Goal: Transaction & Acquisition: Purchase product/service

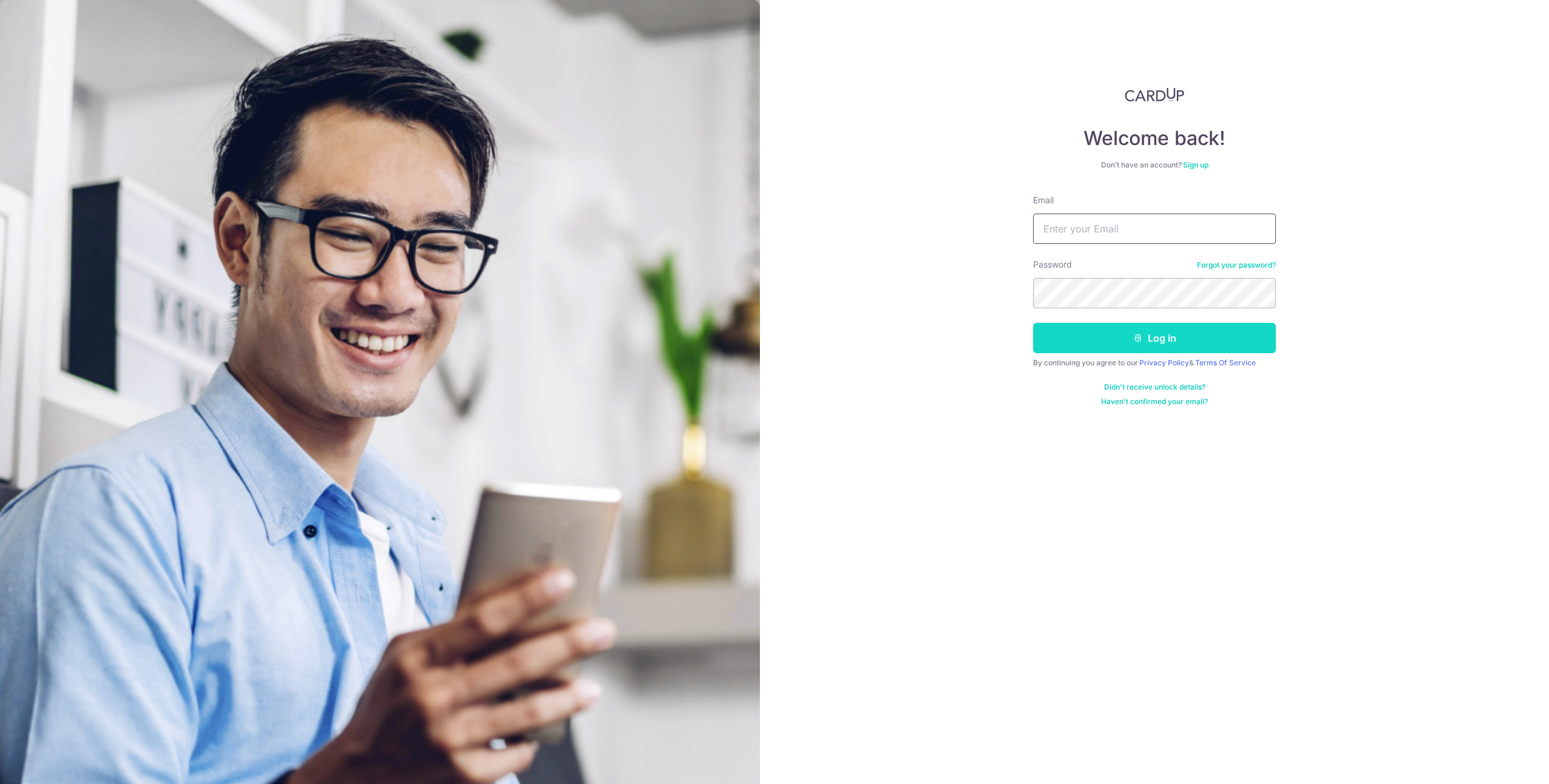
type input "[EMAIL_ADDRESS][DOMAIN_NAME]"
click at [1186, 330] on button "Log in" at bounding box center [1154, 337] width 242 height 31
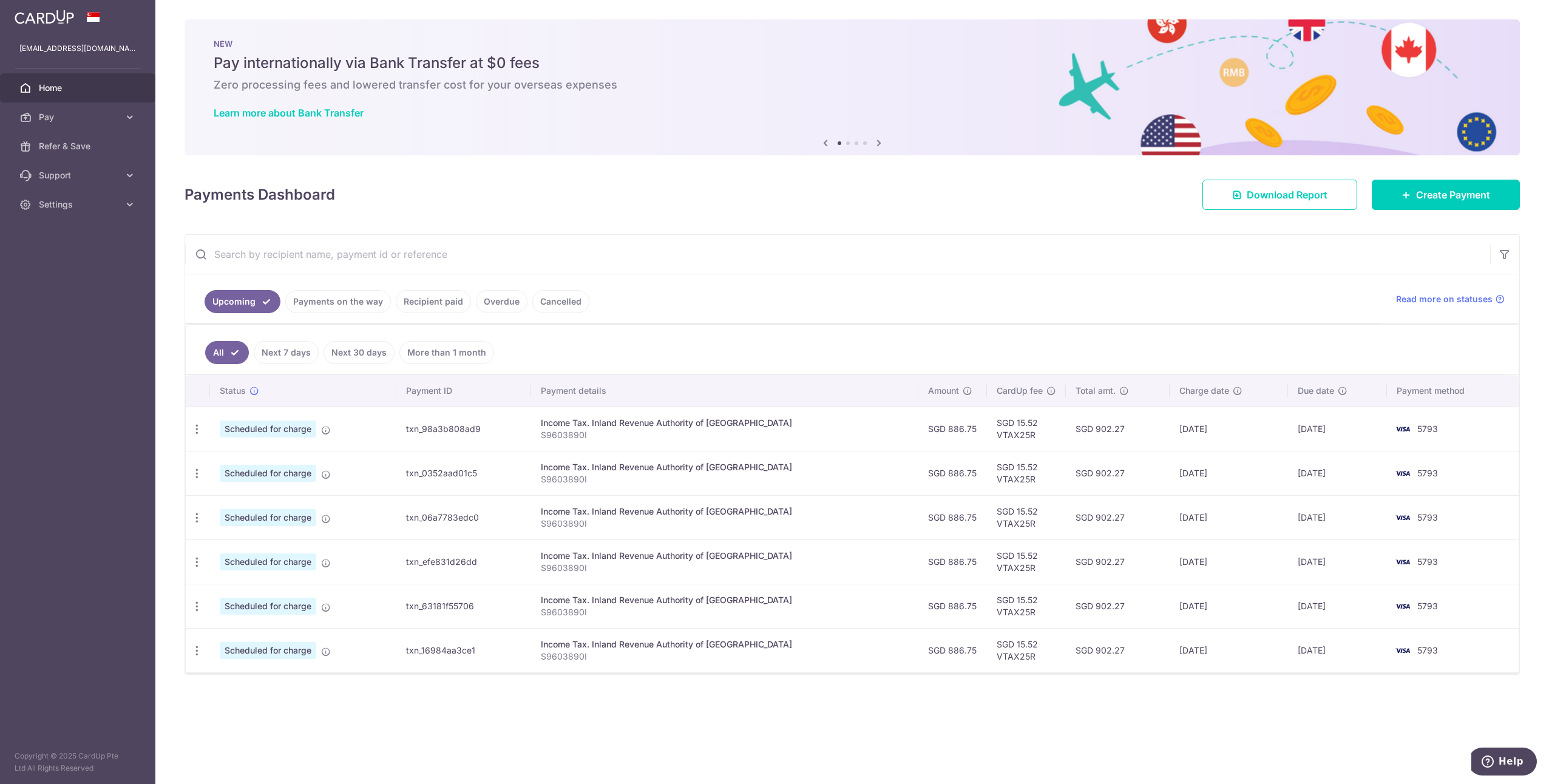
click at [869, 715] on div "× Pause Schedule Pause all future payments in this series Pause just this one p…" at bounding box center [852, 392] width 1393 height 784
click at [85, 115] on span "Pay" at bounding box center [79, 117] width 80 height 12
click at [85, 138] on link "Payments" at bounding box center [77, 146] width 156 height 29
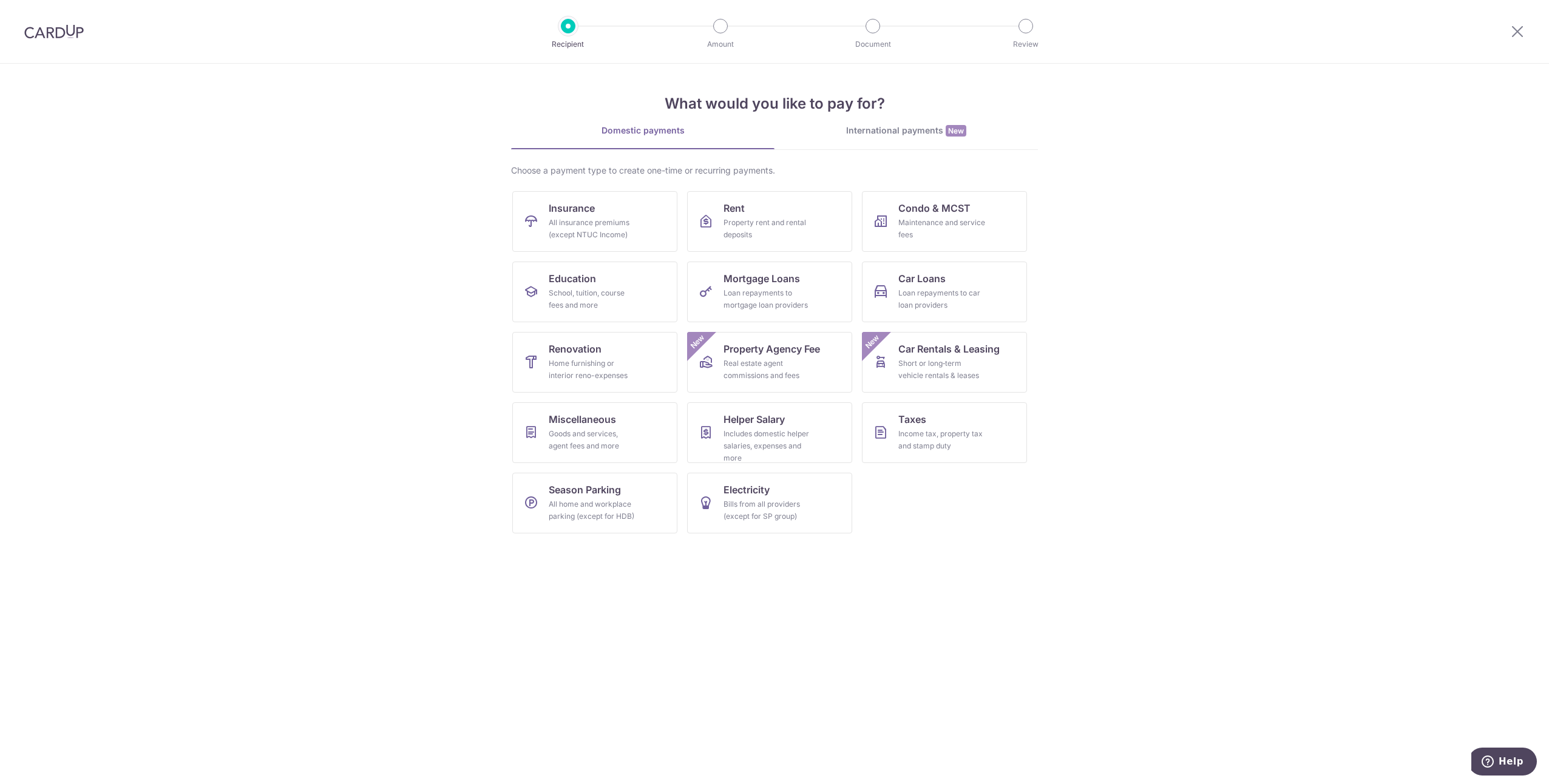
click at [163, 191] on section "What would you like to pay for? Domestic payments International payments New Ch…" at bounding box center [774, 424] width 1549 height 720
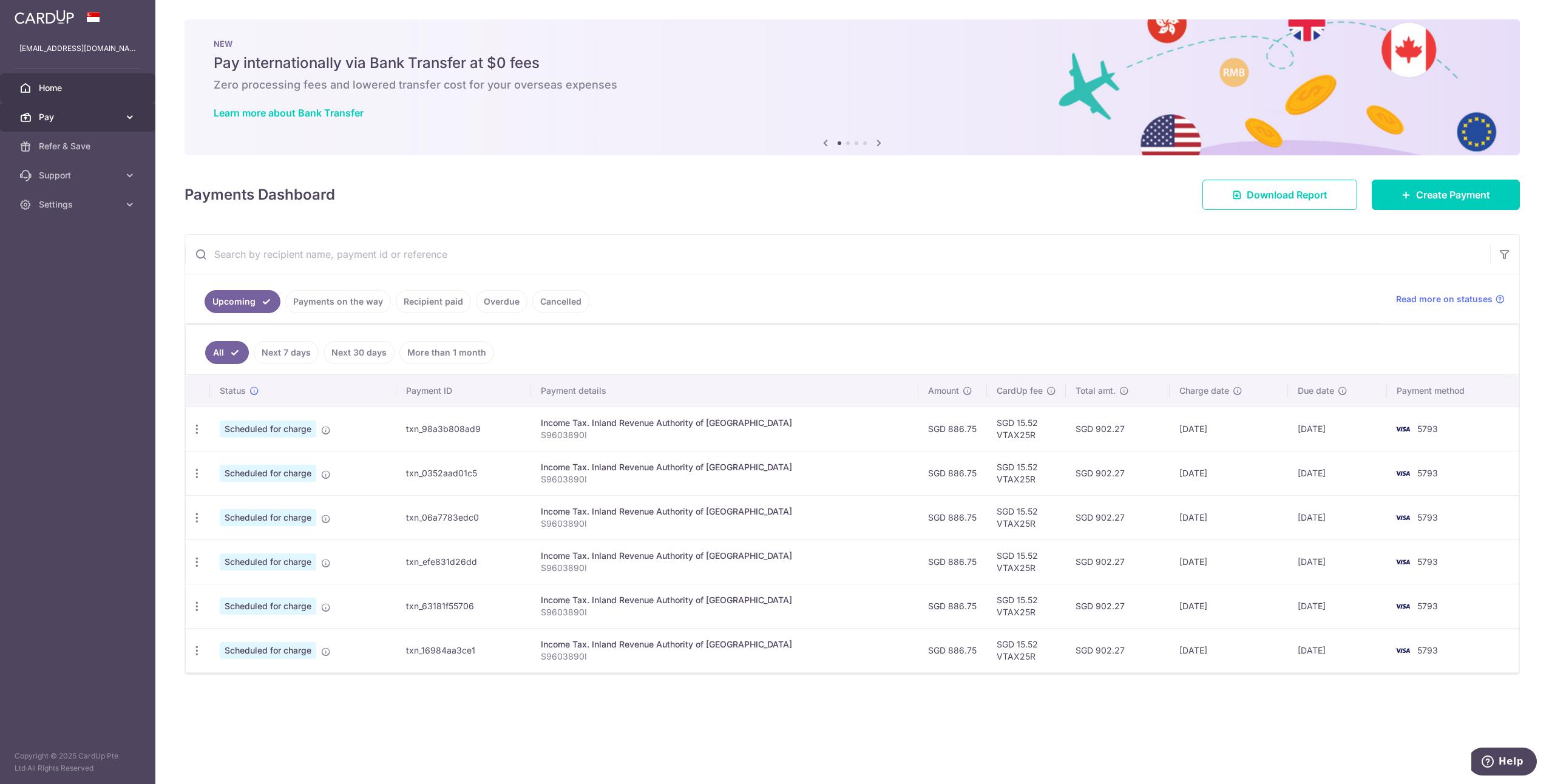
click at [79, 116] on span "Pay" at bounding box center [79, 117] width 80 height 12
click at [67, 119] on span "Pay" at bounding box center [79, 117] width 80 height 12
click at [83, 119] on span "Pay" at bounding box center [79, 117] width 80 height 12
click at [90, 149] on span "Payments" at bounding box center [79, 146] width 80 height 12
click at [92, 108] on link "Pay" at bounding box center [77, 117] width 156 height 29
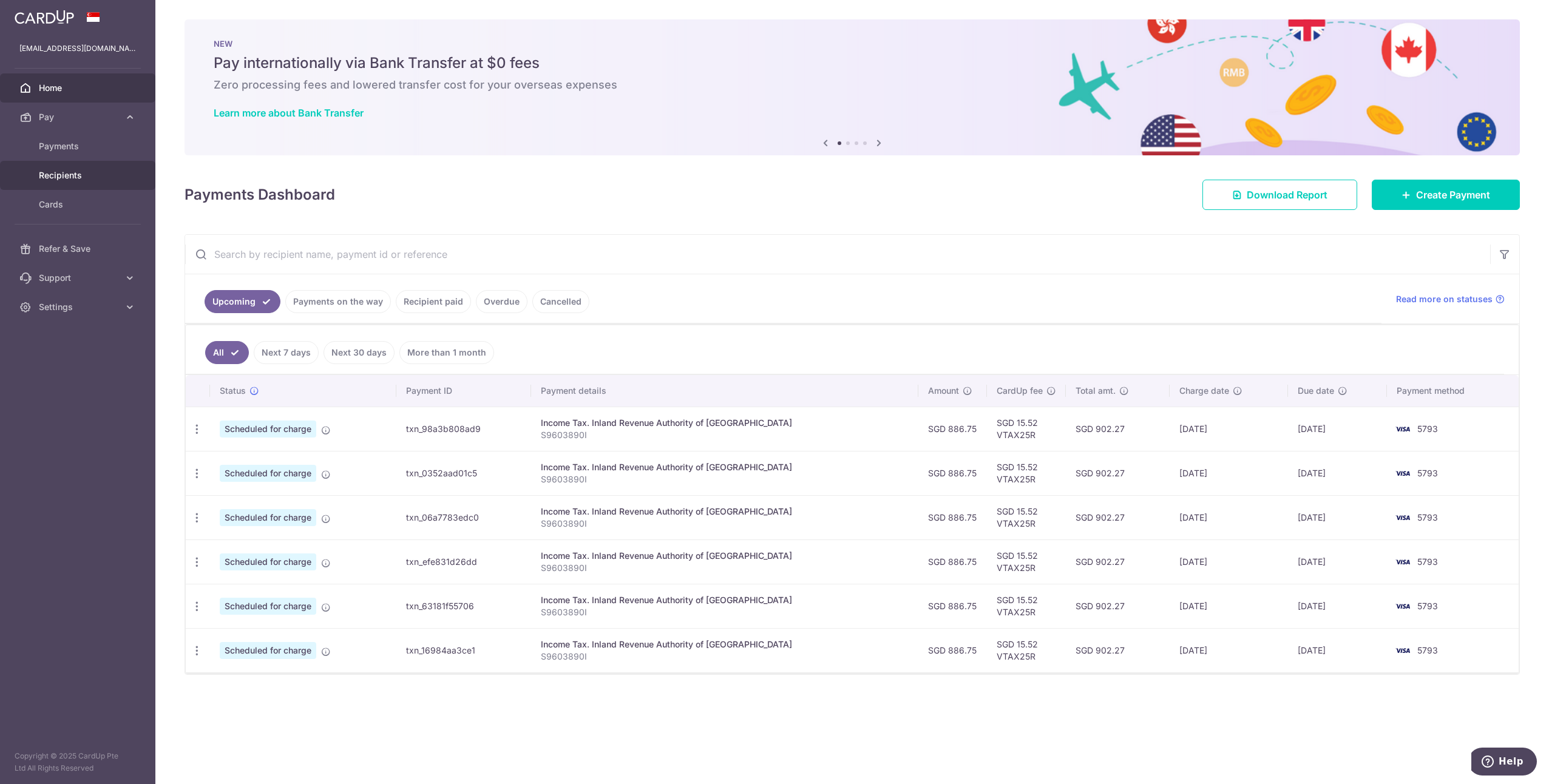
click at [111, 180] on span "Recipients" at bounding box center [79, 175] width 80 height 12
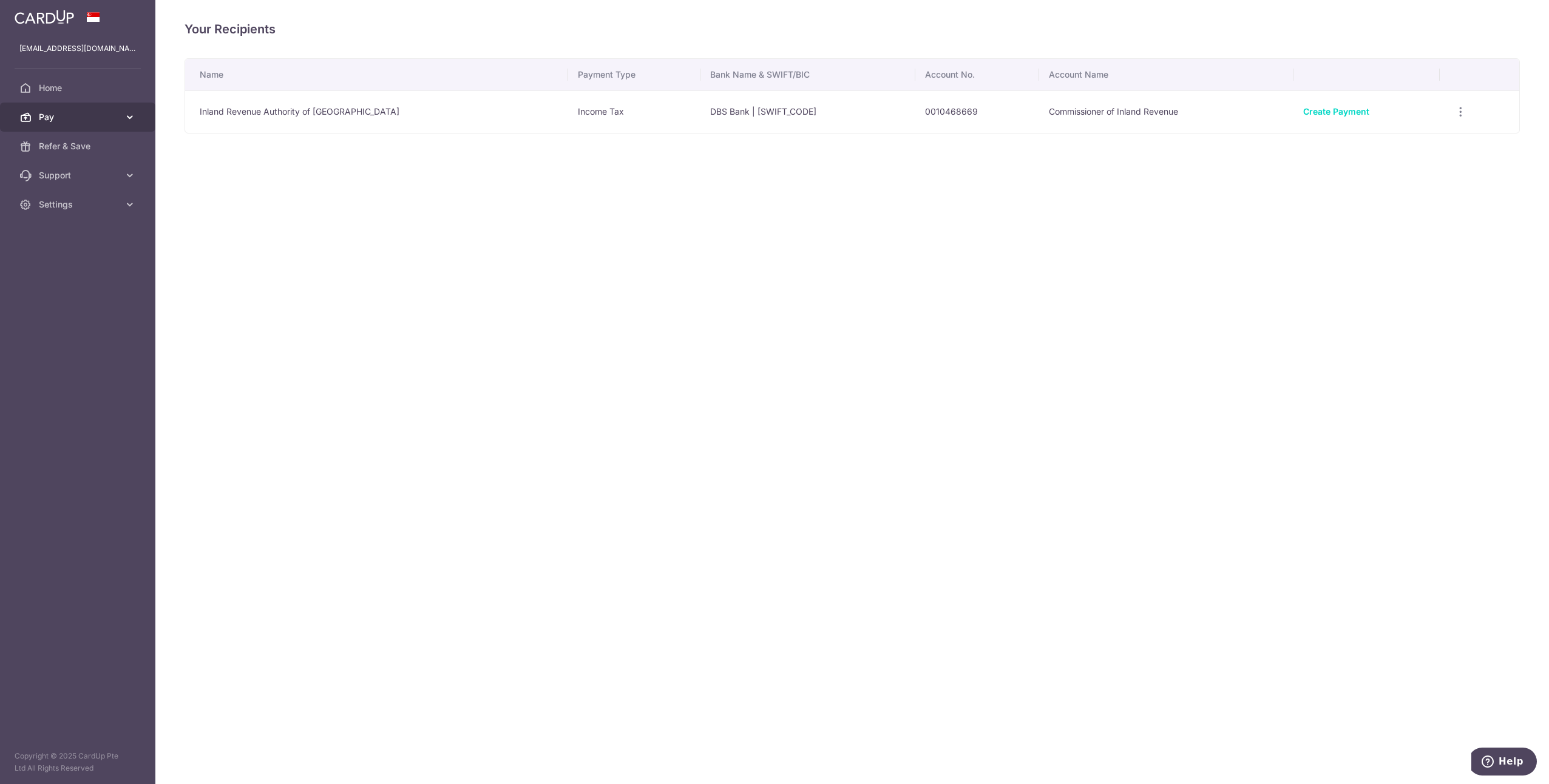
click at [117, 115] on span "Pay" at bounding box center [79, 117] width 80 height 12
click at [115, 195] on link "Cards" at bounding box center [77, 204] width 156 height 29
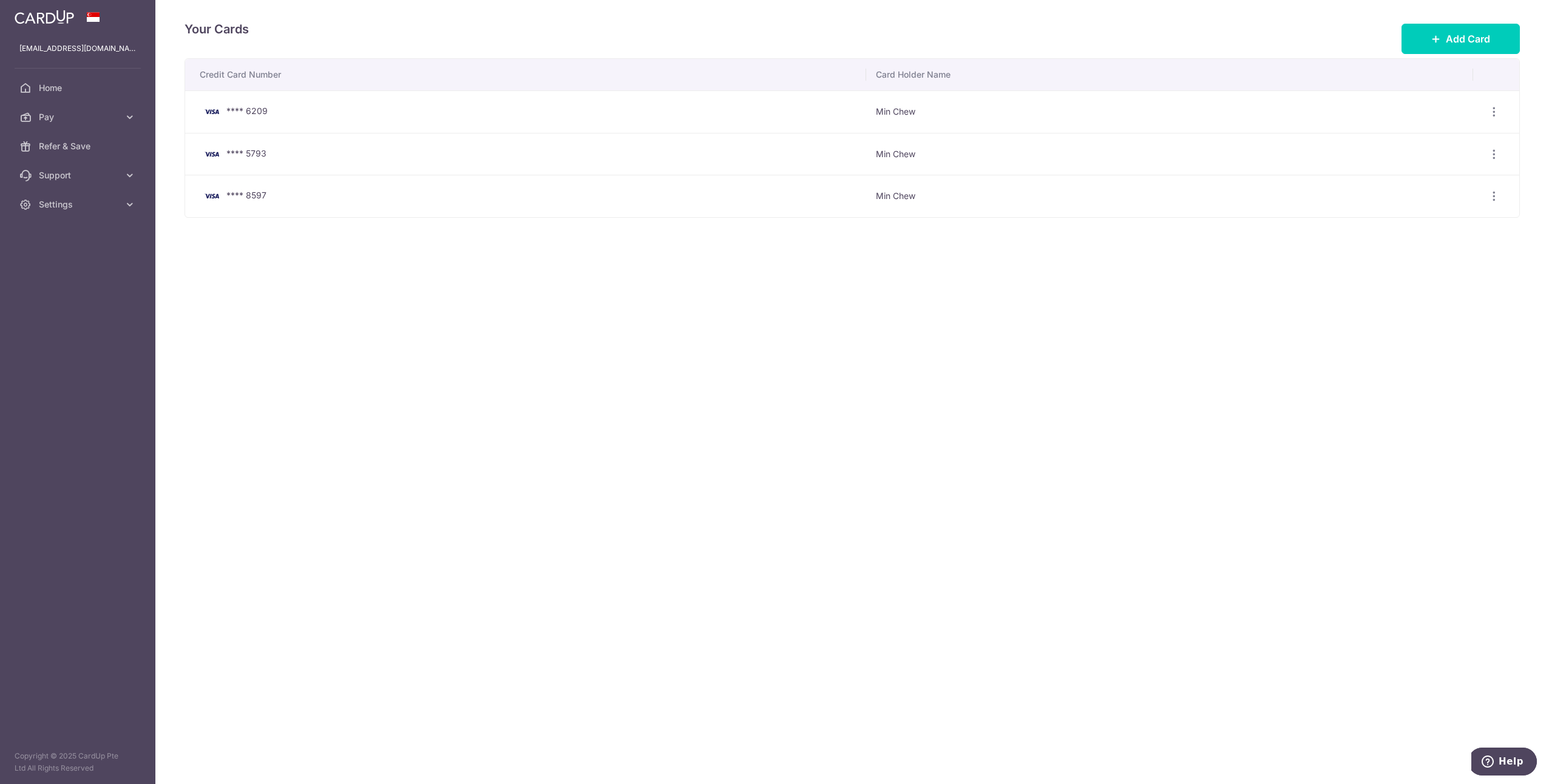
click at [795, 274] on div "Your Cards Add Card Credit Card Number Card Holder Name **** 6209 Min Chew View…" at bounding box center [852, 392] width 1393 height 784
click at [60, 119] on span "Pay" at bounding box center [79, 117] width 80 height 12
click at [120, 244] on link "Refer & Save" at bounding box center [77, 248] width 156 height 29
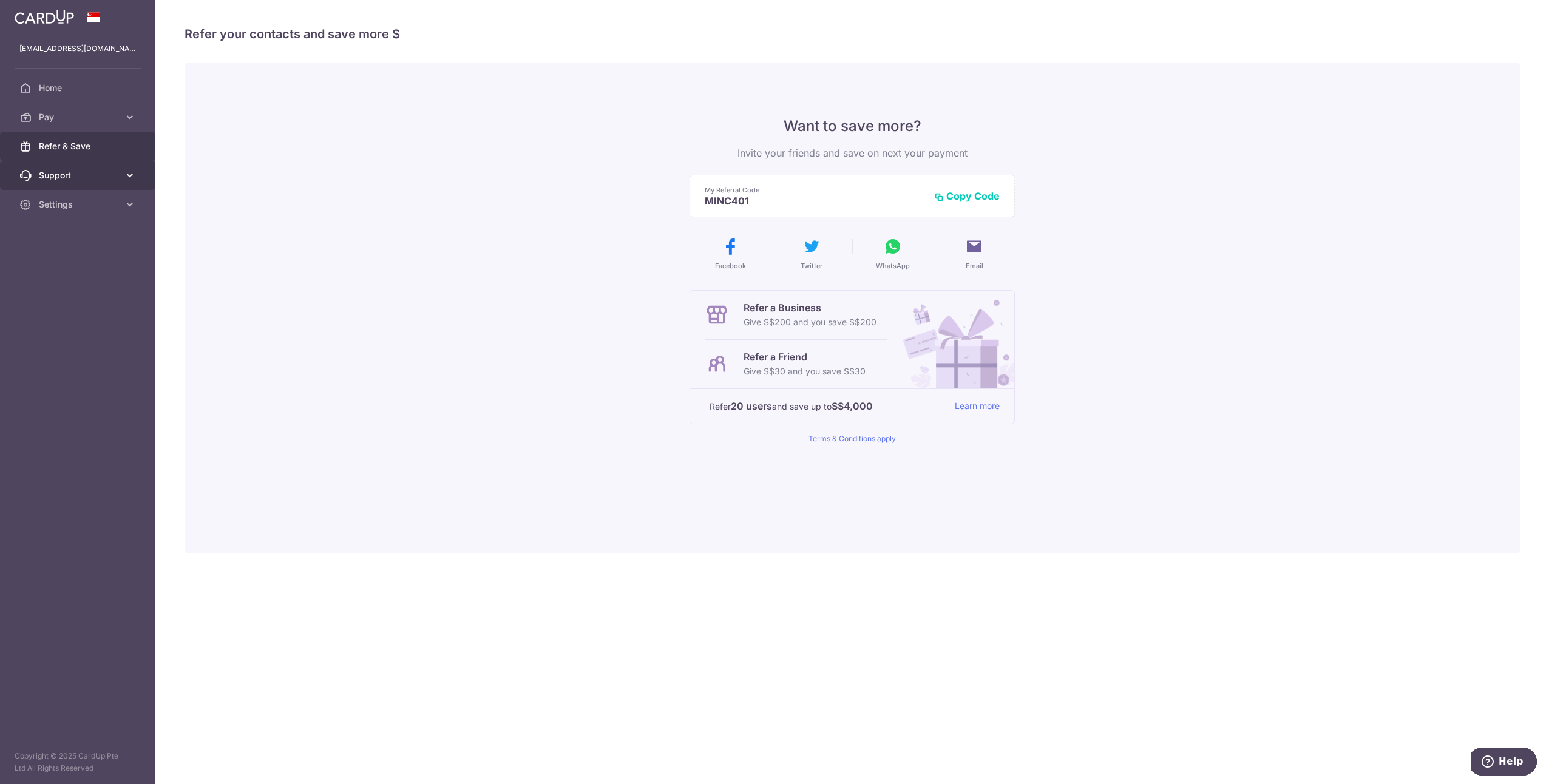
click at [88, 186] on link "Support" at bounding box center [77, 175] width 156 height 29
click at [107, 271] on link "Settings" at bounding box center [77, 278] width 156 height 29
click at [433, 313] on div "Want to save more? Invite your friends and save on next your payment My Referra…" at bounding box center [852, 307] width 1335 height 489
click at [43, 26] on link at bounding box center [44, 16] width 69 height 22
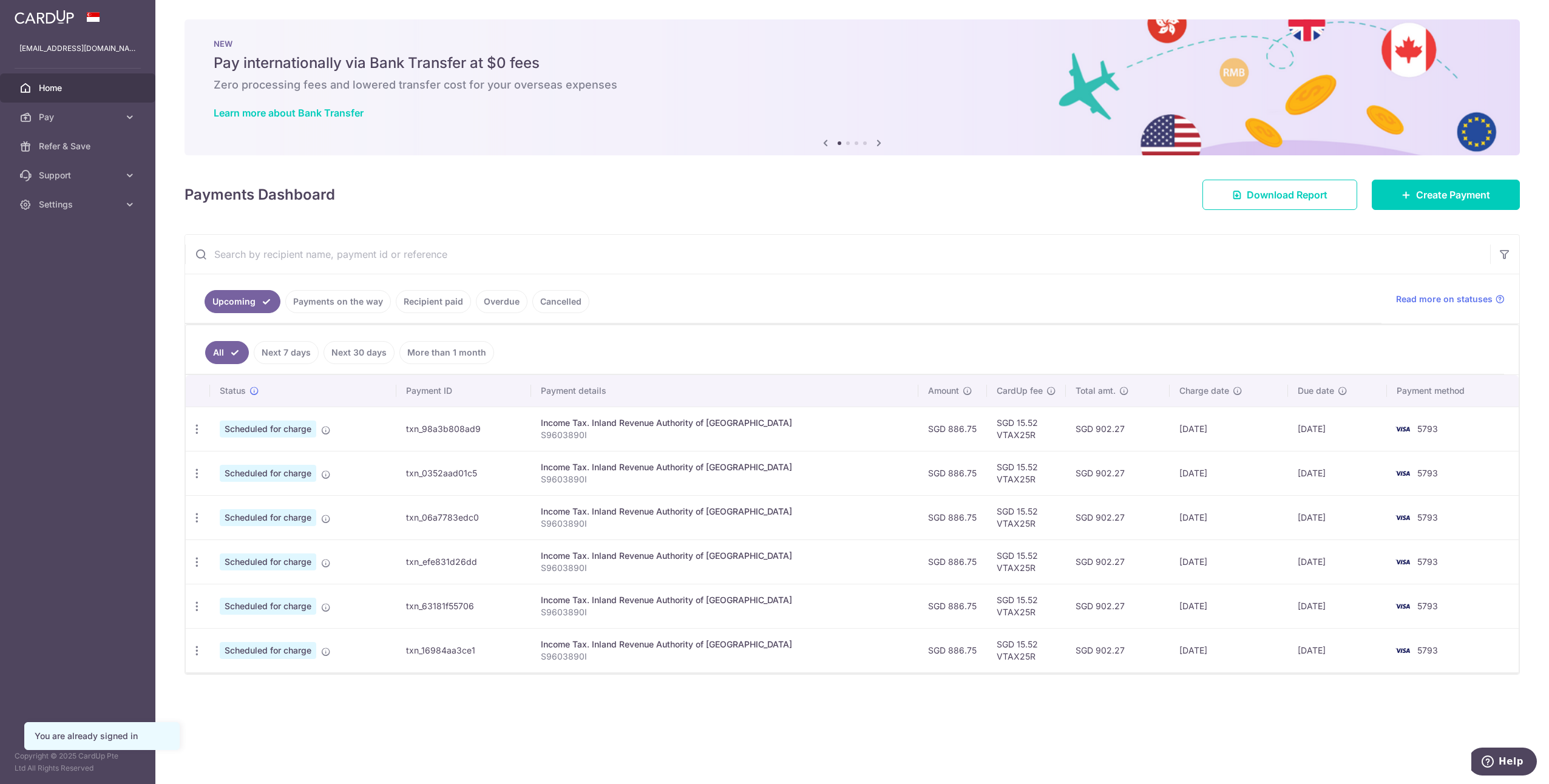
click at [1093, 425] on td "SGD 902.27" at bounding box center [1118, 428] width 105 height 44
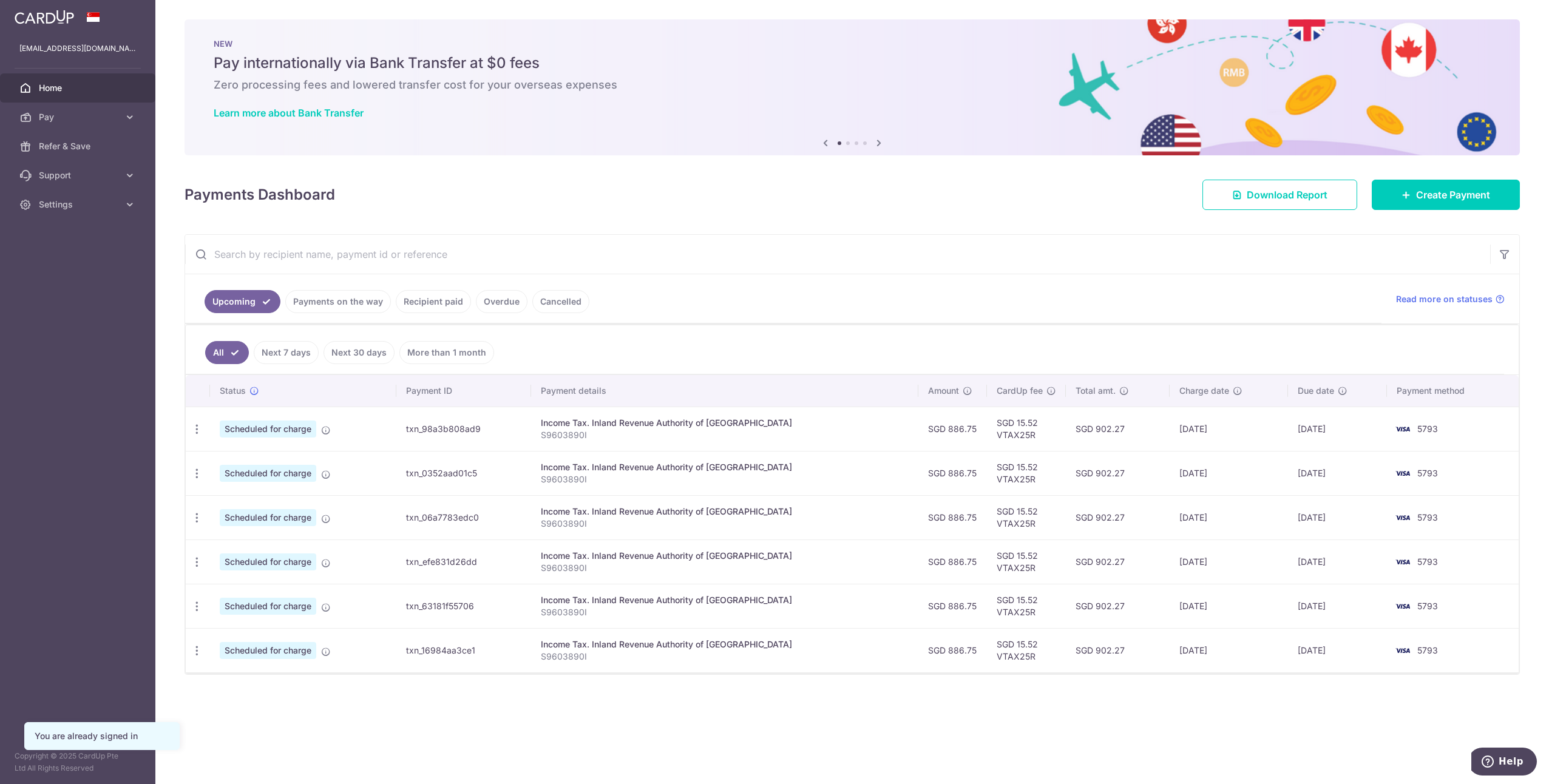
click at [444, 188] on div "Payments Dashboard Download Report Create Payment" at bounding box center [852, 192] width 1335 height 35
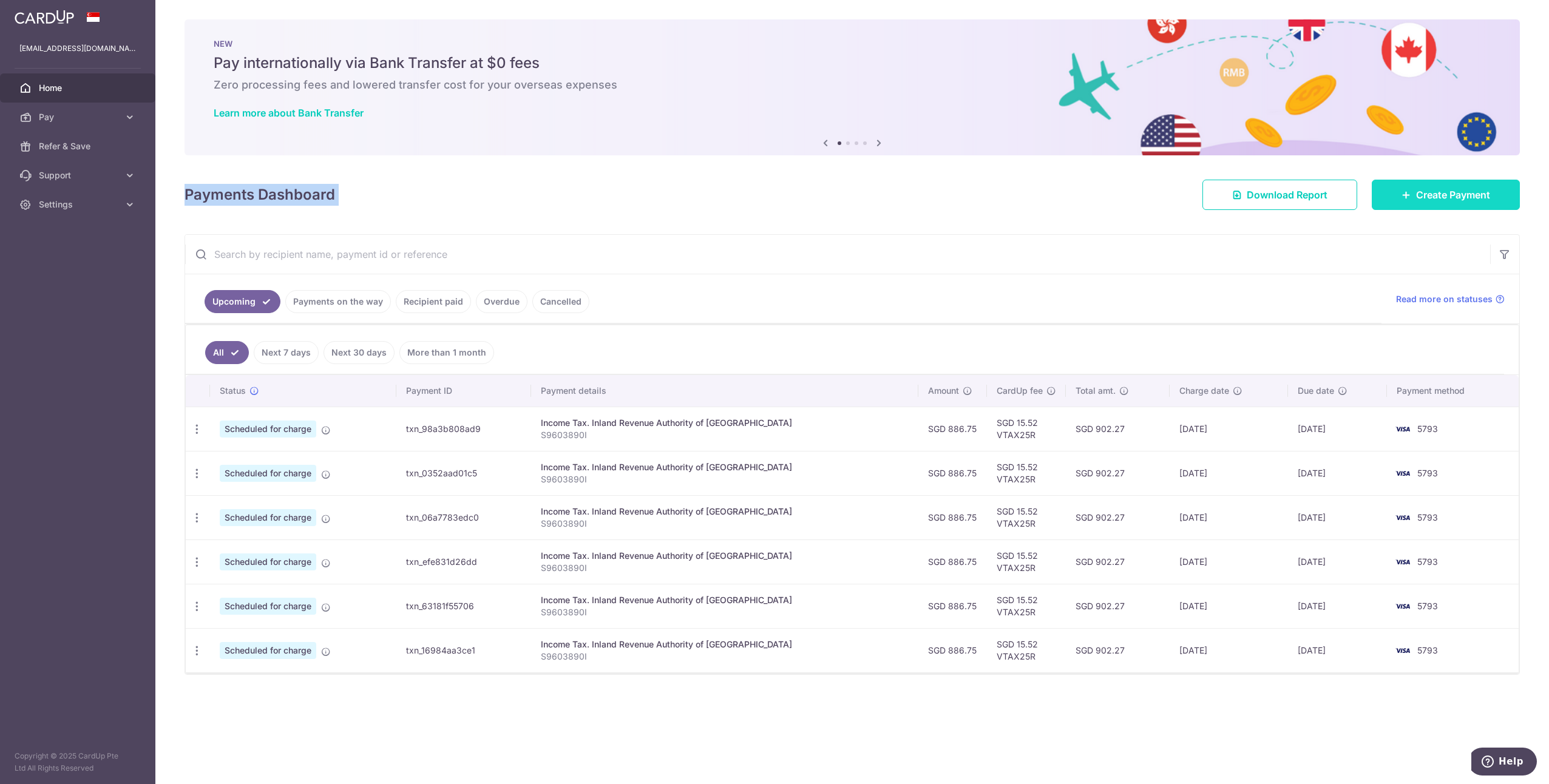
click at [1468, 202] on link "Create Payment" at bounding box center [1446, 195] width 148 height 31
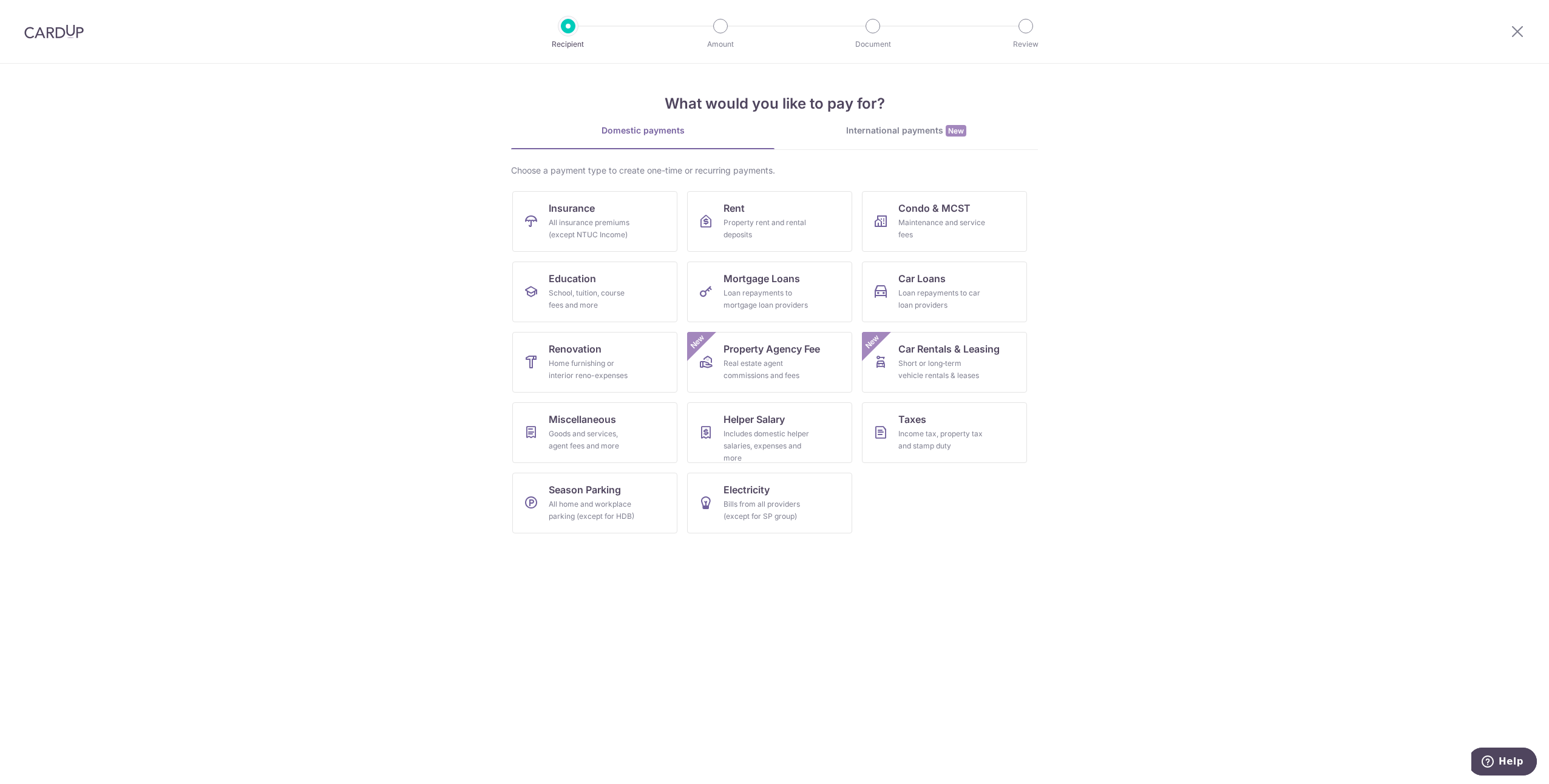
click at [820, 159] on div "Domestic payments International payments New Choose a payment type to create on…" at bounding box center [774, 333] width 527 height 419
click at [780, 231] on div "Property rent and rental deposits" at bounding box center [767, 229] width 88 height 24
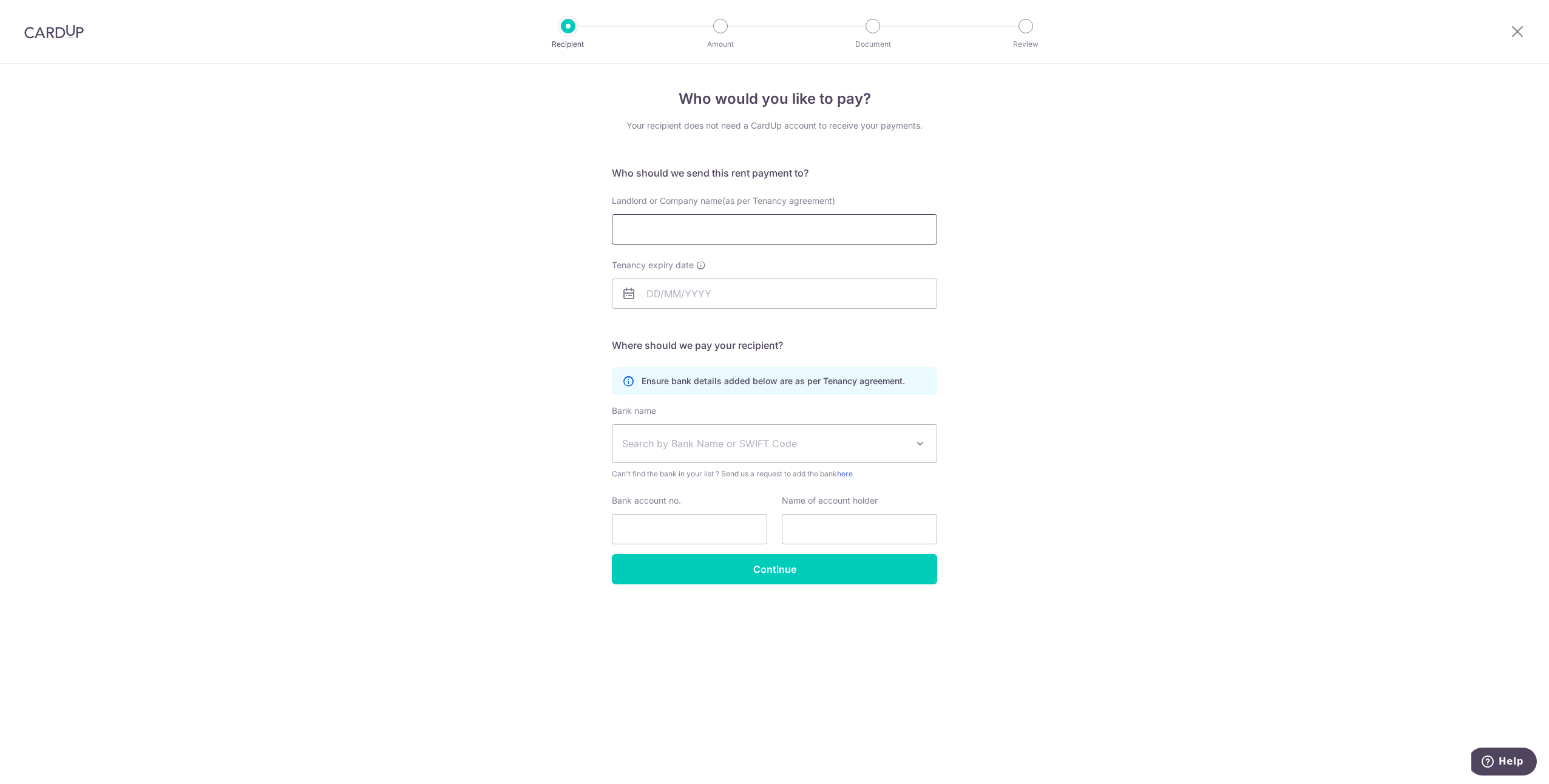
drag, startPoint x: 0, startPoint y: 0, endPoint x: 780, endPoint y: 231, distance: 813.5
click at [780, 231] on input "Landlord or Company name(as per Tenancy agreement)" at bounding box center [774, 229] width 325 height 31
click at [1055, 217] on div "Who would you like to pay? Your recipient does not need a CardUp account to rec…" at bounding box center [774, 424] width 1549 height 720
click at [686, 346] on h5 "Where should we pay your recipient?" at bounding box center [774, 345] width 325 height 14
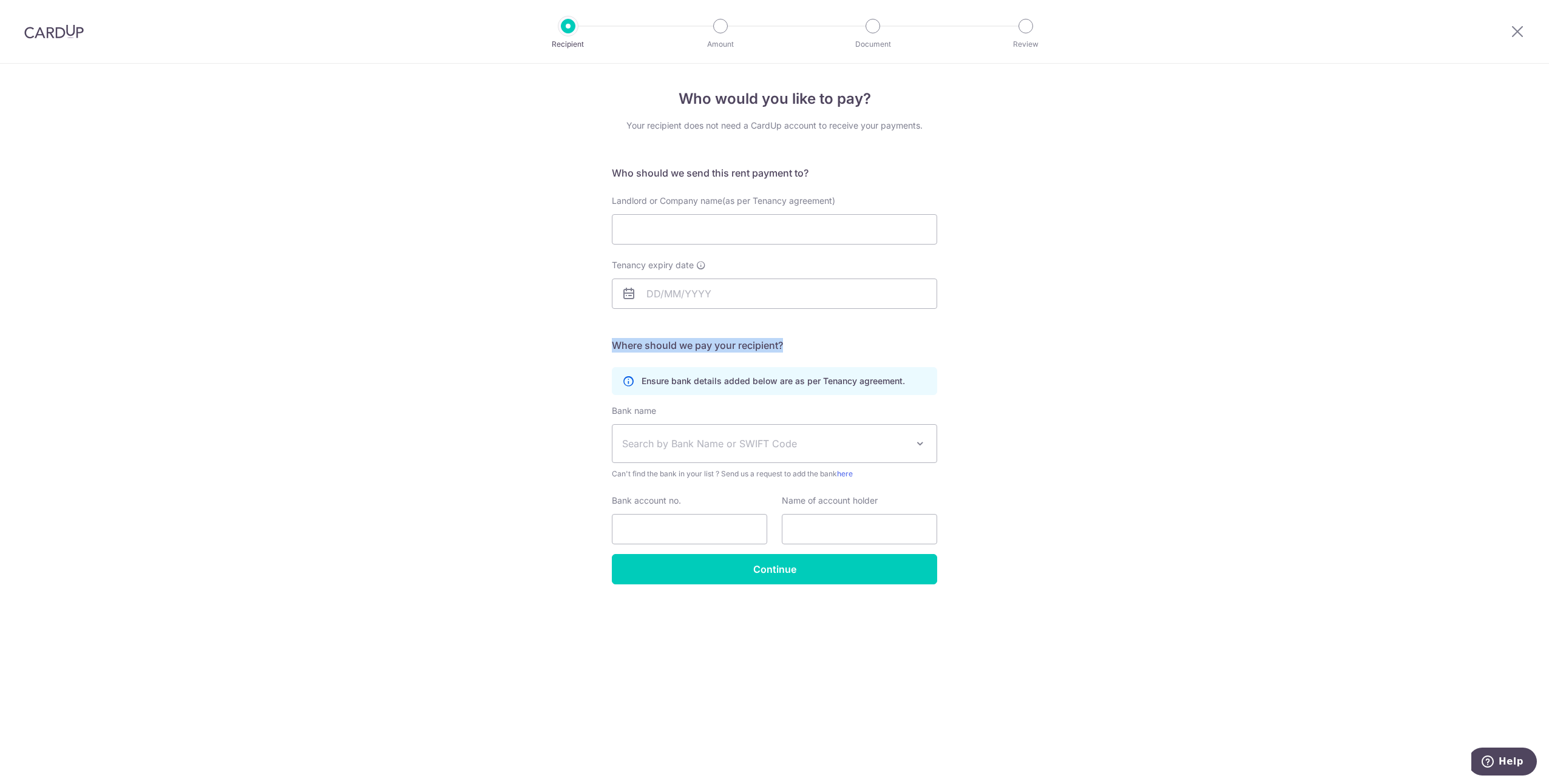
click at [686, 346] on h5 "Where should we pay your recipient?" at bounding box center [774, 345] width 325 height 14
click at [687, 346] on h5 "Where should we pay your recipient?" at bounding box center [774, 345] width 325 height 14
click at [816, 241] on input "Landlord or Company name(as per Tenancy agreement)" at bounding box center [774, 229] width 325 height 31
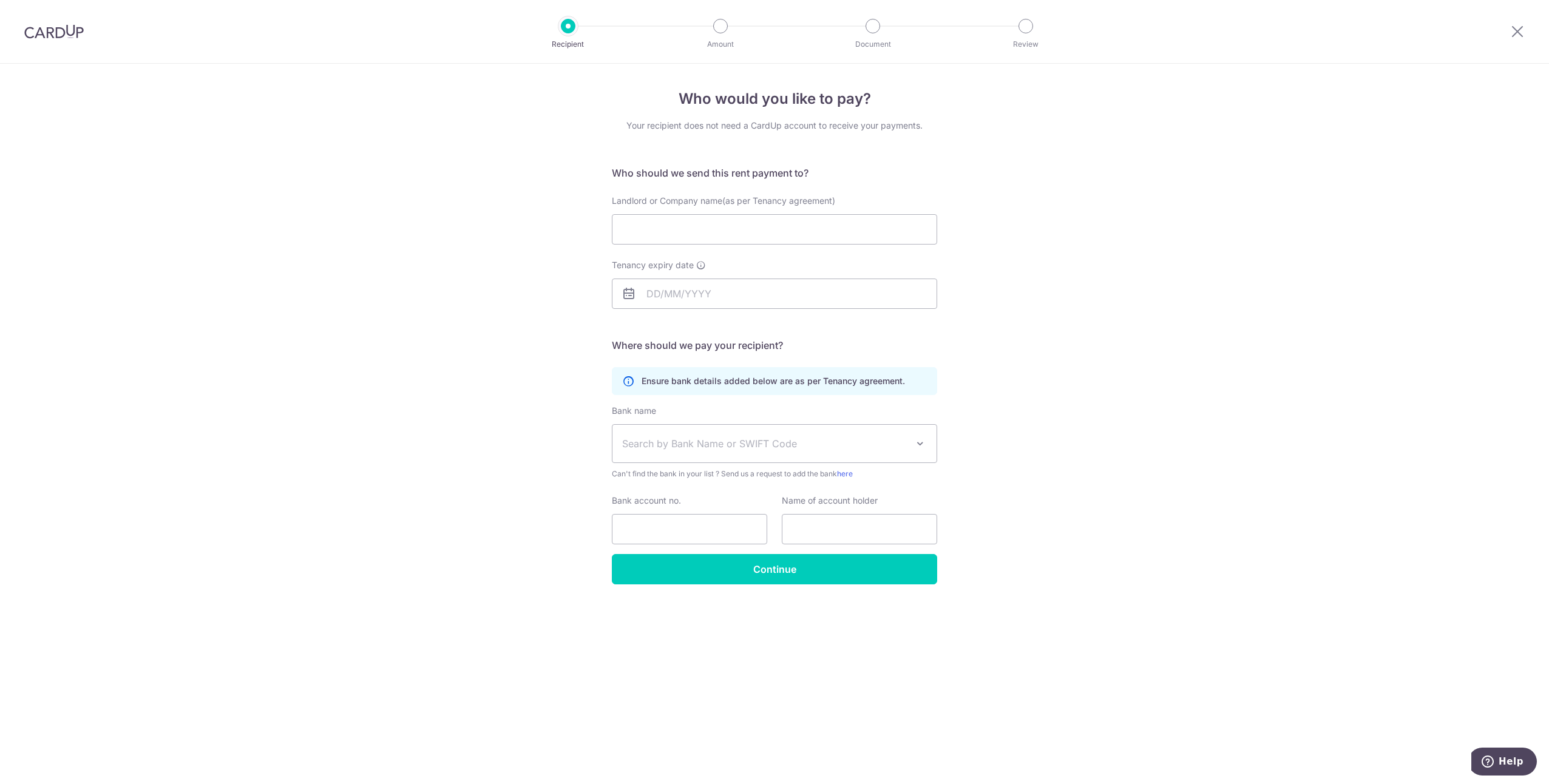
click at [655, 199] on span "Landlord or Company name(as per Tenancy agreement)" at bounding box center [723, 200] width 223 height 10
click at [655, 214] on input "Landlord or Company name(as per Tenancy agreement)" at bounding box center [774, 229] width 325 height 31
click at [625, 199] on span "Landlord or Company name(as per Tenancy agreement)" at bounding box center [723, 200] width 223 height 10
click at [625, 214] on input "Landlord or Company name(as per Tenancy agreement)" at bounding box center [774, 229] width 325 height 31
click at [692, 231] on input "Landlord or Company name(as per Tenancy agreement)" at bounding box center [774, 229] width 325 height 31
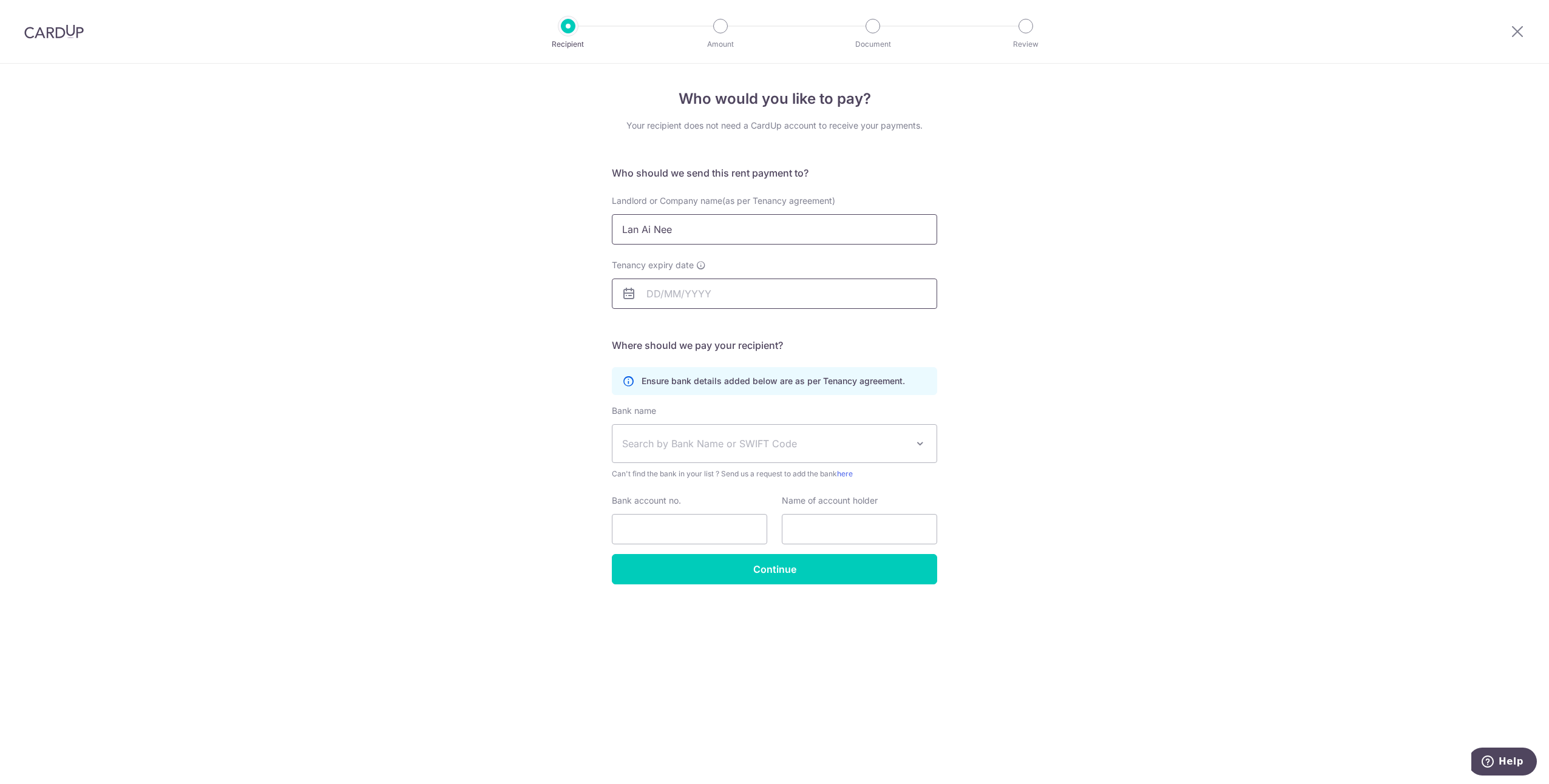
type input "Lan Ai Nee"
click at [737, 301] on input "Tenancy expiry date" at bounding box center [774, 293] width 325 height 31
click at [750, 322] on select "2025 2026 2027 2028 2029 2030 2031 2032 2033 2034 2035" at bounding box center [737, 326] width 32 height 10
click at [691, 328] on select "Jan Feb Mar Apr May Jun [DATE] Aug Sep Oct Nov Dec" at bounding box center [680, 326] width 32 height 10
click at [786, 455] on link "28" at bounding box center [782, 452] width 20 height 20
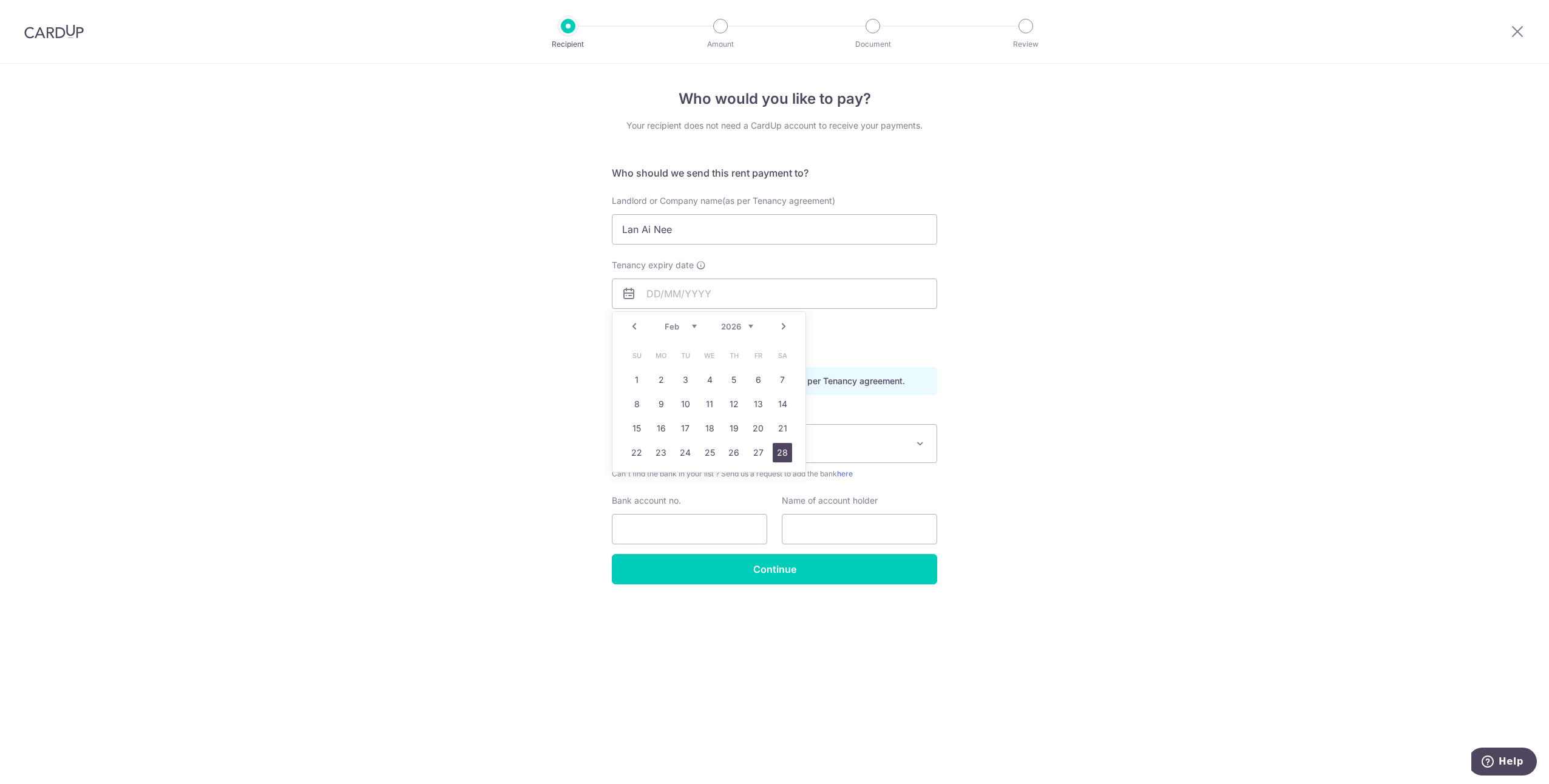
type input "[DATE]"
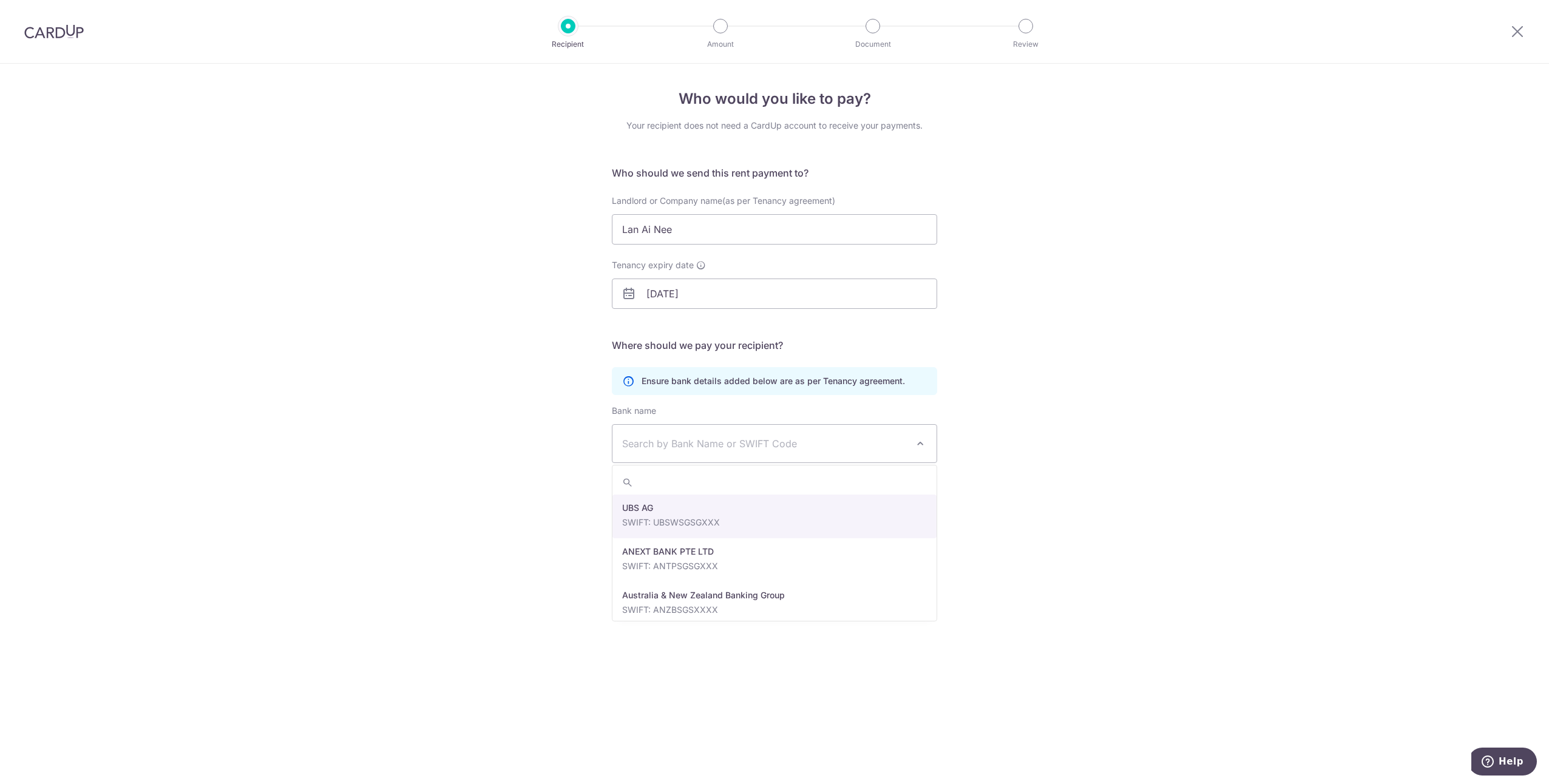
click at [765, 431] on span "Search by Bank Name or SWIFT Code" at bounding box center [774, 443] width 324 height 37
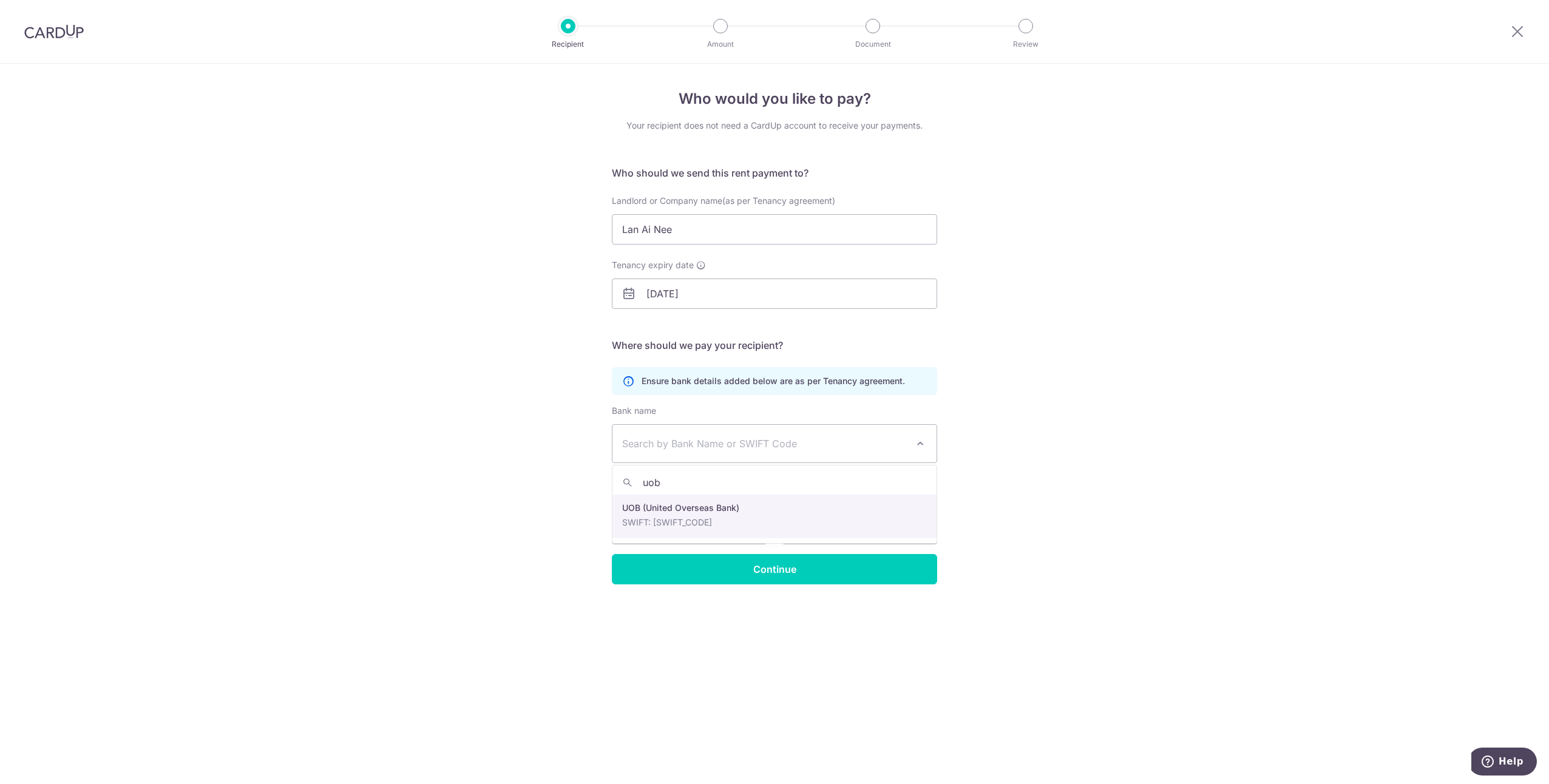
type input "uob"
select select "18"
click at [710, 533] on input "Bank account no." at bounding box center [689, 529] width 156 height 31
type input "3491039482"
click at [859, 527] on input "text" at bounding box center [859, 529] width 156 height 31
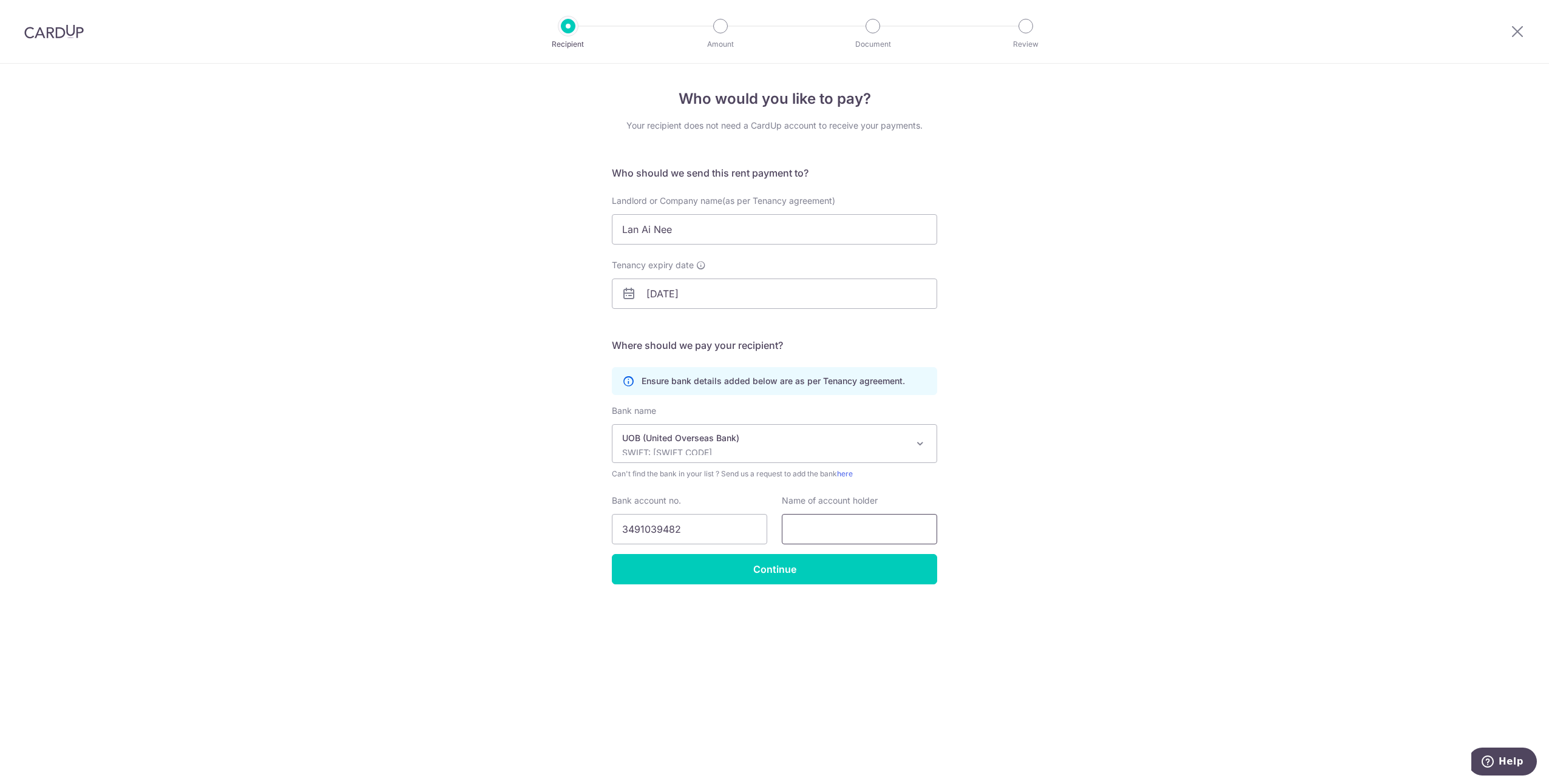
type input "ai nee lan"
click at [831, 572] on input "Continue" at bounding box center [774, 569] width 325 height 31
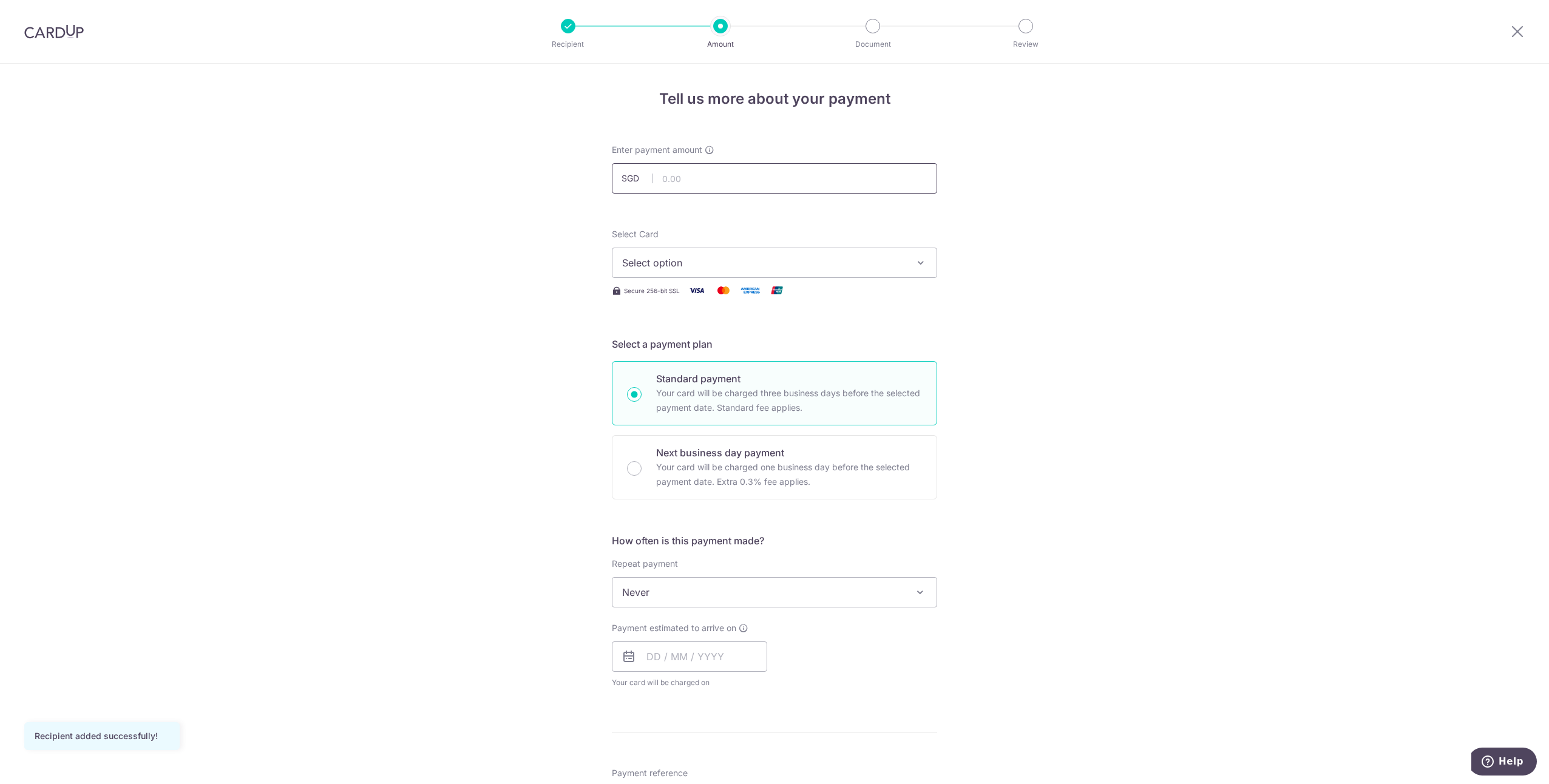
click at [885, 181] on input "text" at bounding box center [774, 178] width 325 height 31
click at [750, 177] on input "text" at bounding box center [774, 178] width 325 height 31
type input "98.00"
click at [968, 199] on div "Tell us more about your payment Enter payment amount SGD 98.00 98.00 Recipient …" at bounding box center [774, 612] width 1549 height 1098
click at [788, 251] on button "Select option" at bounding box center [774, 263] width 325 height 31
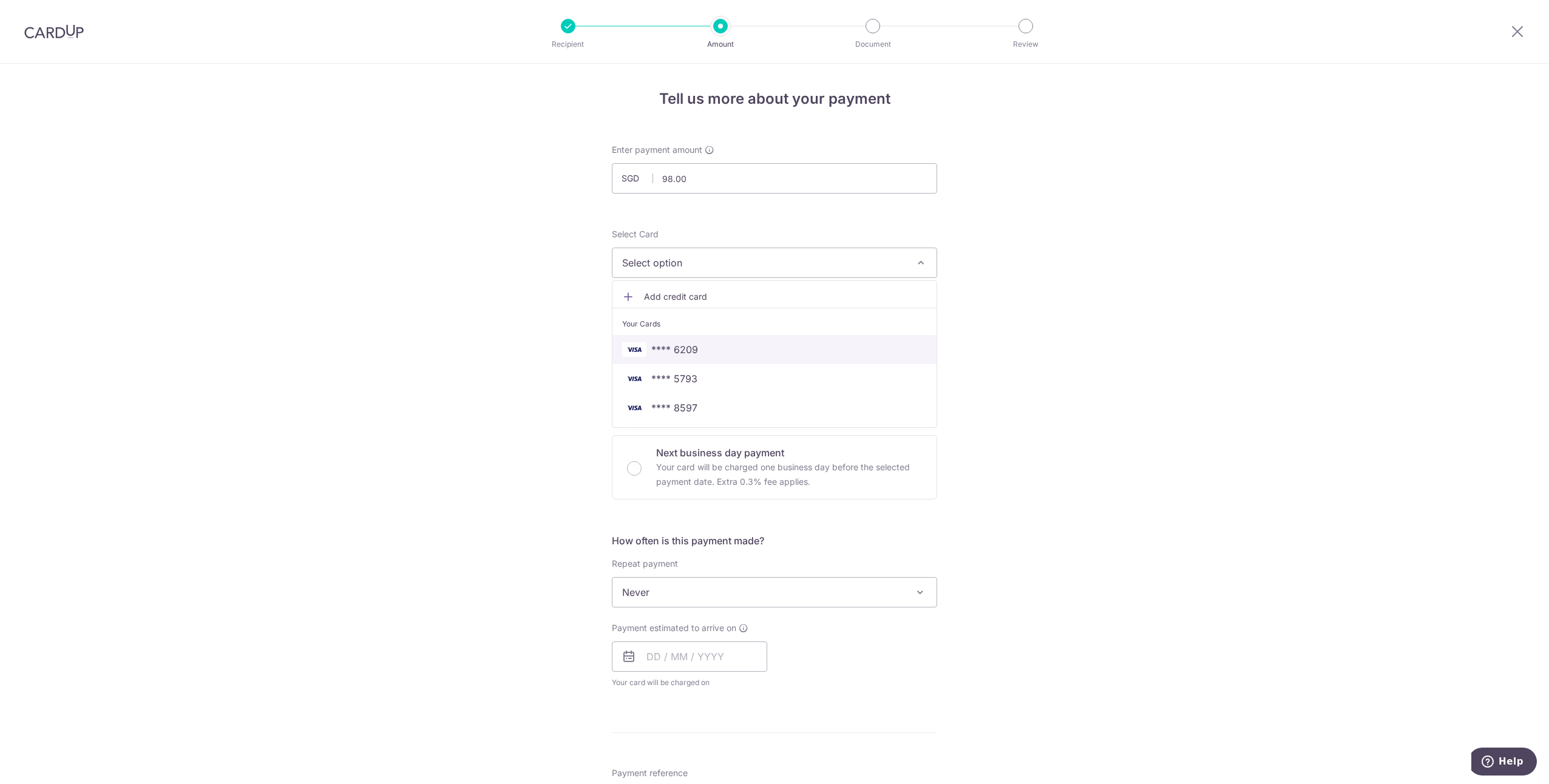
click at [790, 359] on link "**** 6209" at bounding box center [774, 349] width 324 height 29
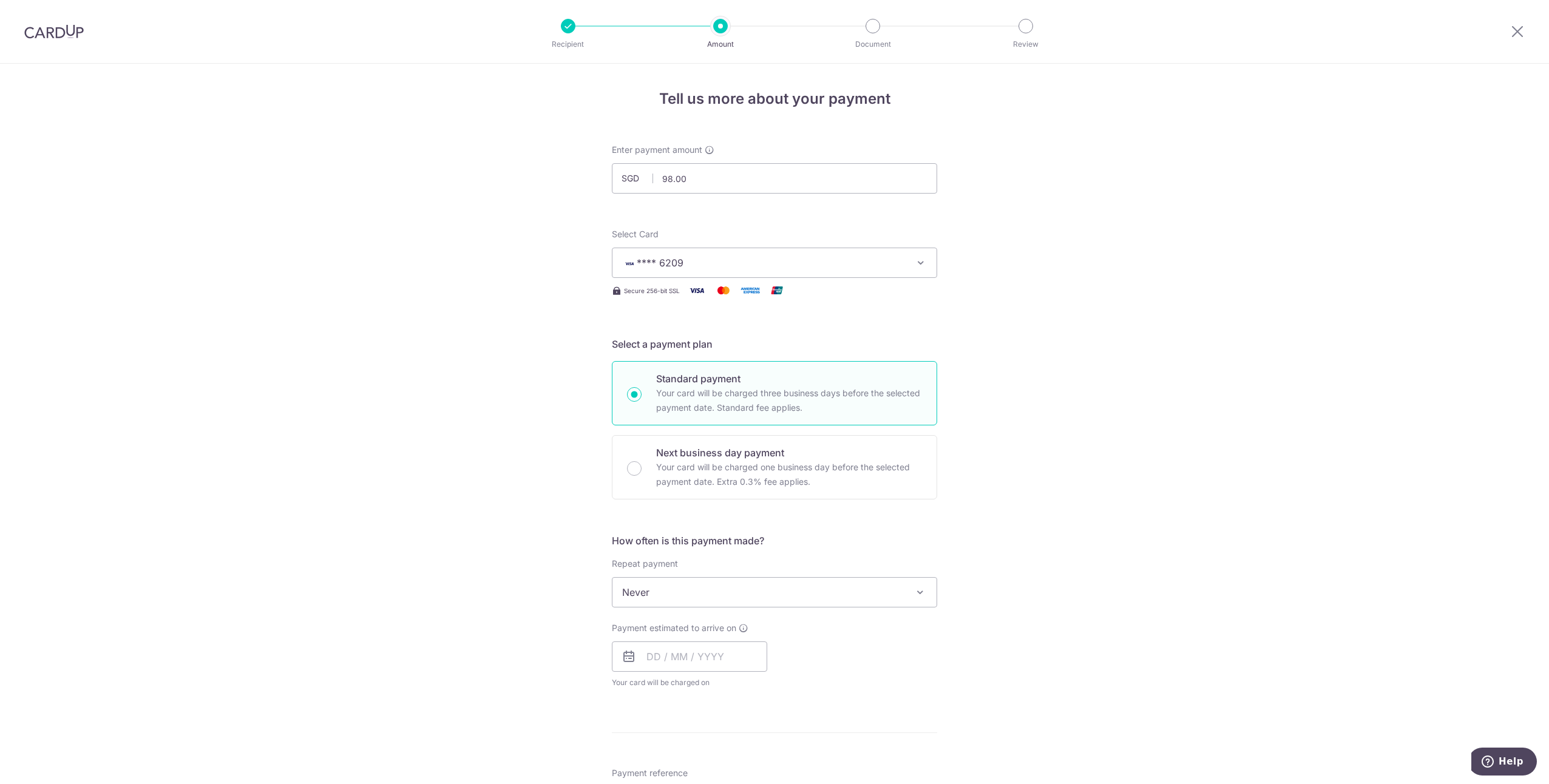
click at [780, 267] on span "**** 6209" at bounding box center [763, 262] width 283 height 14
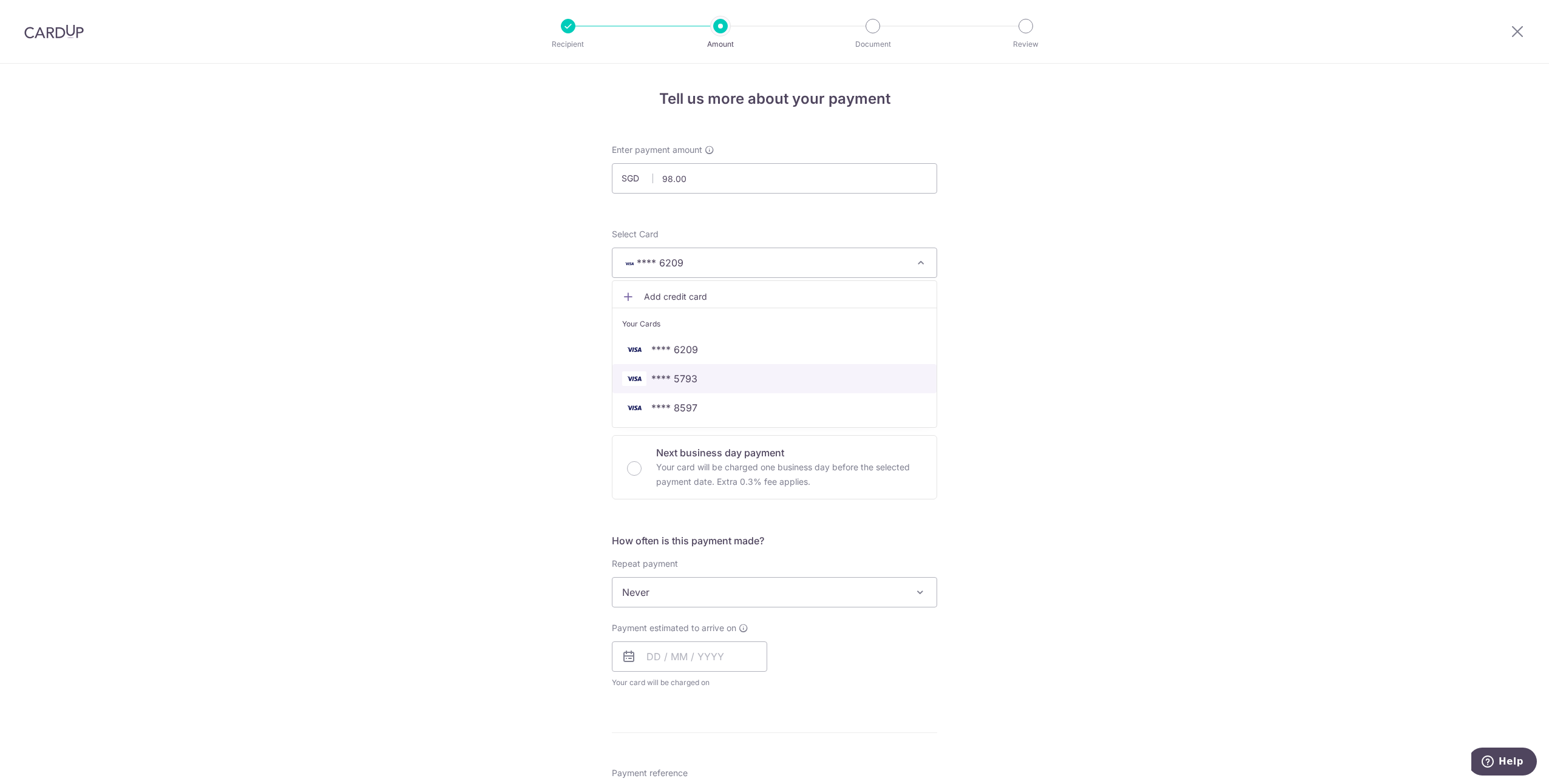
click at [833, 375] on span "**** 5793" at bounding box center [774, 378] width 305 height 14
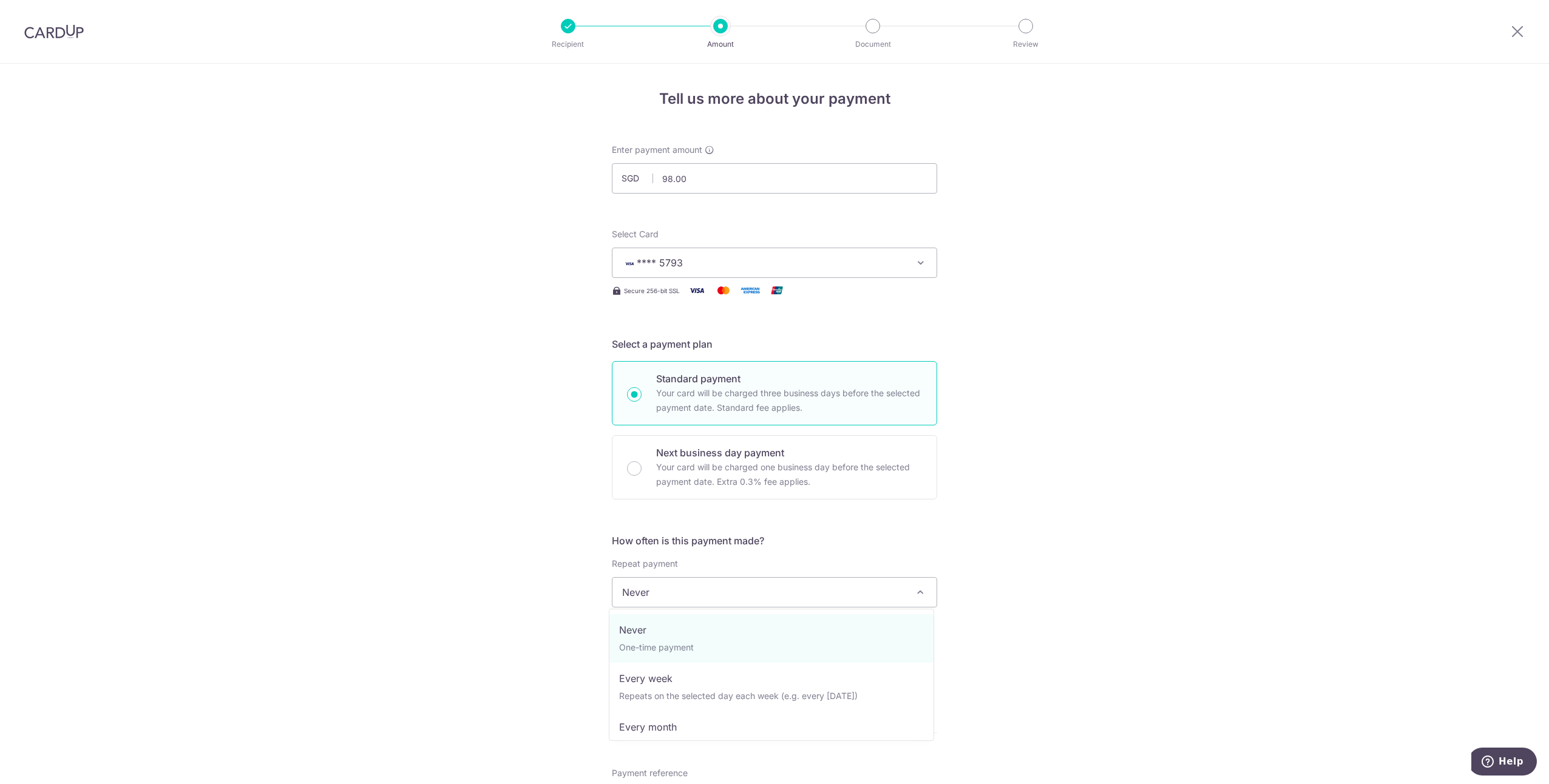
click at [864, 595] on span "Never" at bounding box center [774, 592] width 324 height 29
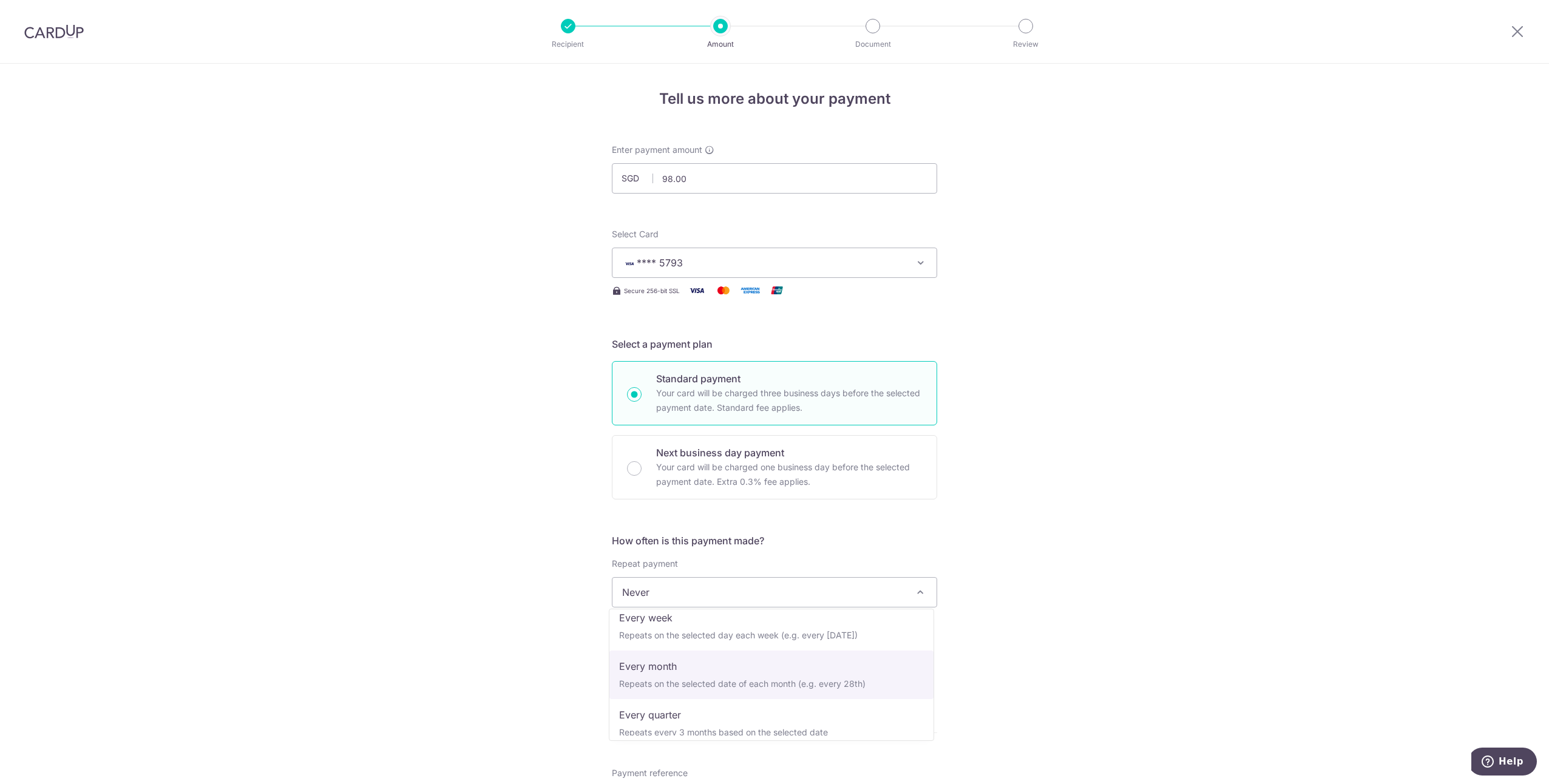
select select "3"
type input "28/02/2026"
click at [704, 650] on input "text" at bounding box center [689, 656] width 156 height 31
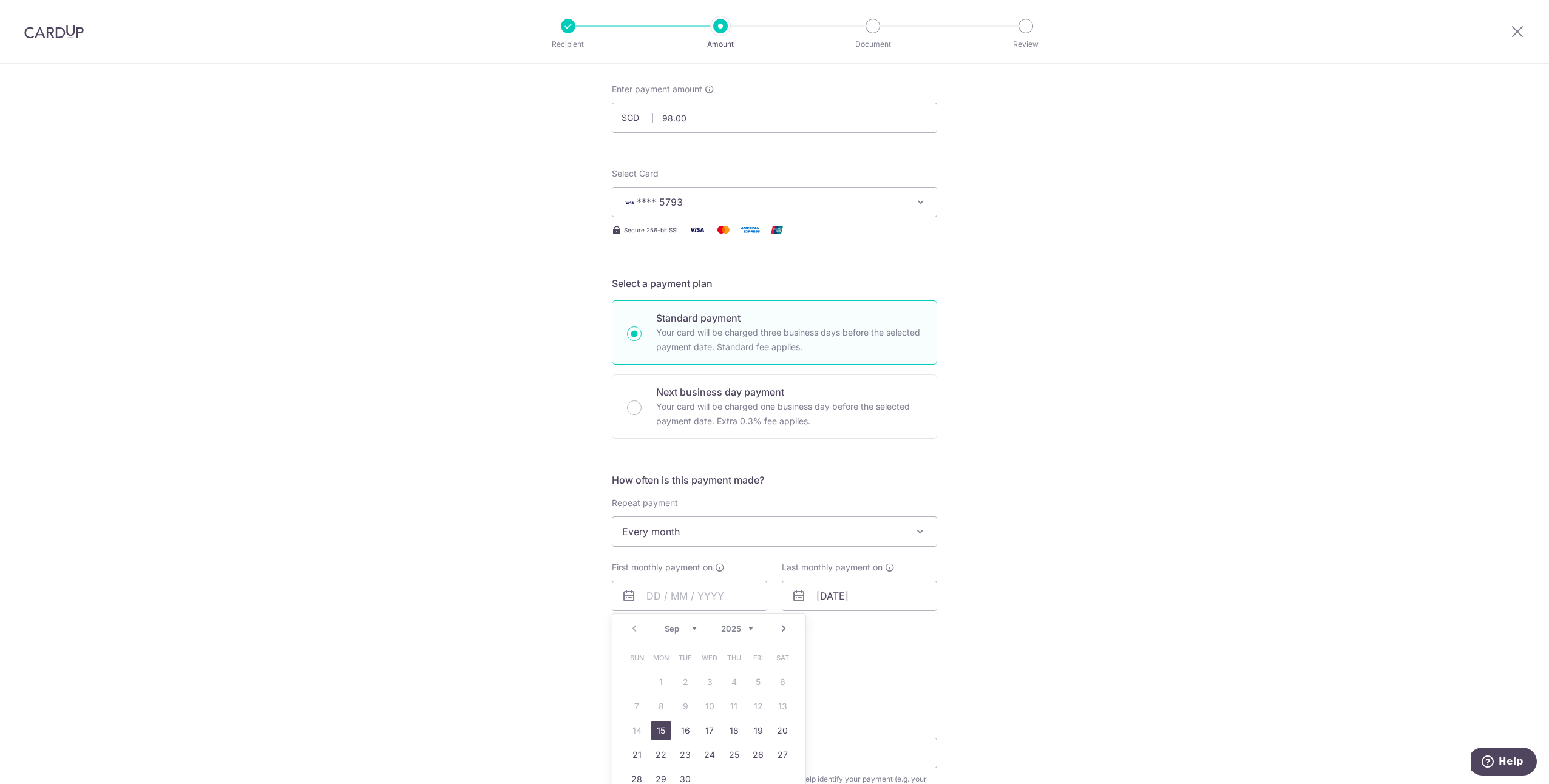
click at [659, 734] on link "15" at bounding box center [661, 730] width 20 height 20
type input "15/09/2025"
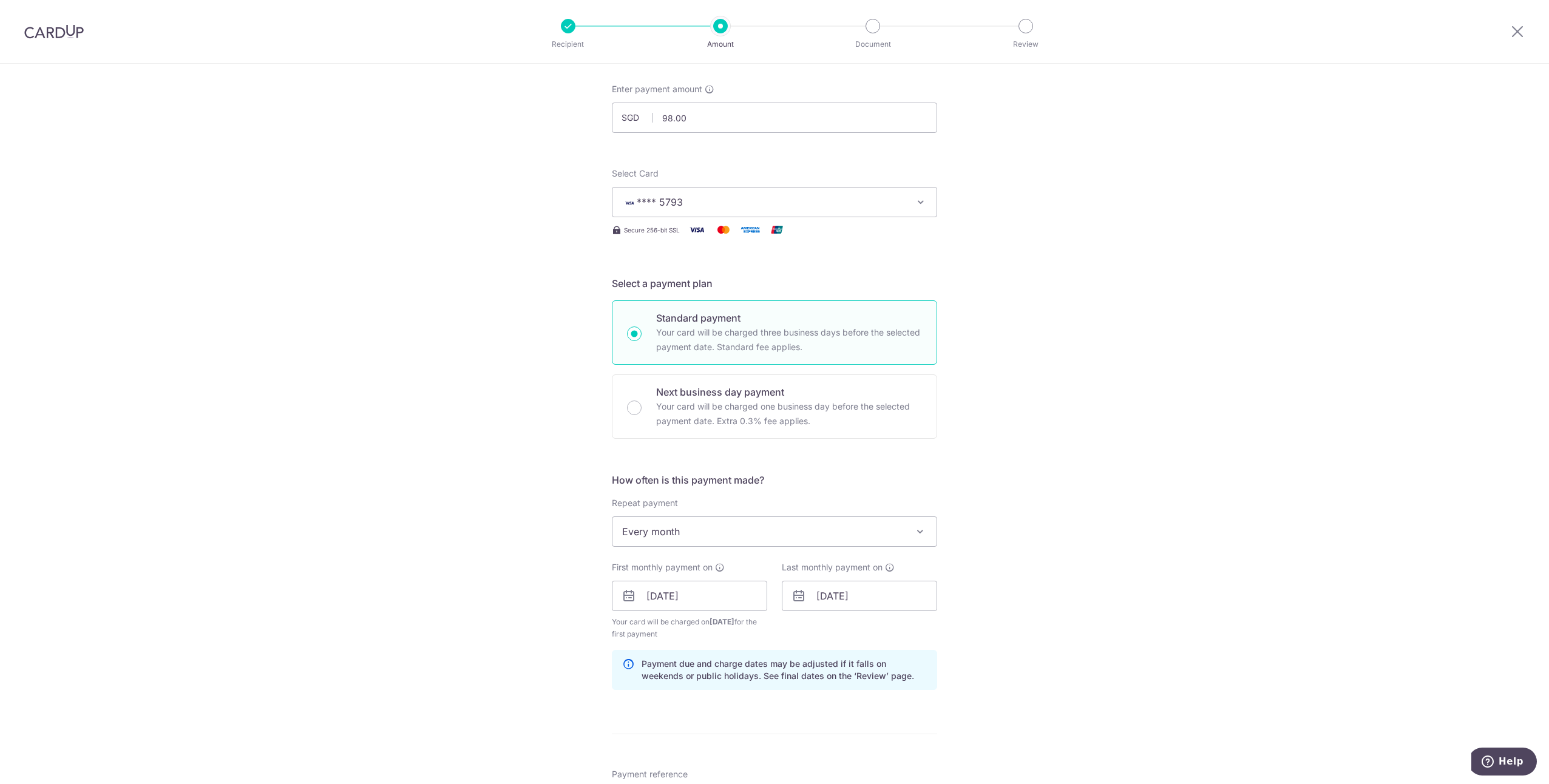
click at [548, 599] on div "Tell us more about your payment Enter payment amount SGD 98.00 98.00 Recipient …" at bounding box center [774, 607] width 1549 height 1209
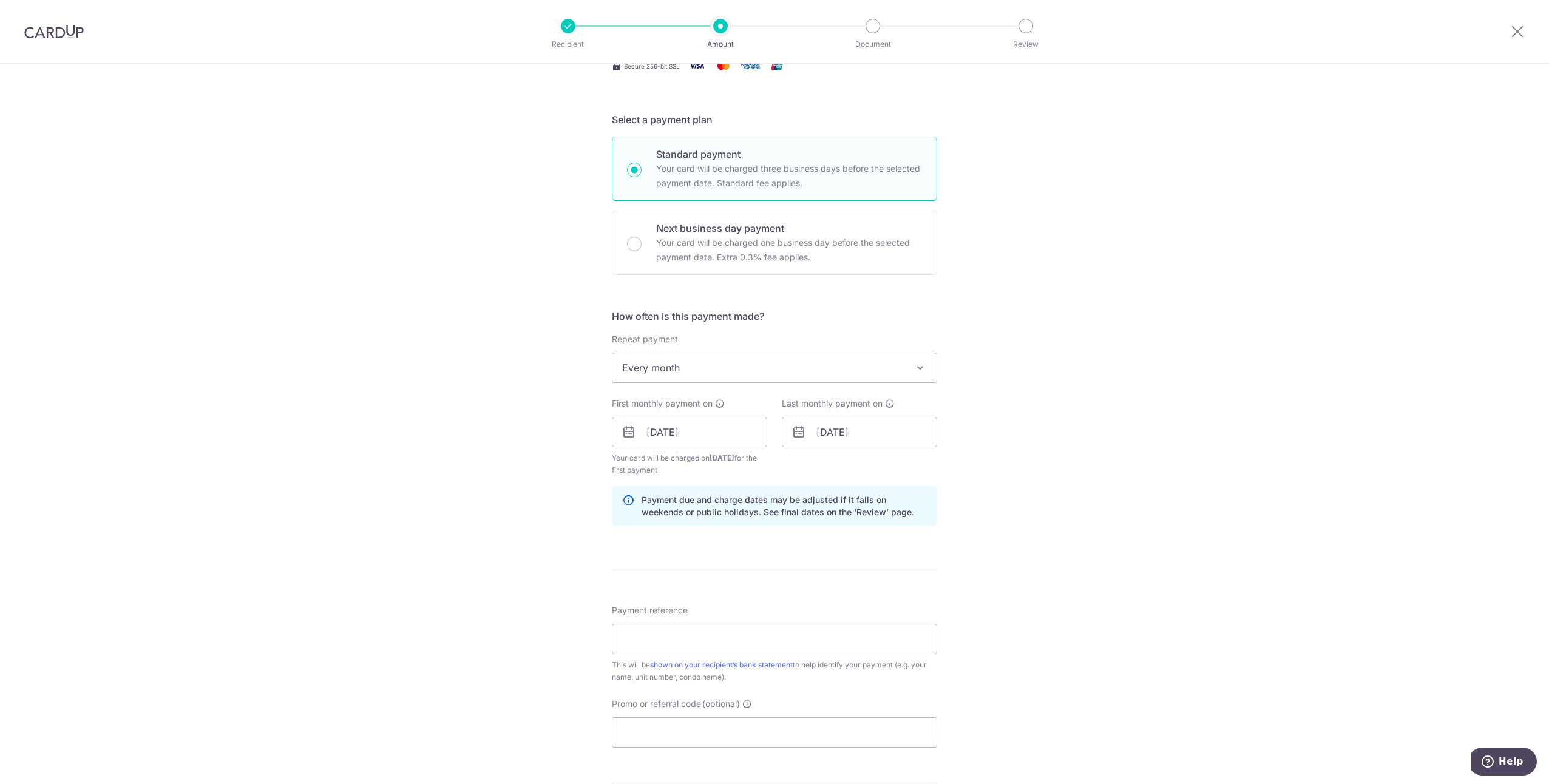
scroll to position [242, 0]
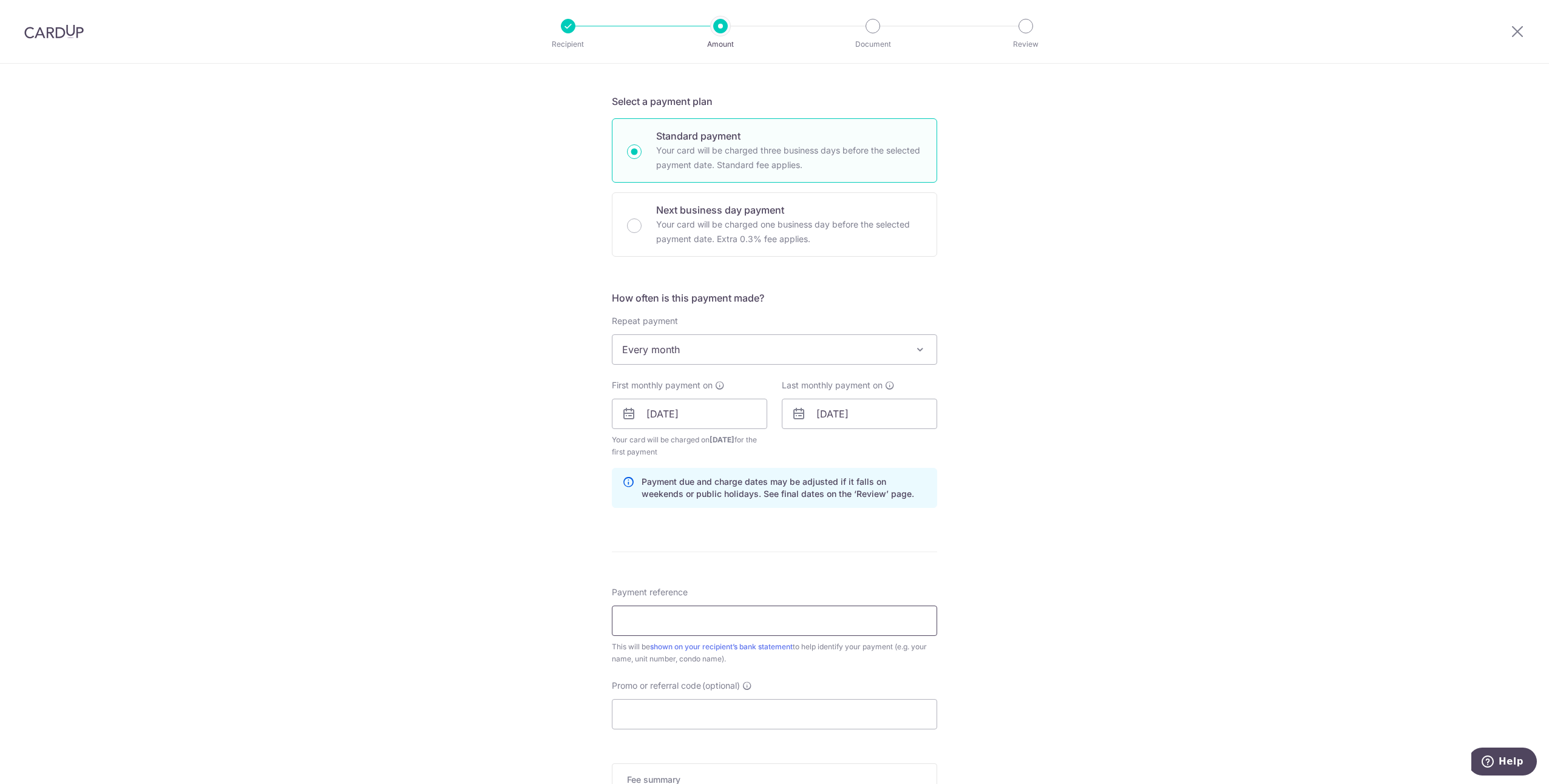
click at [806, 618] on input "Payment reference" at bounding box center [774, 620] width 325 height 31
click at [433, 614] on div "Tell us more about your payment Enter payment amount SGD 98.00 98.00 Recipient …" at bounding box center [774, 425] width 1549 height 1209
click at [985, 605] on div "Tell us more about your payment Enter payment amount SGD 98.00 98.00 Recipient …" at bounding box center [774, 425] width 1549 height 1209
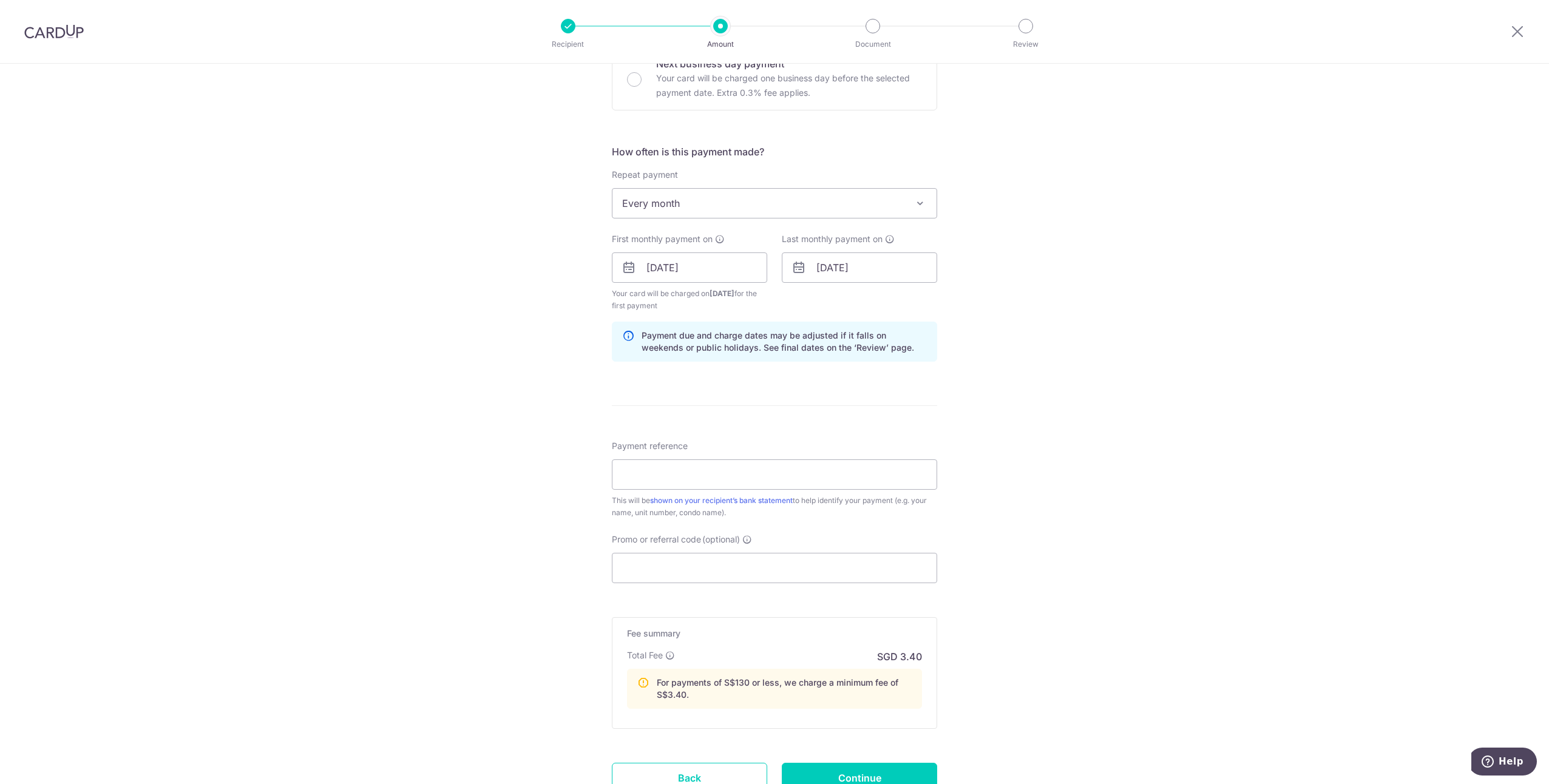
scroll to position [425, 0]
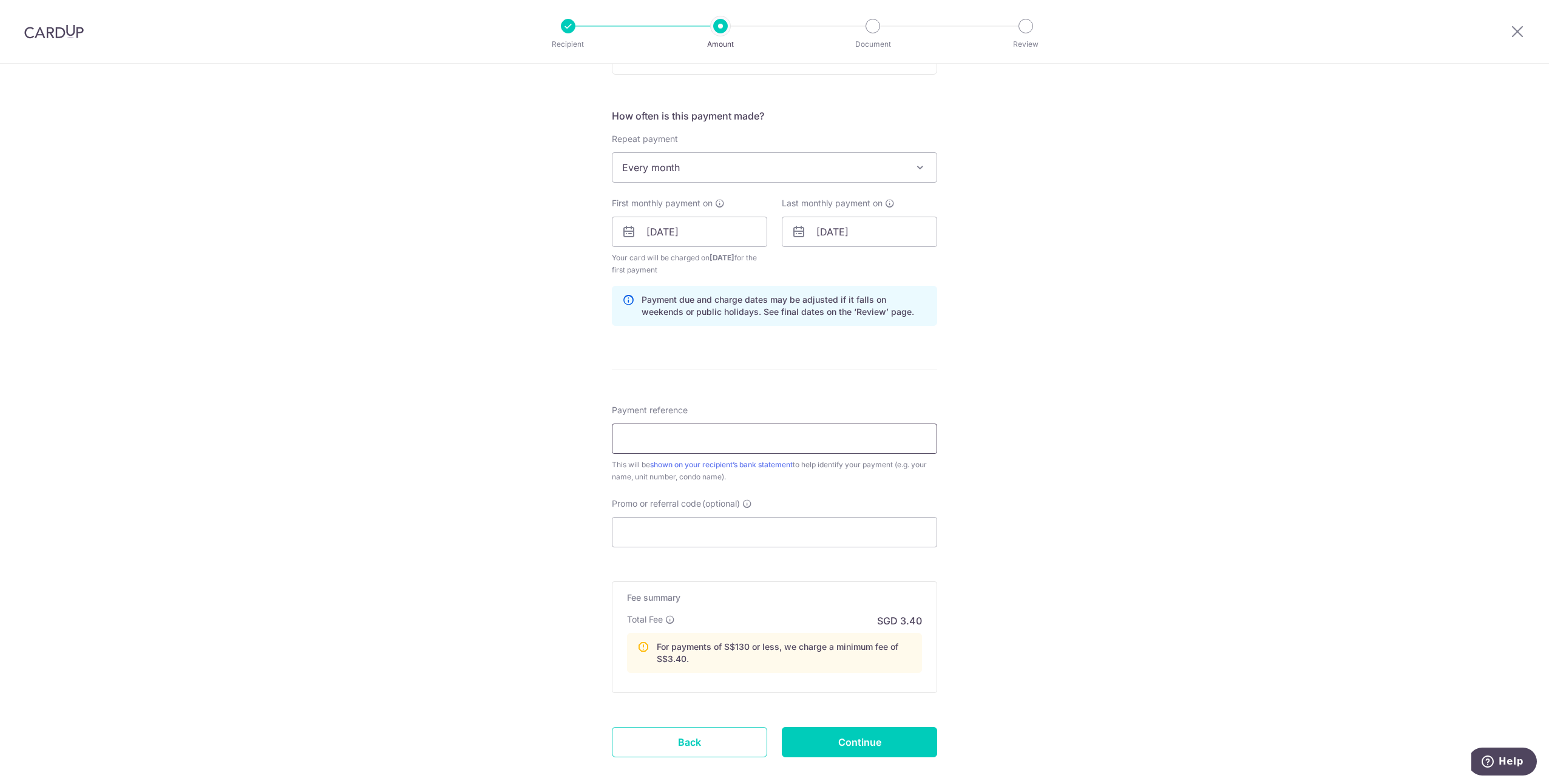
click at [682, 436] on input "Payment reference" at bounding box center [774, 438] width 325 height 31
type input "Chew Min - Rent"
click at [572, 465] on div "Tell us more about your payment Enter payment amount SGD 98.00 98.00 Recipient …" at bounding box center [774, 243] width 1549 height 1209
click at [614, 466] on div "This will be shown on your recipient’s bank statement to help identify your pay…" at bounding box center [774, 471] width 325 height 24
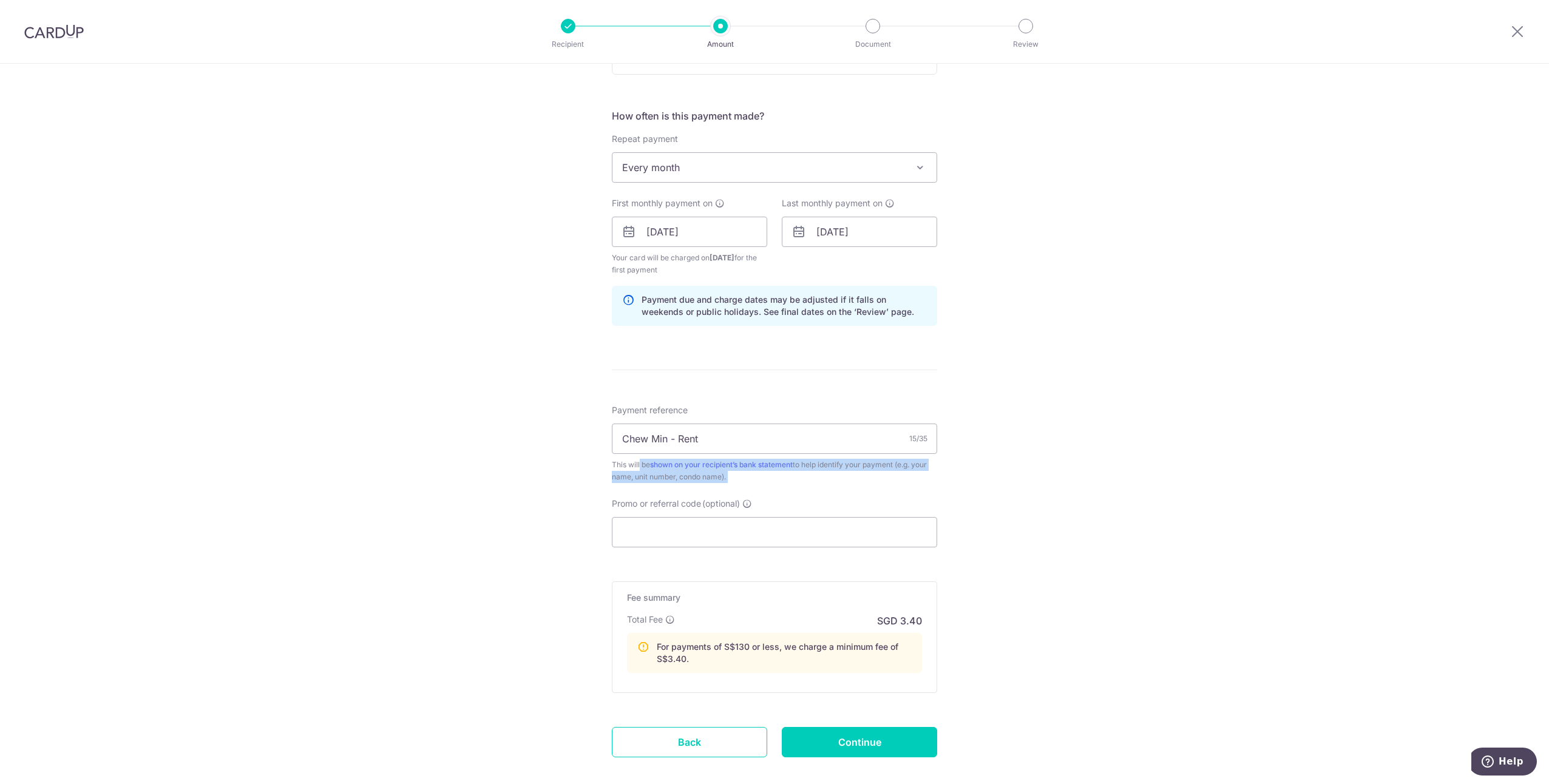
click at [614, 466] on div "This will be shown on your recipient’s bank statement to help identify your pay…" at bounding box center [774, 471] width 325 height 24
click at [689, 502] on span "Promo or referral code" at bounding box center [656, 504] width 89 height 12
click at [689, 517] on input "Promo or referral code (optional)" at bounding box center [774, 531] width 325 height 31
paste input "REC185"
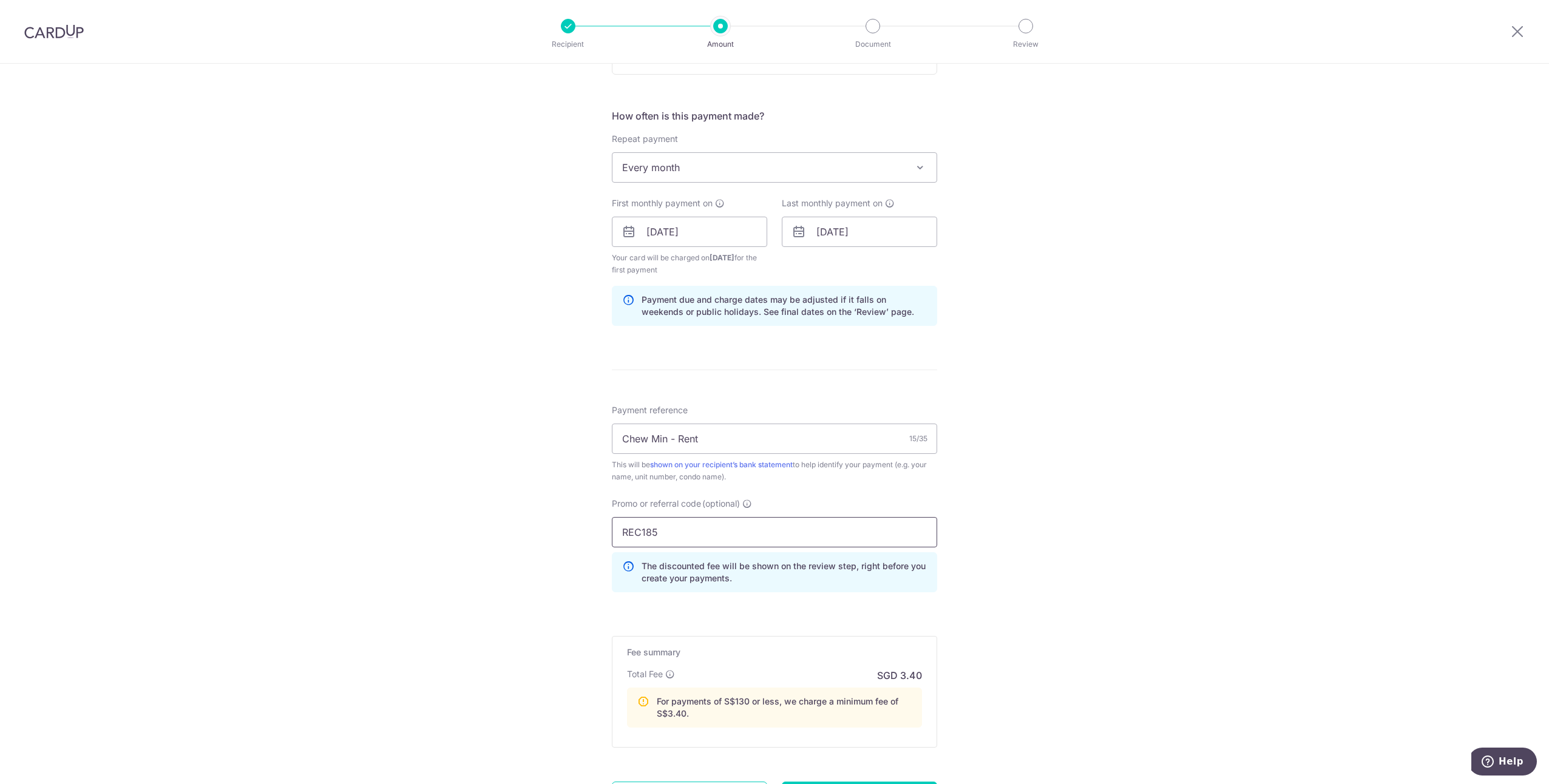
type input "REC185"
click at [459, 489] on div "Tell us more about your payment Enter payment amount SGD 98.00 98.00 Recipient …" at bounding box center [774, 271] width 1549 height 1264
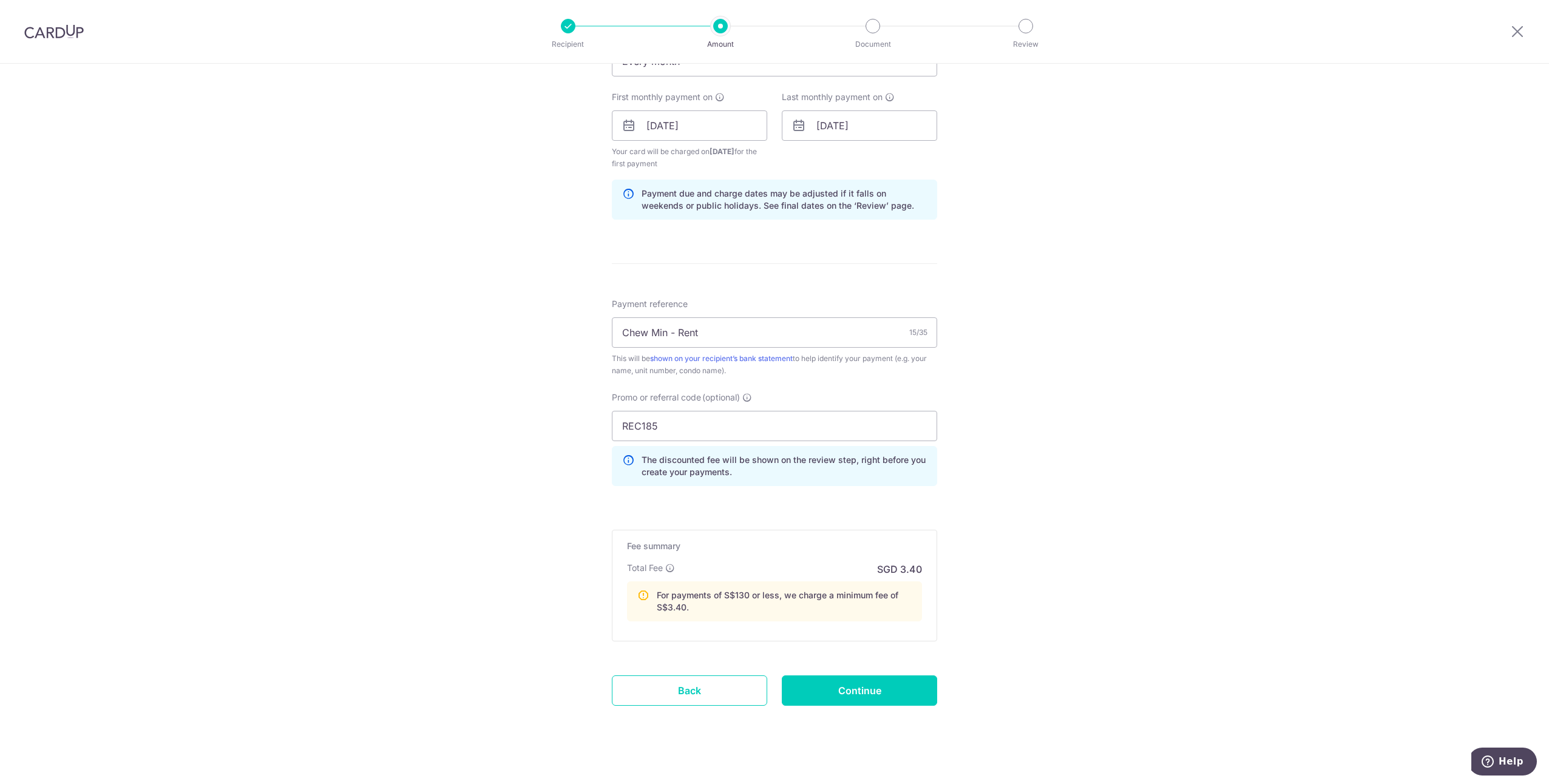
scroll to position [540, 0]
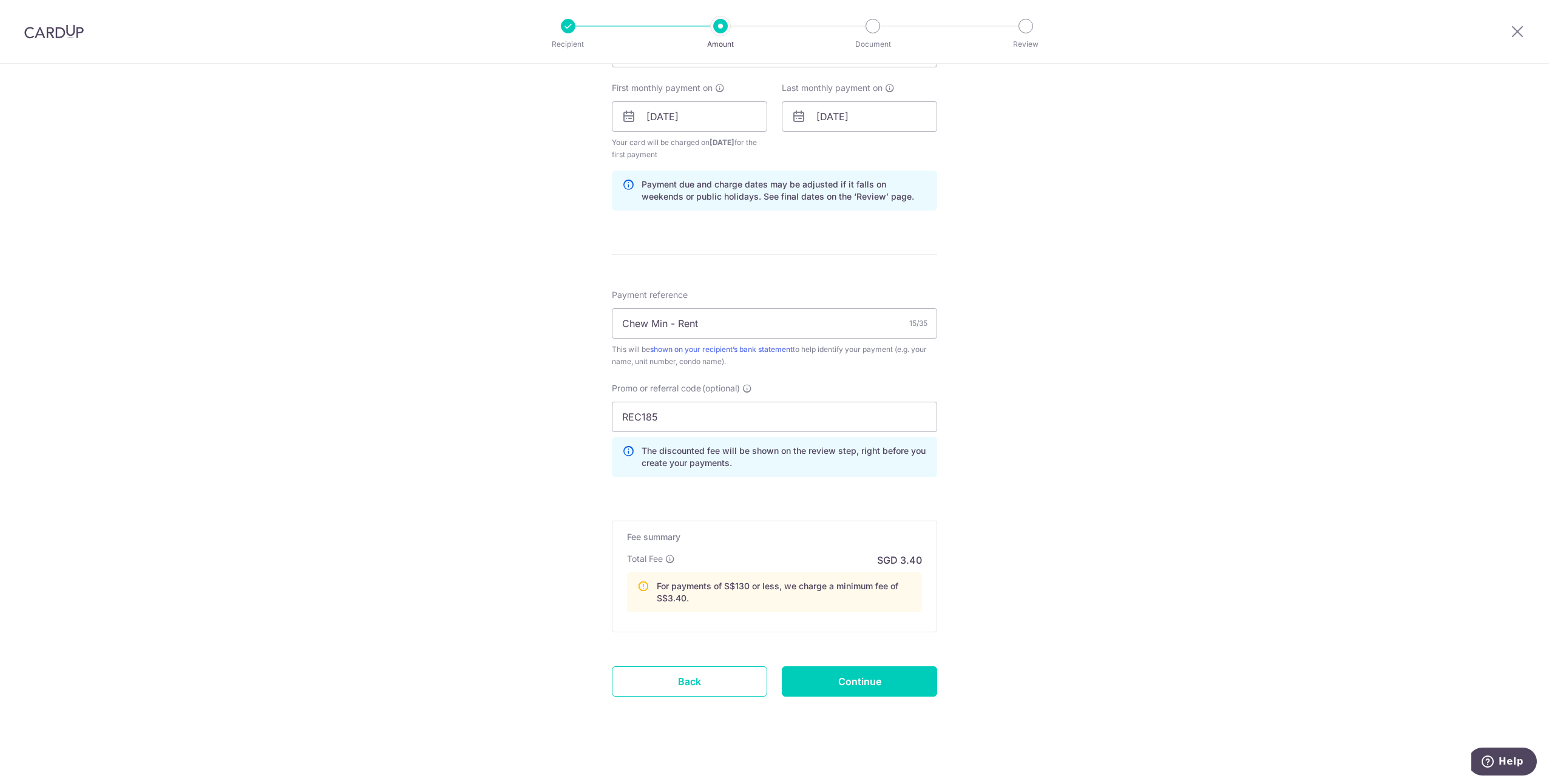
click at [839, 659] on form "Enter payment amount SGD 98.00 98.00 Recipient added successfully! Select Card …" at bounding box center [774, 167] width 325 height 1127
click at [842, 677] on input "Continue" at bounding box center [859, 681] width 156 height 31
type input "Create Schedule"
click at [850, 583] on p "For payments of S$130 or less, we charge a minimum fee of S$3.40." at bounding box center [784, 592] width 255 height 24
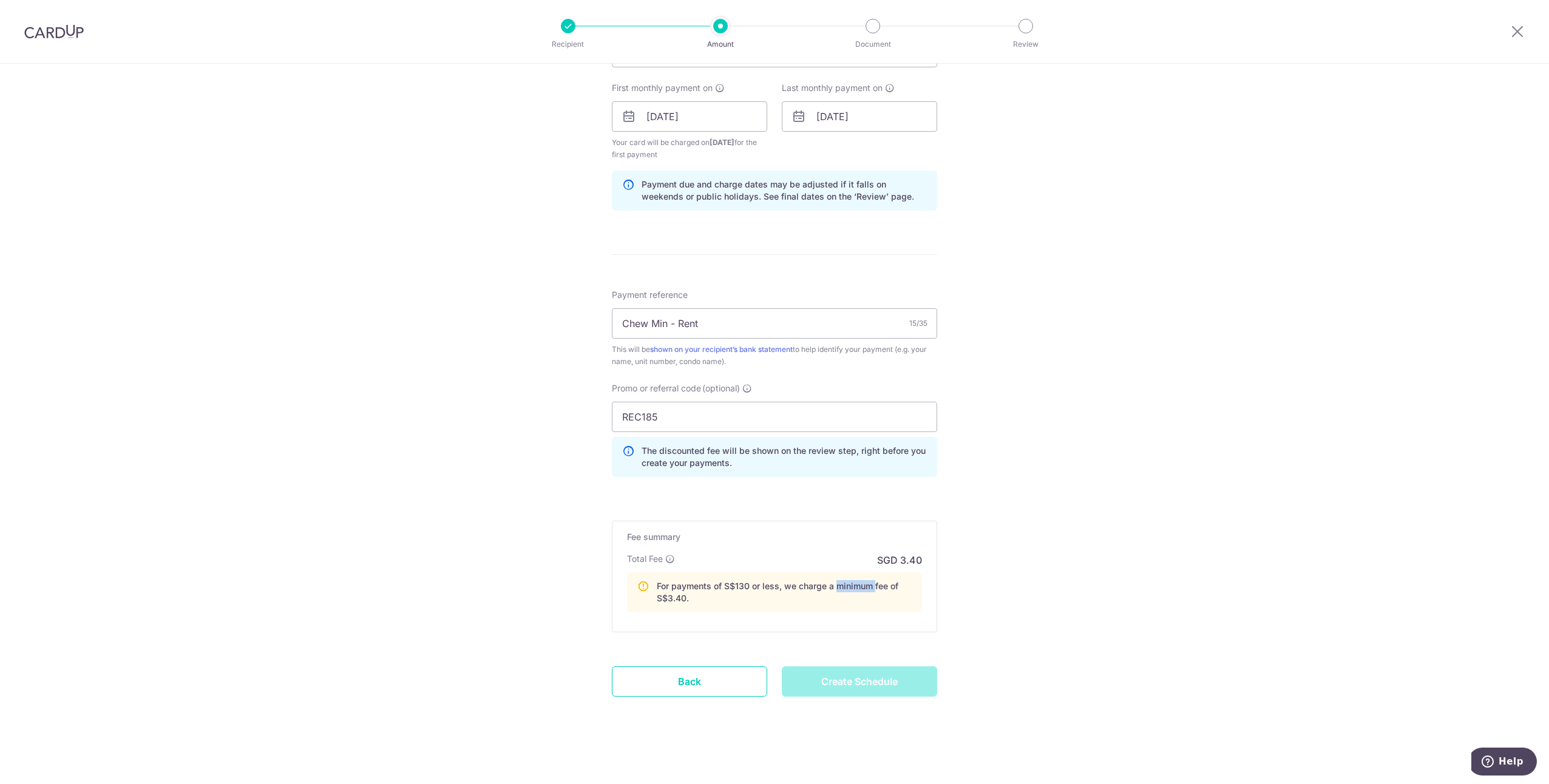
click at [850, 583] on p "For payments of S$130 or less, we charge a minimum fee of S$3.40." at bounding box center [784, 592] width 255 height 24
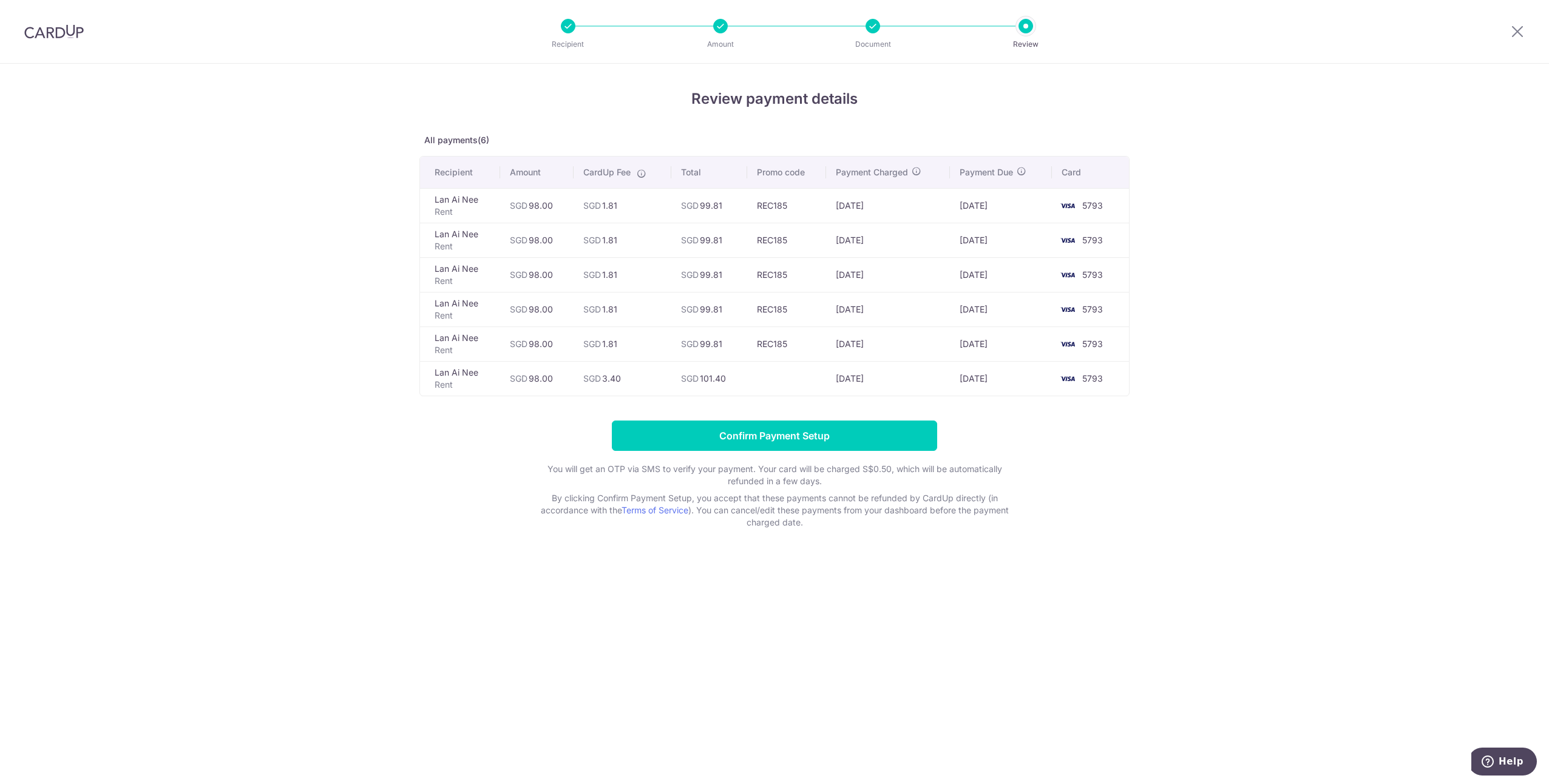
click at [850, 583] on div "Review payment details All payments(6) Recipient Amount CardUp Fee Total Promo …" at bounding box center [774, 424] width 1549 height 720
click at [498, 464] on form "Confirm Payment Setup You will get an OTP via SMS to verify your payment. Your …" at bounding box center [775, 474] width 710 height 108
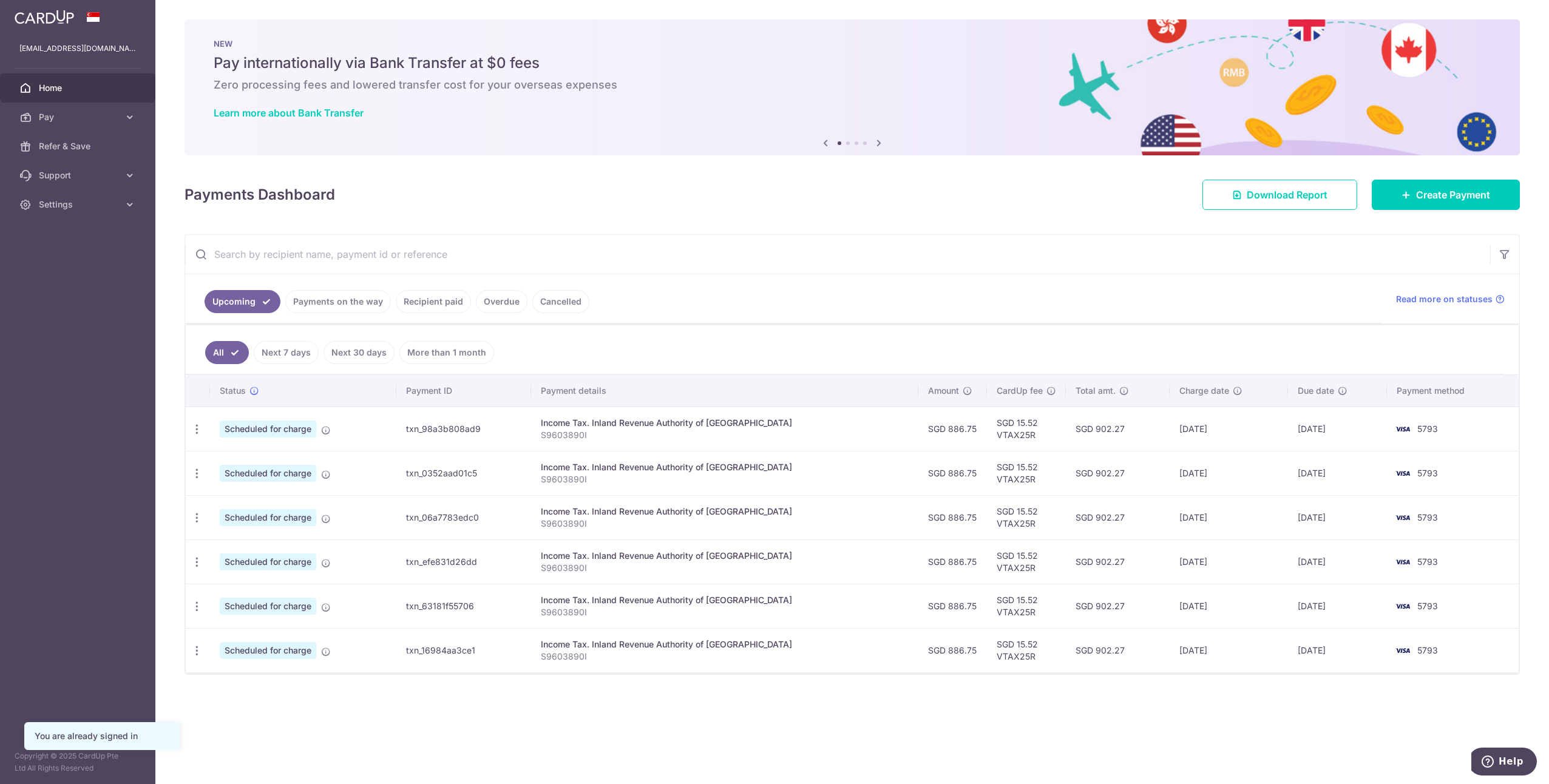
click at [808, 282] on ul "Upcoming Payments on the way Recipient paid Overdue Cancelled" at bounding box center [783, 299] width 1196 height 49
click at [987, 418] on td "SGD 15.52 VTAX25R" at bounding box center [1026, 428] width 79 height 44
drag, startPoint x: 974, startPoint y: 418, endPoint x: 1053, endPoint y: 428, distance: 79.6
click at [1053, 428] on tr "Update payment Cancel payment Scheduled for charge txn_98a3b808ad9 Income Tax. …" at bounding box center [852, 428] width 1333 height 44
click at [1065, 428] on td "SGD 902.27" at bounding box center [1118, 428] width 105 height 44
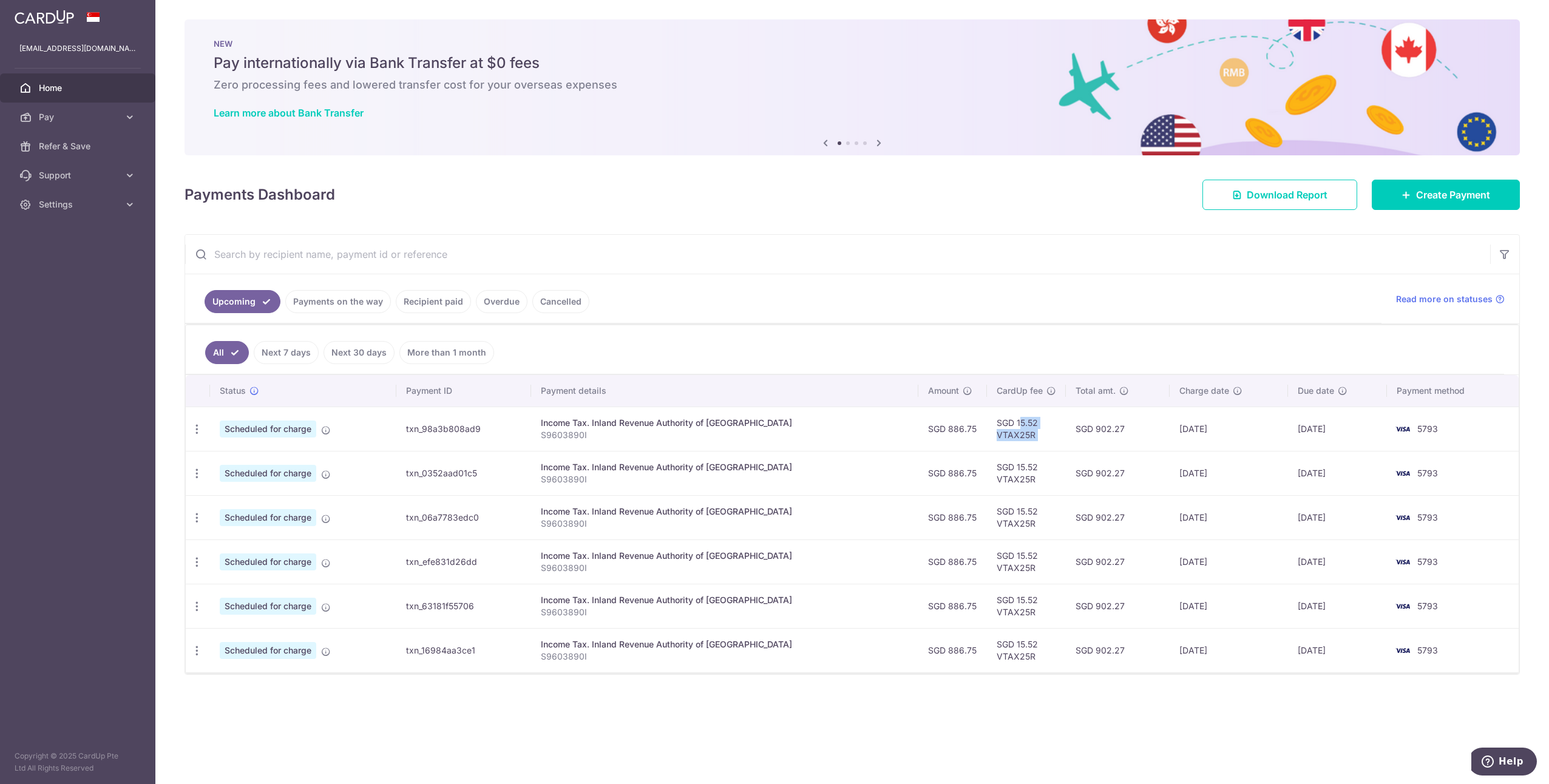
click at [1065, 425] on td "SGD 902.27" at bounding box center [1118, 428] width 105 height 44
click at [1025, 430] on td "SGD 15.52 VTAX25R" at bounding box center [1026, 428] width 79 height 44
click at [1444, 187] on span "Create Payment" at bounding box center [1453, 194] width 74 height 14
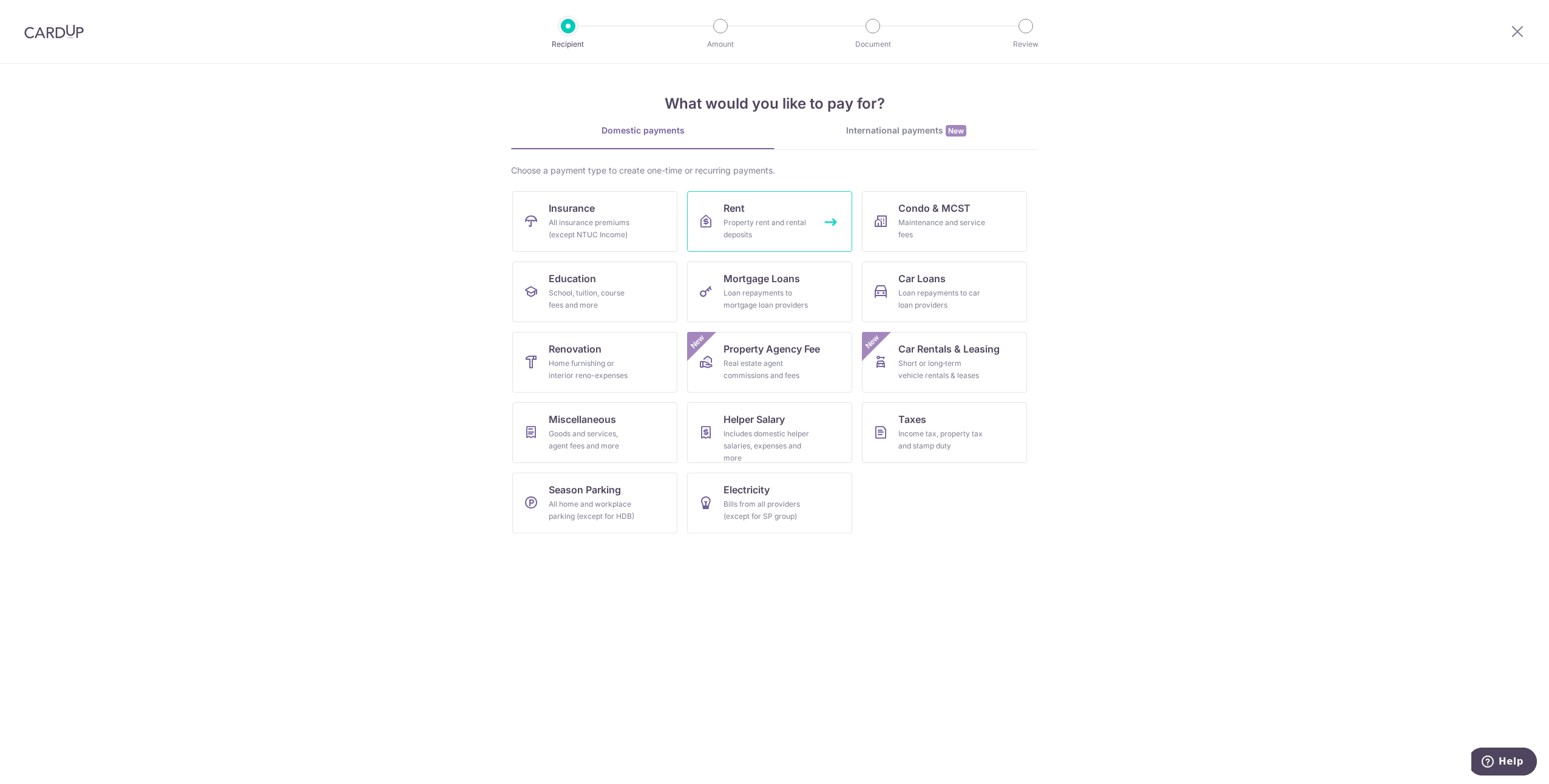
click at [721, 204] on link "Rent Property rent and rental deposits" at bounding box center [769, 221] width 165 height 60
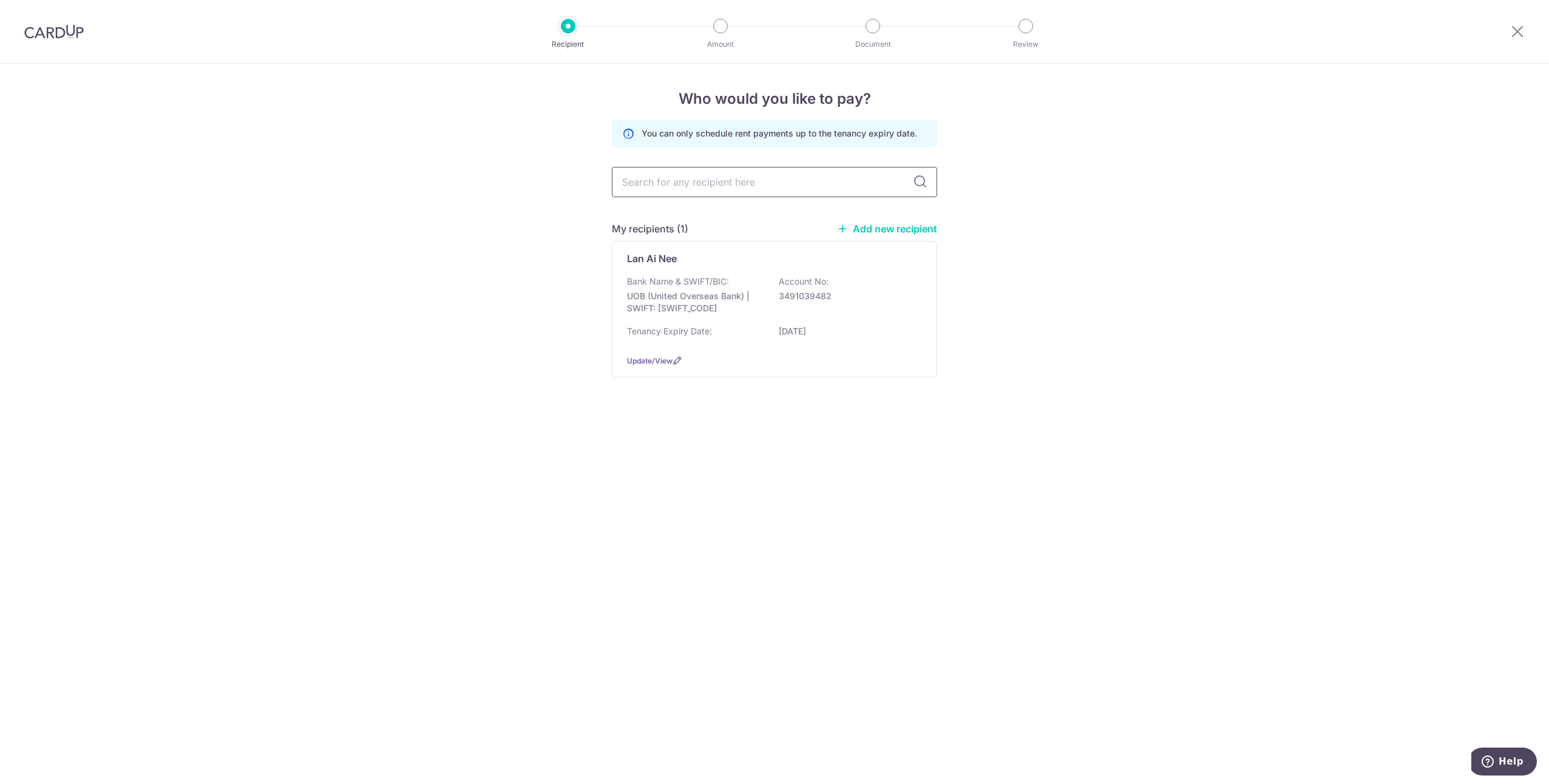
click at [737, 179] on input "text" at bounding box center [774, 182] width 325 height 31
click at [1279, 229] on div "Who would you like to pay? You can only schedule rent payments up to the tenanc…" at bounding box center [774, 424] width 1549 height 720
click at [882, 228] on link "Add new recipient" at bounding box center [886, 229] width 100 height 12
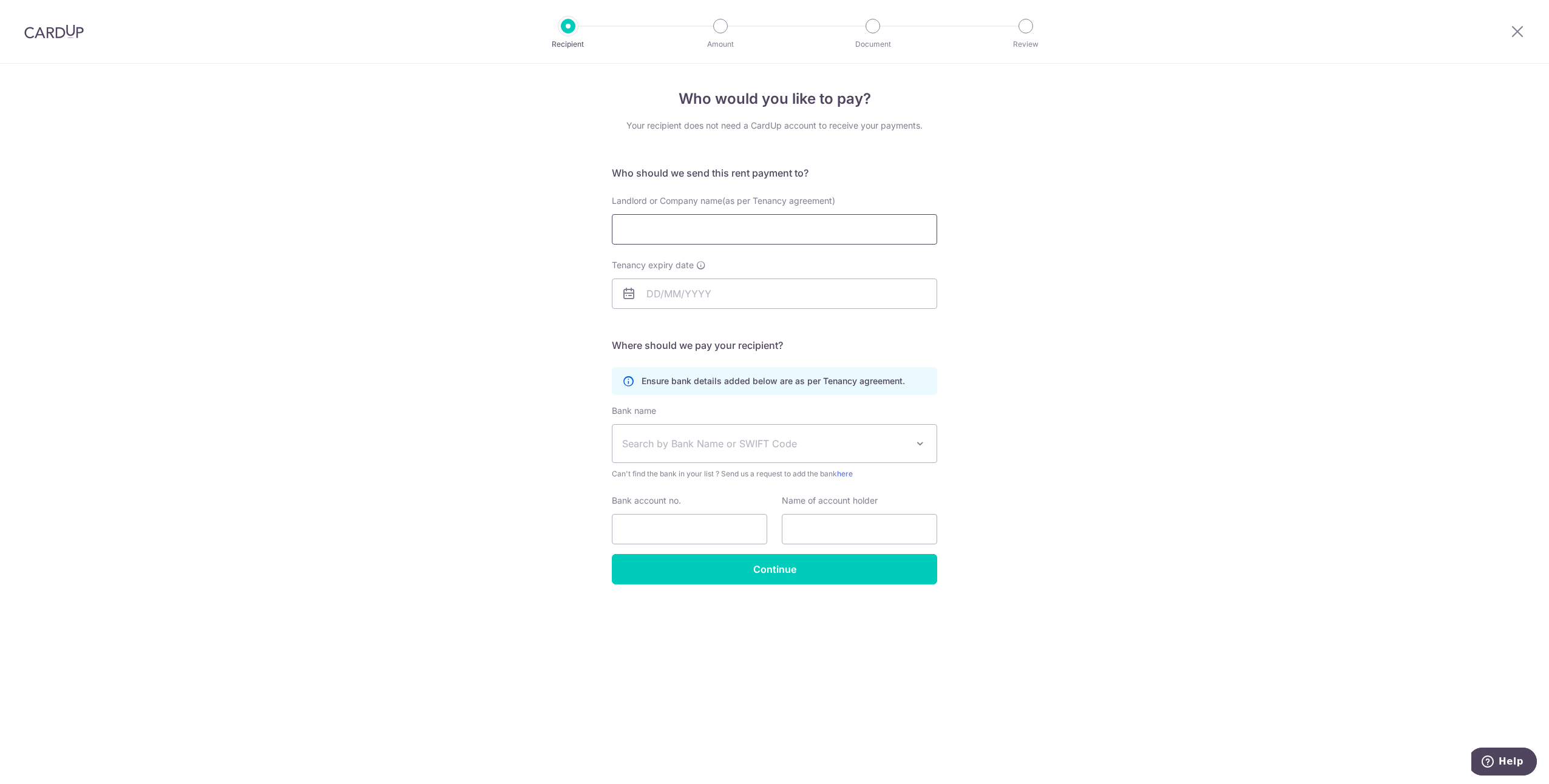
click at [740, 230] on input "Landlord or Company name(as per Tenancy agreement)" at bounding box center [774, 229] width 325 height 31
type input "Lan Ai Nee"
type input "28/02/2026"
type input "3491039482"
type input "ai nee lan"
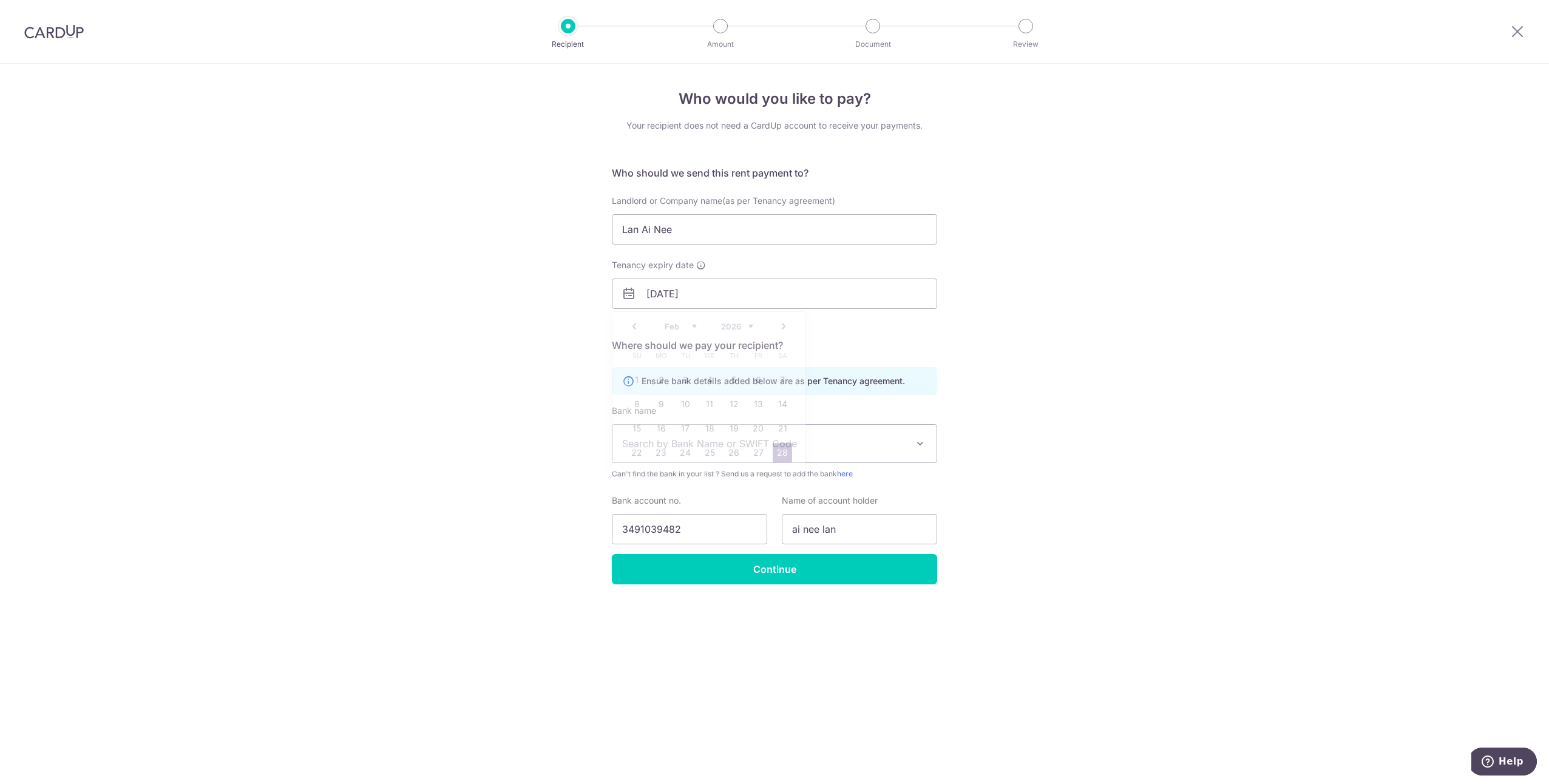
click at [1120, 299] on div "Who would you like to pay? Your recipient does not need a CardUp account to rec…" at bounding box center [774, 424] width 1549 height 720
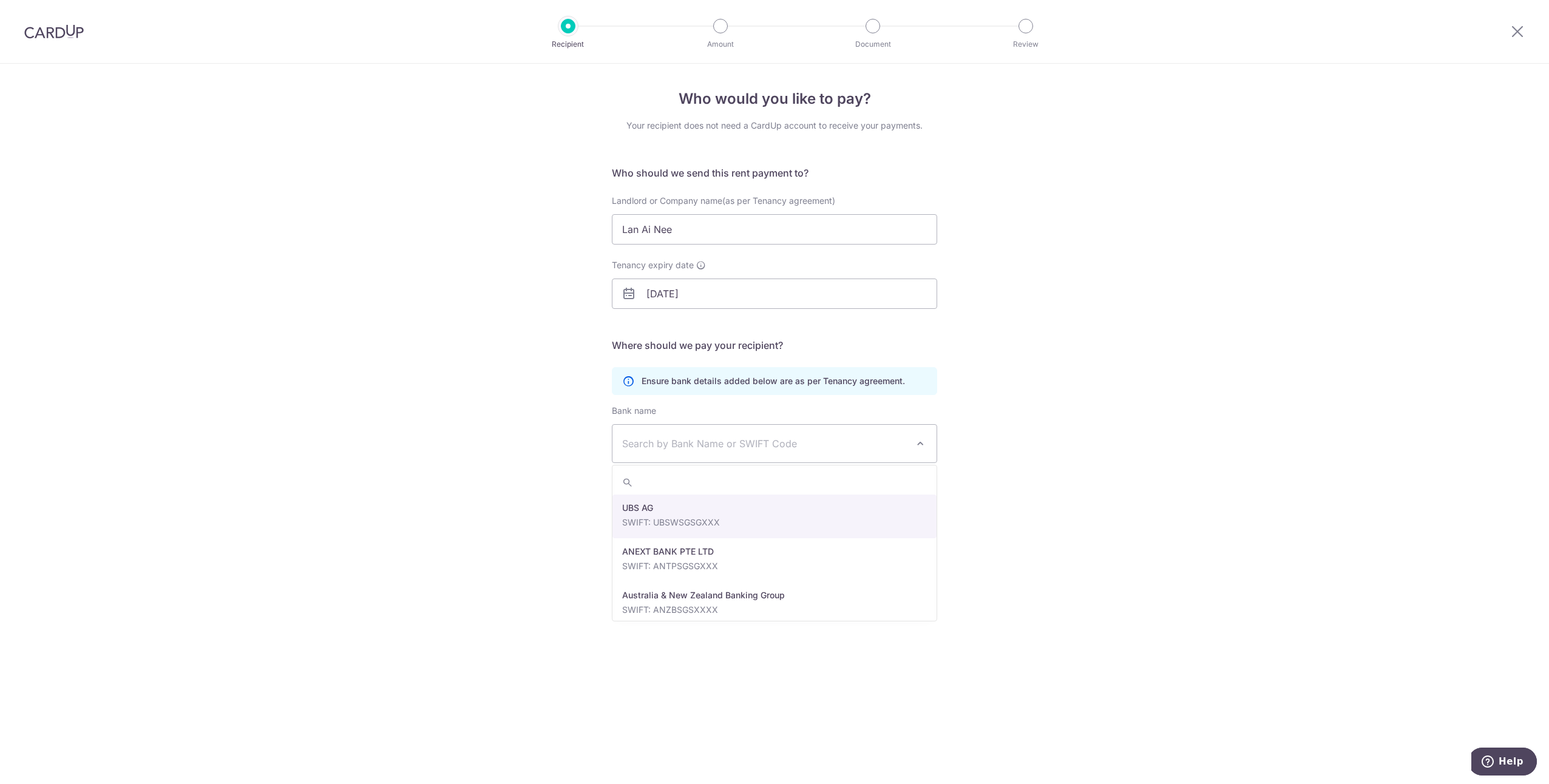
click at [886, 432] on span "Search by Bank Name or SWIFT Code" at bounding box center [774, 443] width 324 height 37
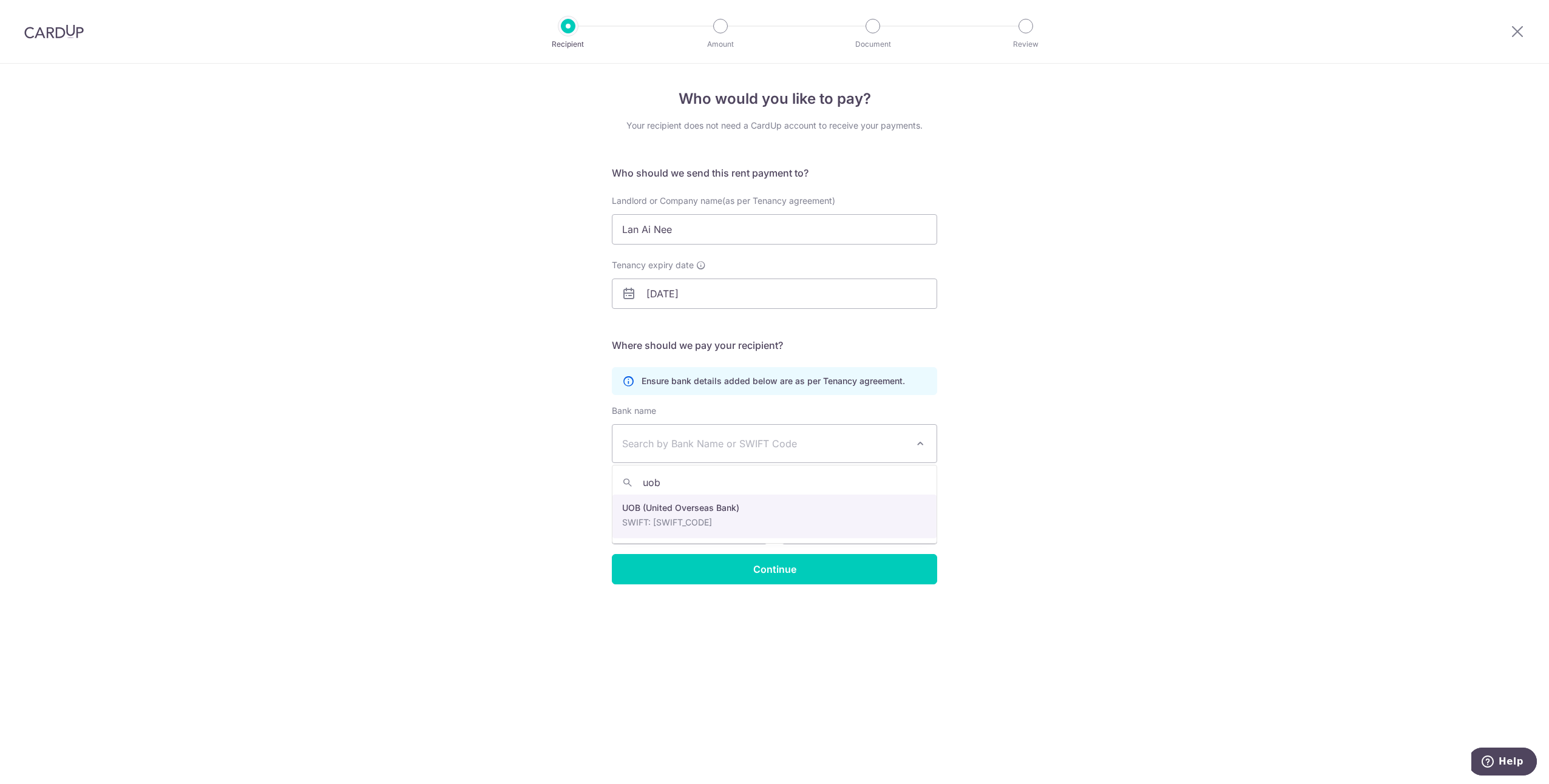
type input "uob"
select select "18"
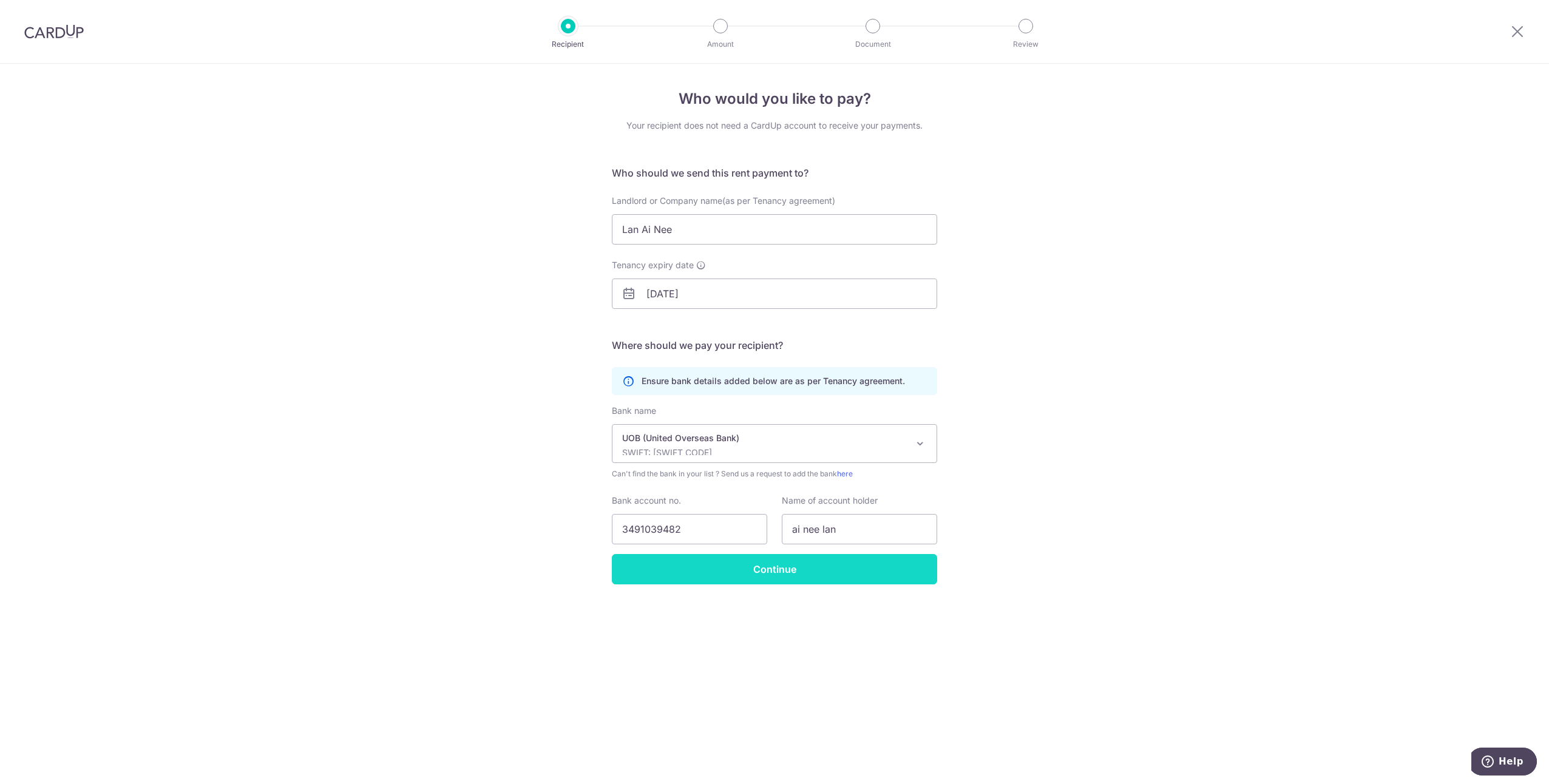
click at [878, 572] on input "Continue" at bounding box center [774, 569] width 325 height 31
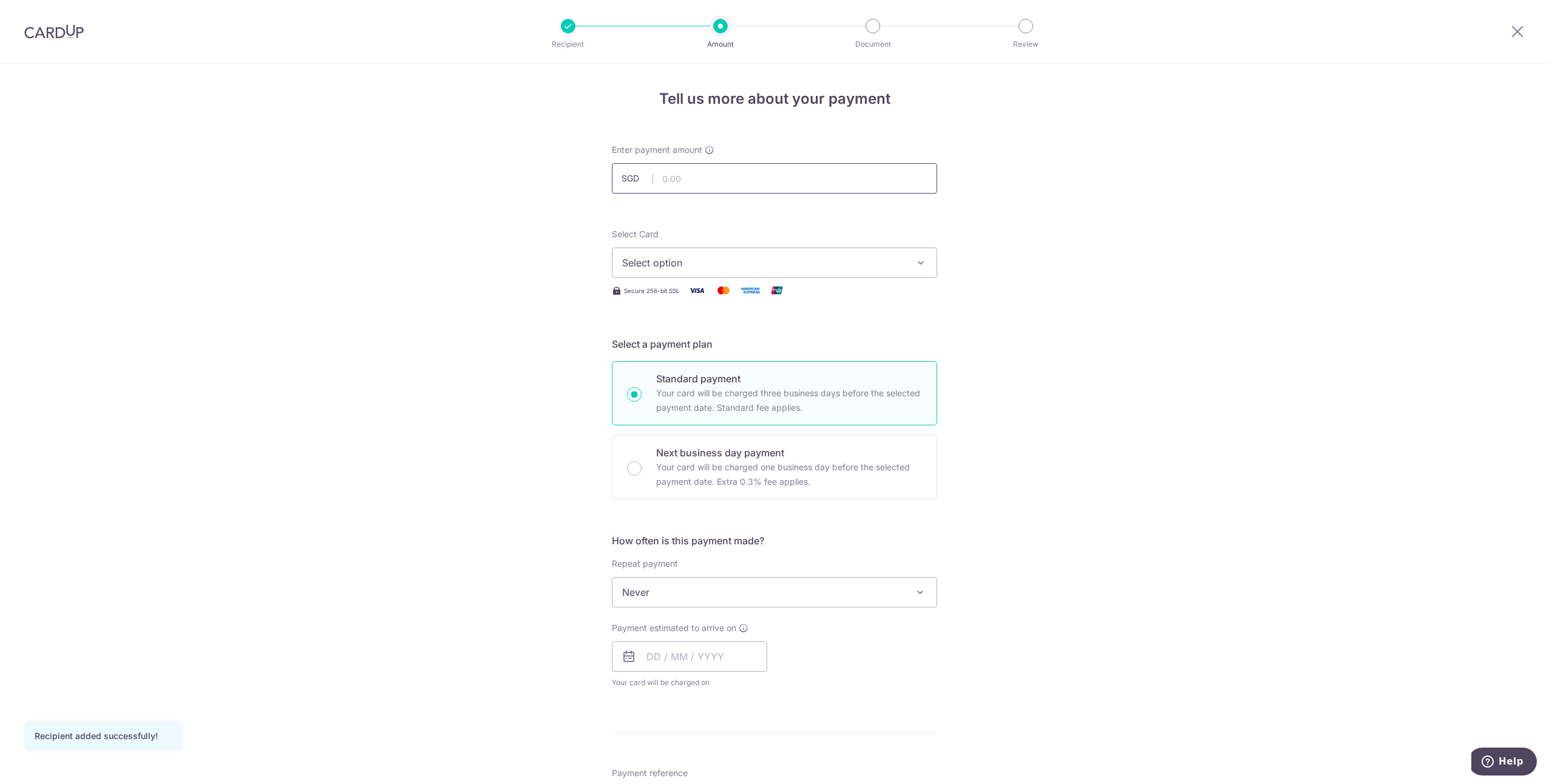
click at [776, 166] on input "text" at bounding box center [774, 178] width 325 height 31
type input "98.00"
type input "[DATE]"
type input "Chew Min - Rent"
type input "REC185"
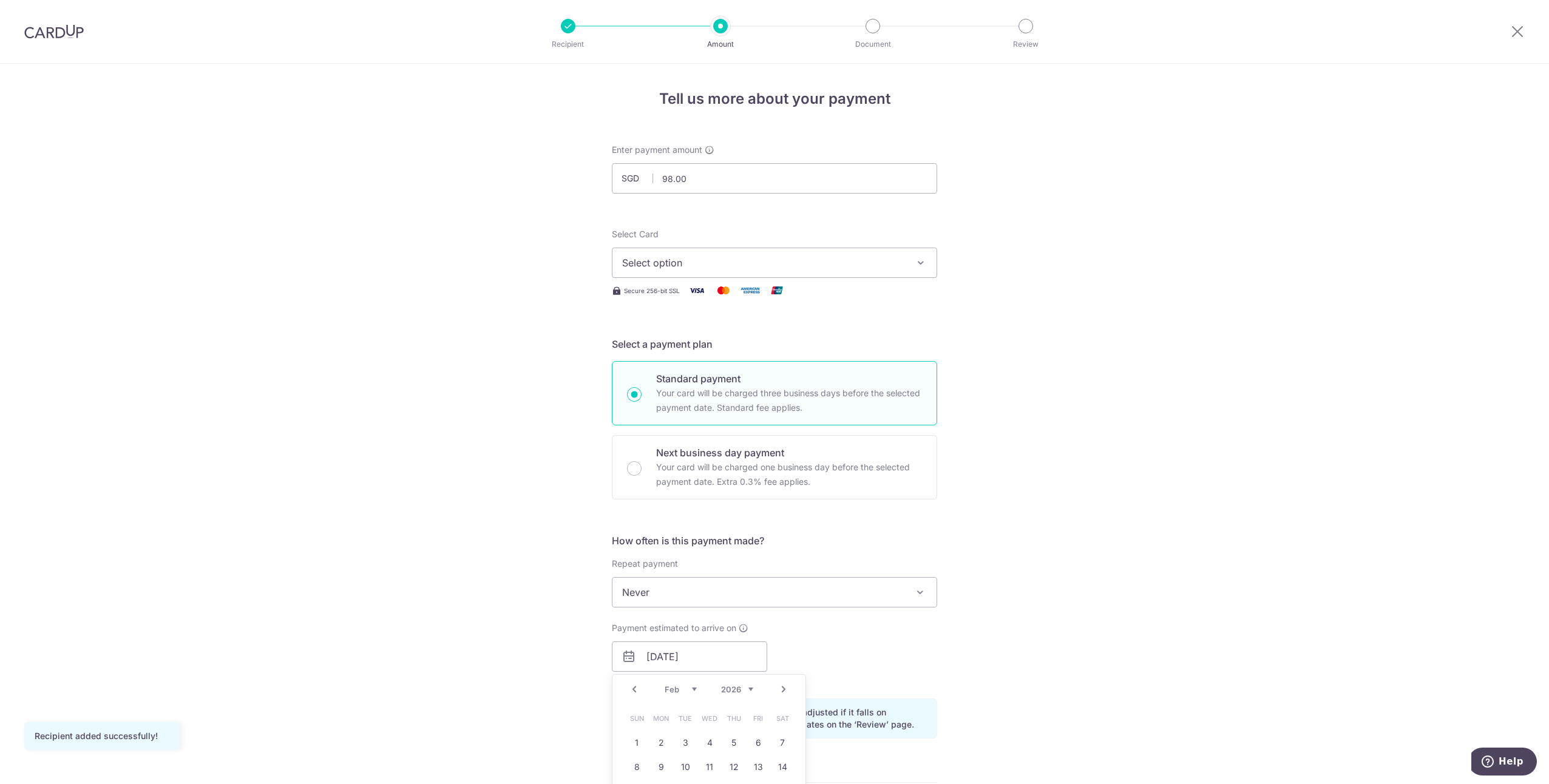
click at [714, 259] on span "Select option" at bounding box center [763, 262] width 283 height 14
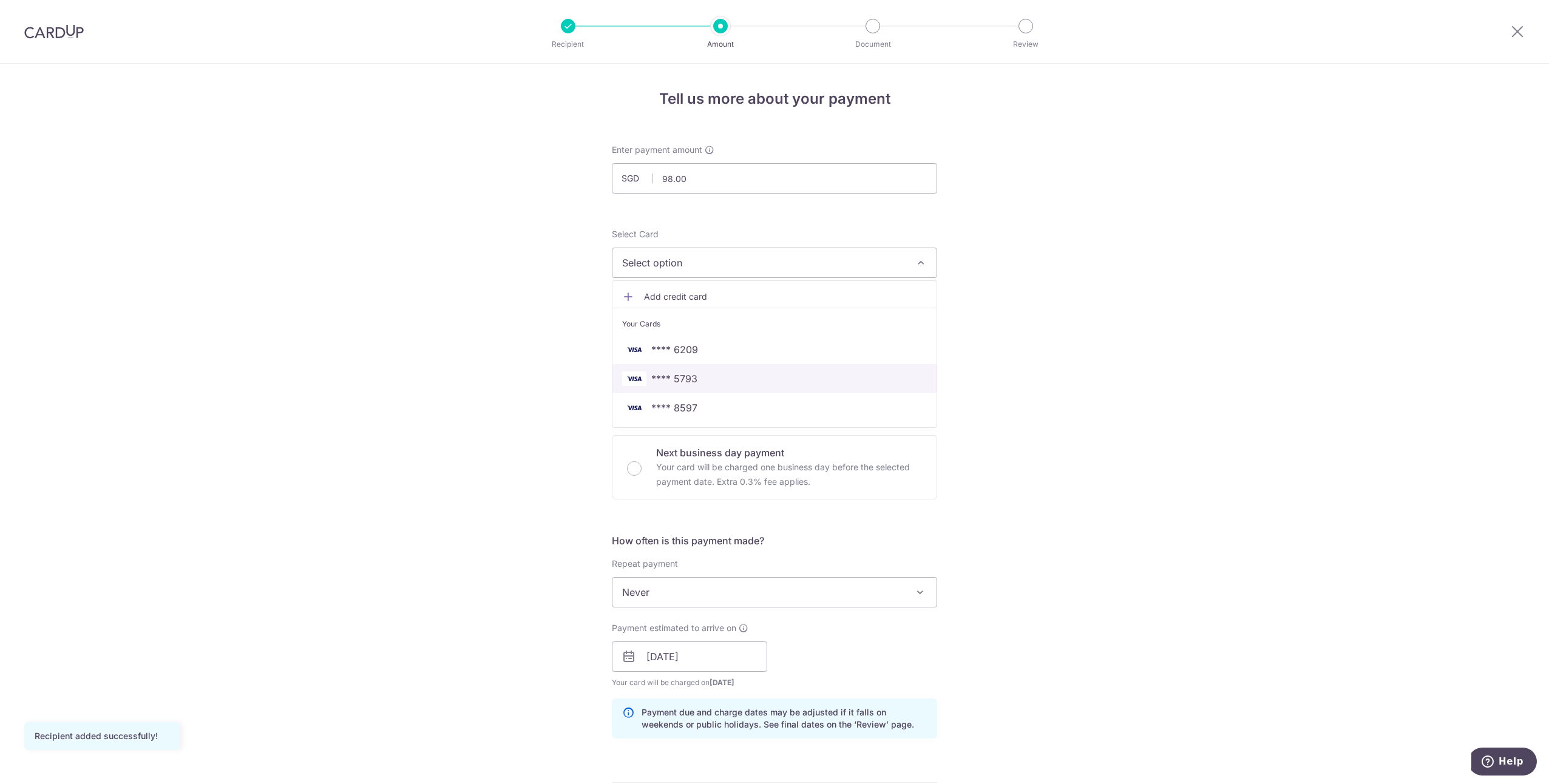
click at [755, 378] on span "**** 5793" at bounding box center [774, 378] width 305 height 14
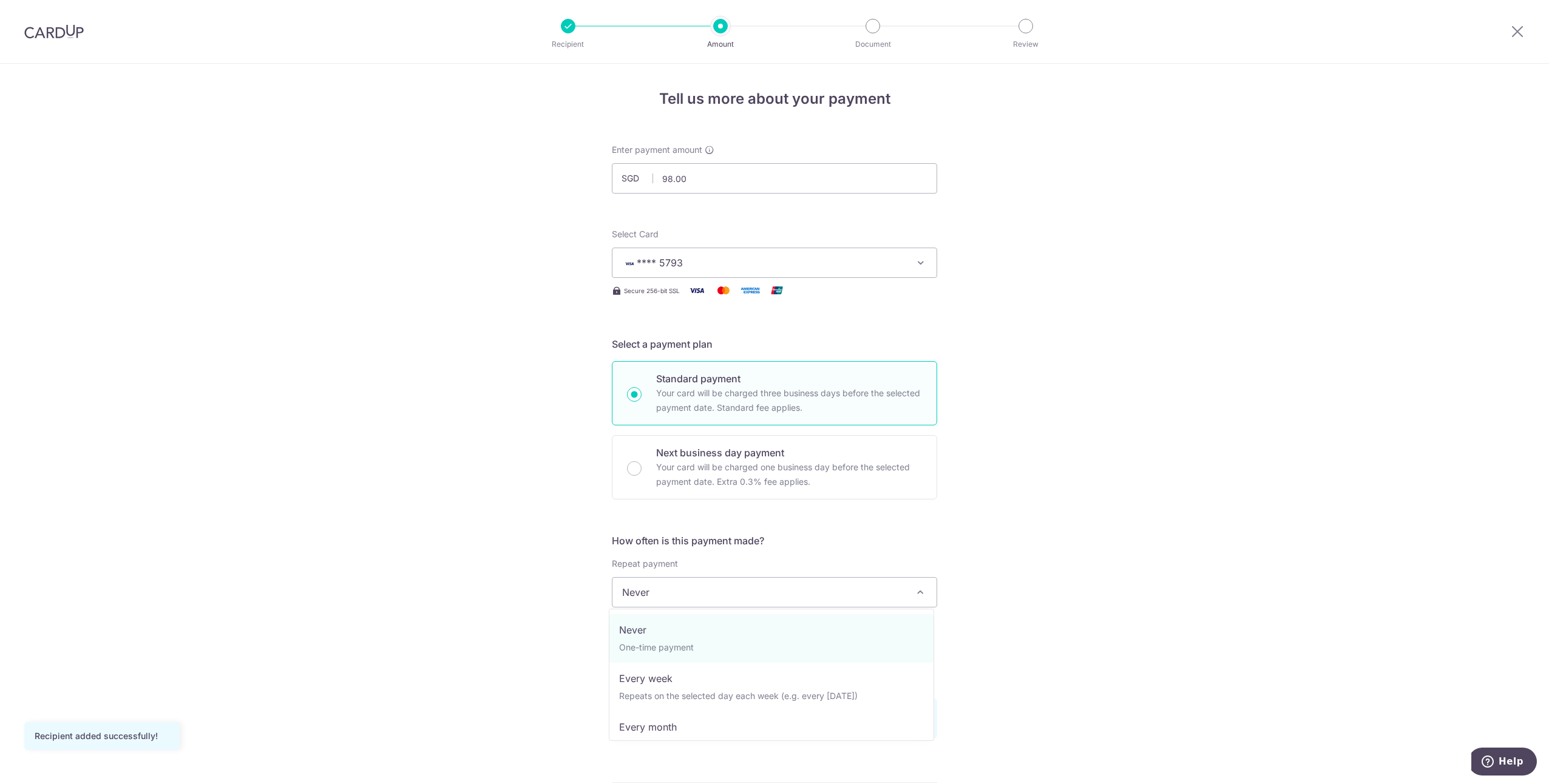
click at [850, 586] on span "Never" at bounding box center [774, 592] width 324 height 29
select select "3"
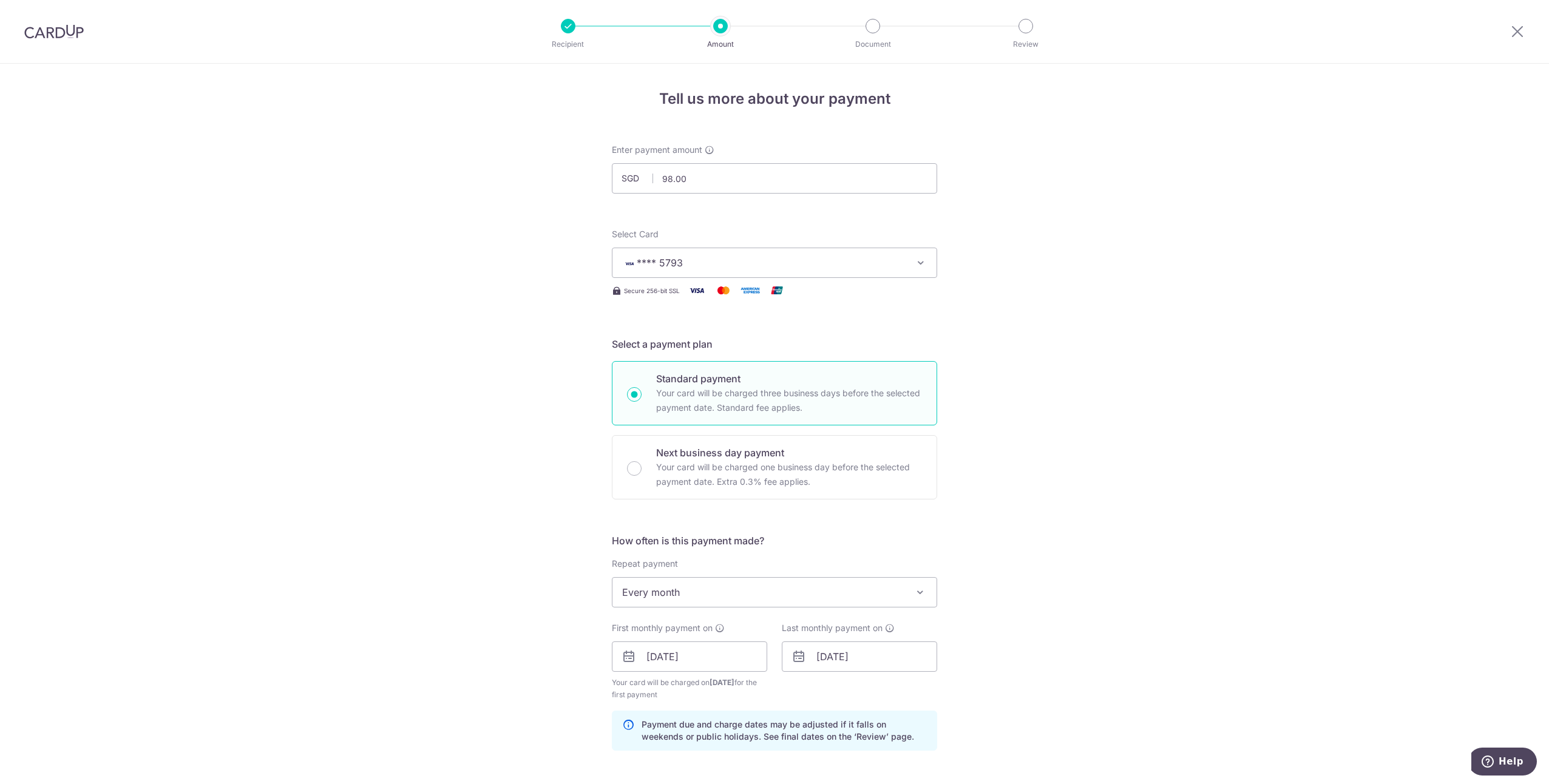
click at [1031, 555] on div "Tell us more about your payment Enter payment amount SGD 98.00 98.00 Recipient …" at bounding box center [774, 696] width 1549 height 1264
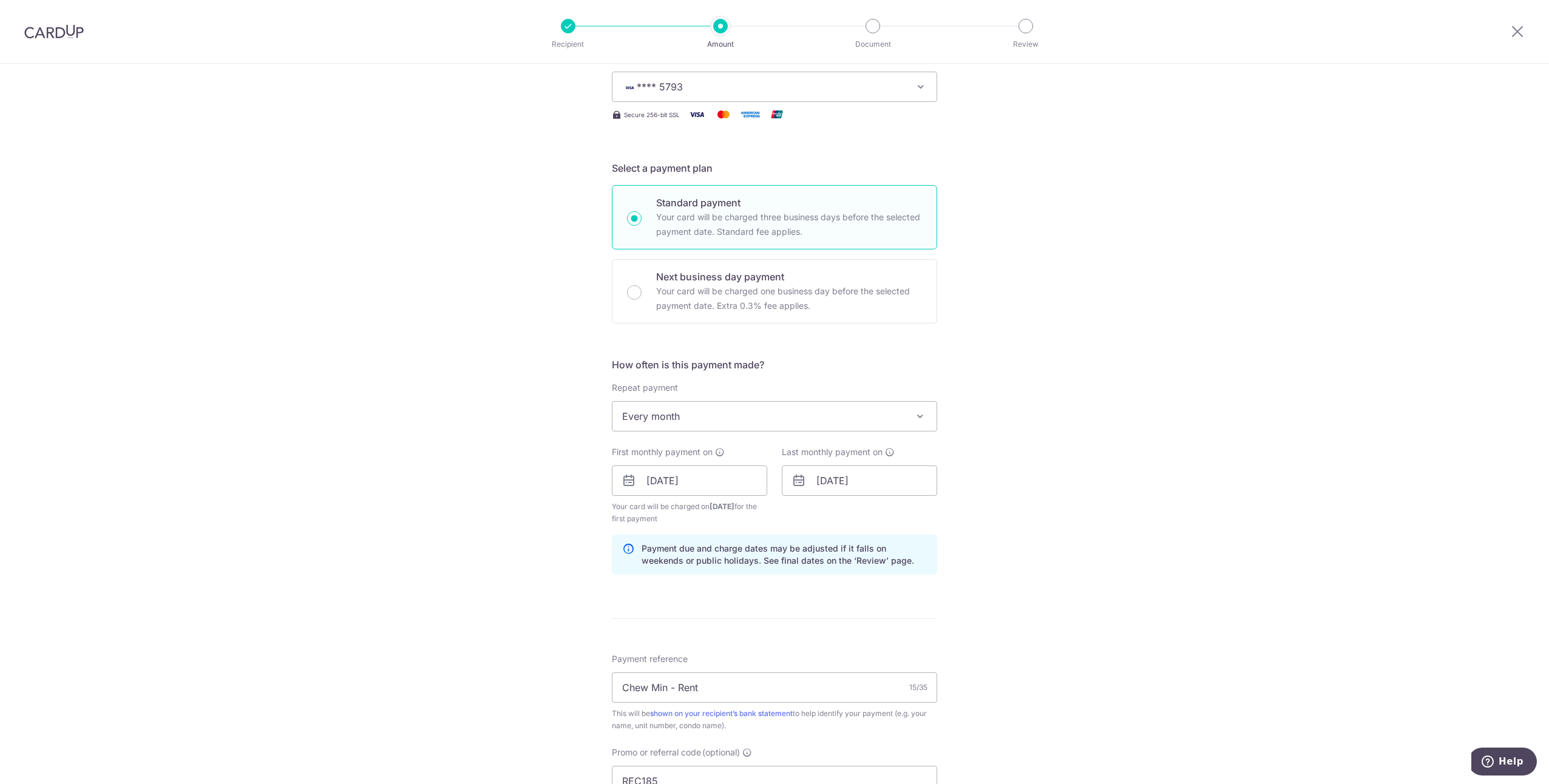
scroll to position [182, 0]
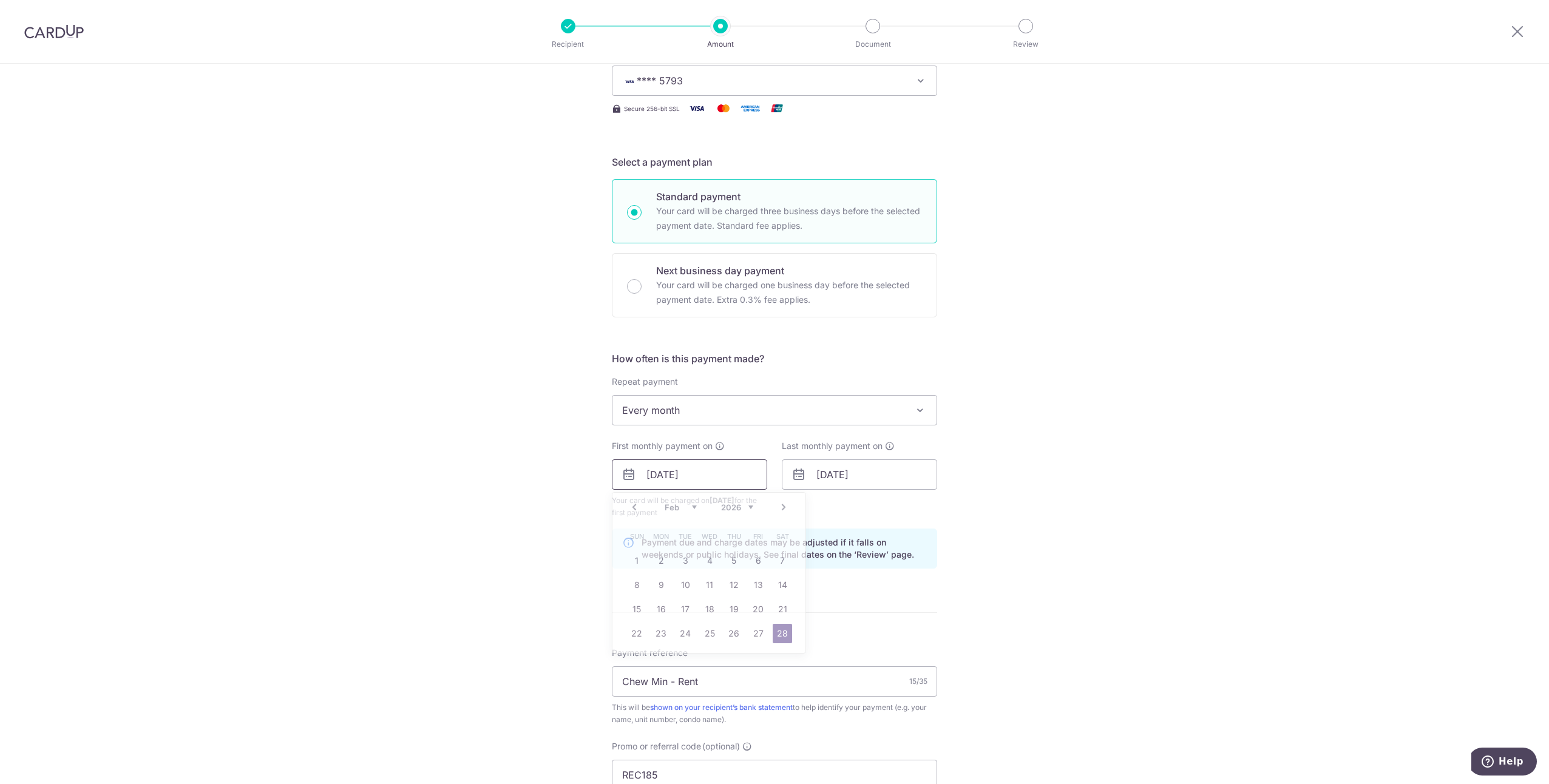
click at [703, 479] on input "28/02/2026" at bounding box center [689, 474] width 156 height 31
drag, startPoint x: 757, startPoint y: 500, endPoint x: 751, endPoint y: 502, distance: 6.3
click at [757, 500] on div "Prev Next Jan Feb Mar Apr May Jun Jul Aug Sep Oct Nov Dec 2025 2026 2027 2028 2…" at bounding box center [709, 507] width 193 height 29
click at [751, 502] on div "Prev Next Jan Feb Mar Apr May Jun Jul Aug Sep Oct Nov Dec 2025 2026 2027 2028 2…" at bounding box center [709, 507] width 193 height 29
click at [748, 505] on select "2025 2026 2027 2028 2029 2030 2031 2032 2033 2034 2035" at bounding box center [737, 507] width 32 height 10
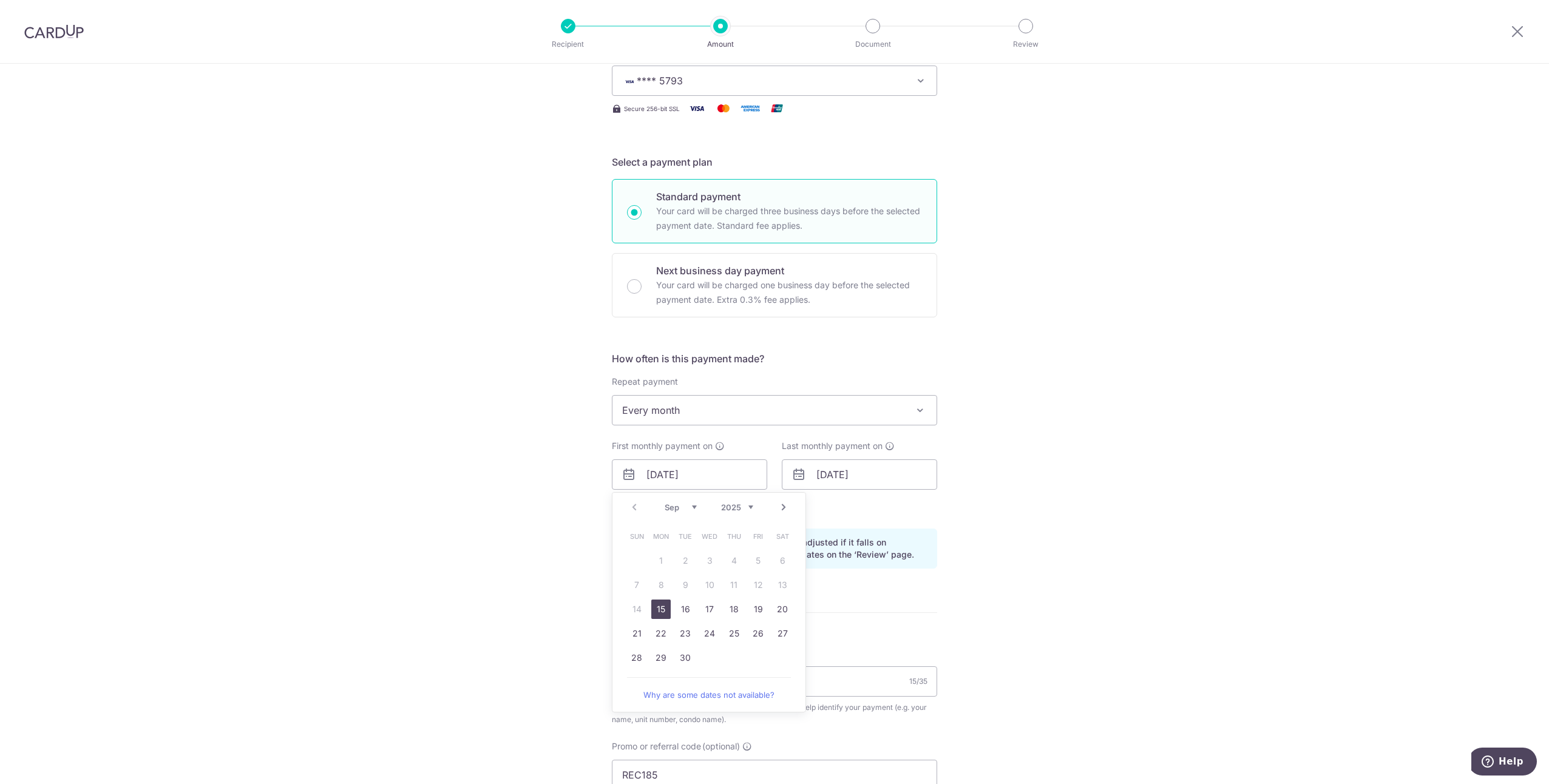
click at [660, 602] on link "15" at bounding box center [661, 609] width 20 height 20
type input "15/09/2025"
click at [837, 474] on input "28/02/2026" at bounding box center [859, 474] width 156 height 31
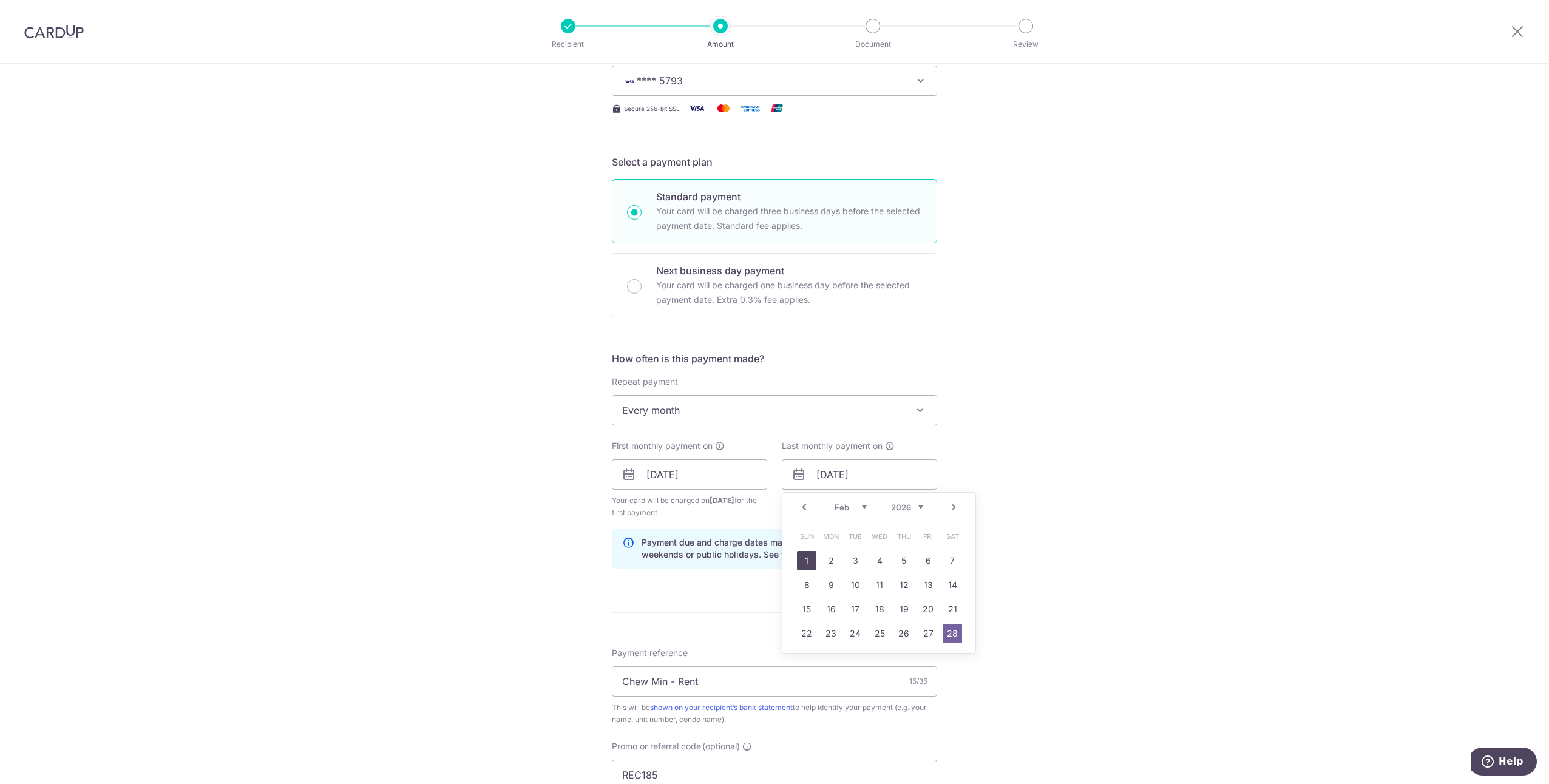
click at [805, 561] on link "1" at bounding box center [806, 560] width 20 height 20
type input "01/02/2026"
click at [984, 536] on div "Tell us more about your payment Enter payment amount SGD 98.00 98.00 Recipient …" at bounding box center [774, 514] width 1549 height 1264
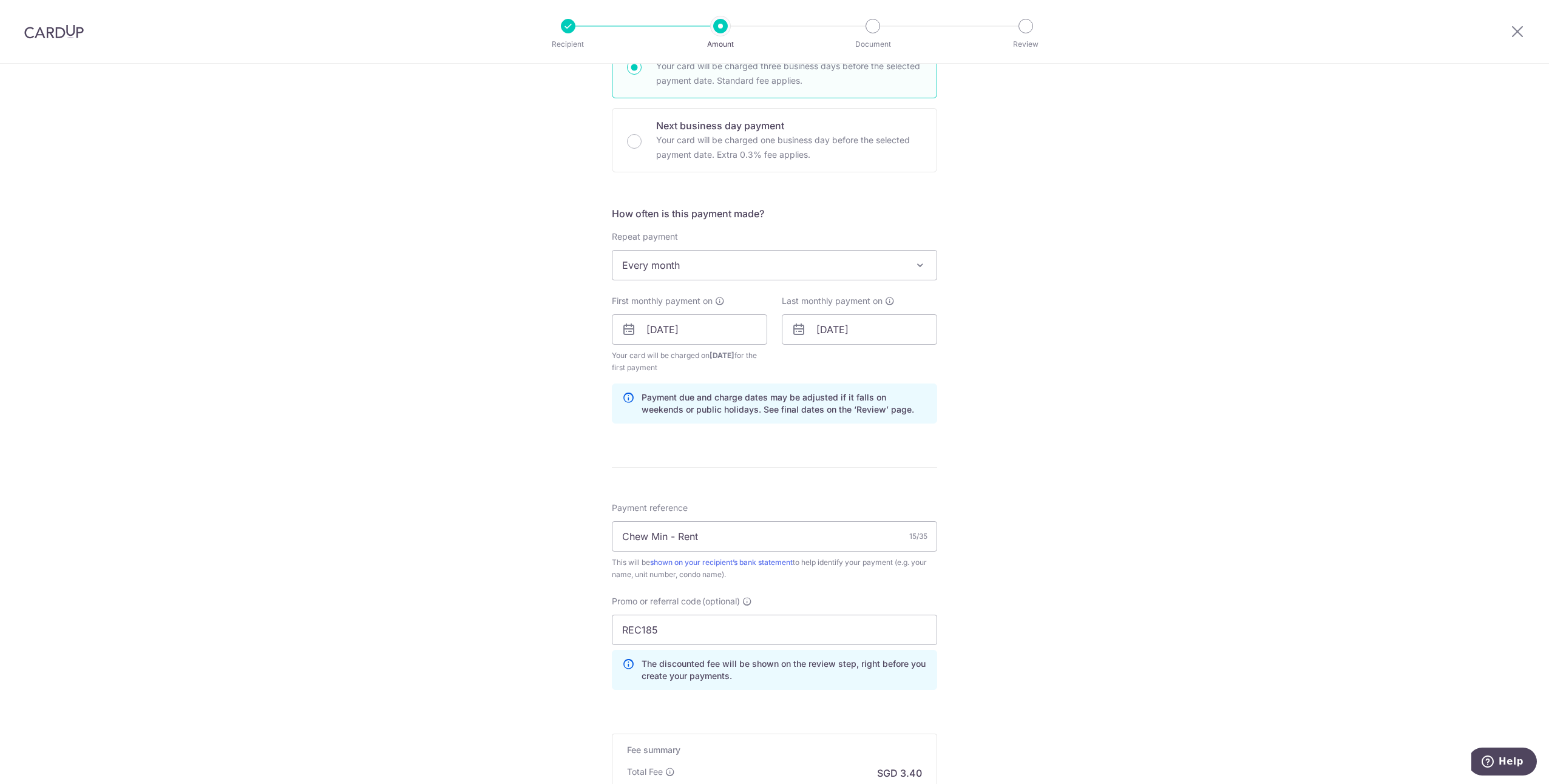
scroll to position [364, 0]
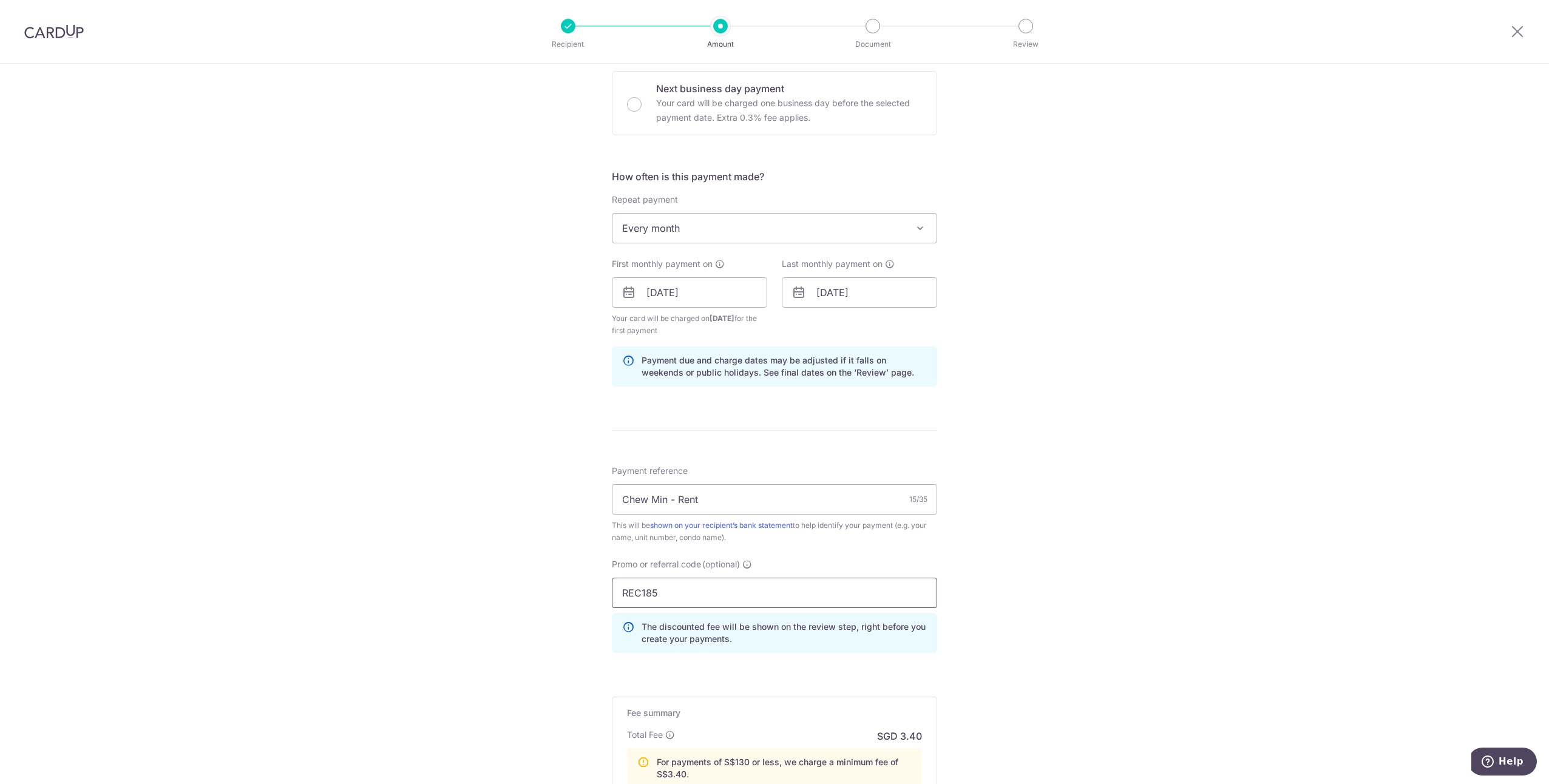
click at [729, 594] on input "REC185" at bounding box center [774, 593] width 325 height 31
paste input "SAVERENT179"
type input "SAVERENT179"
click at [979, 576] on div "Tell us more about your payment Enter payment amount SGD 98.00 98.00 Recipient …" at bounding box center [774, 332] width 1549 height 1264
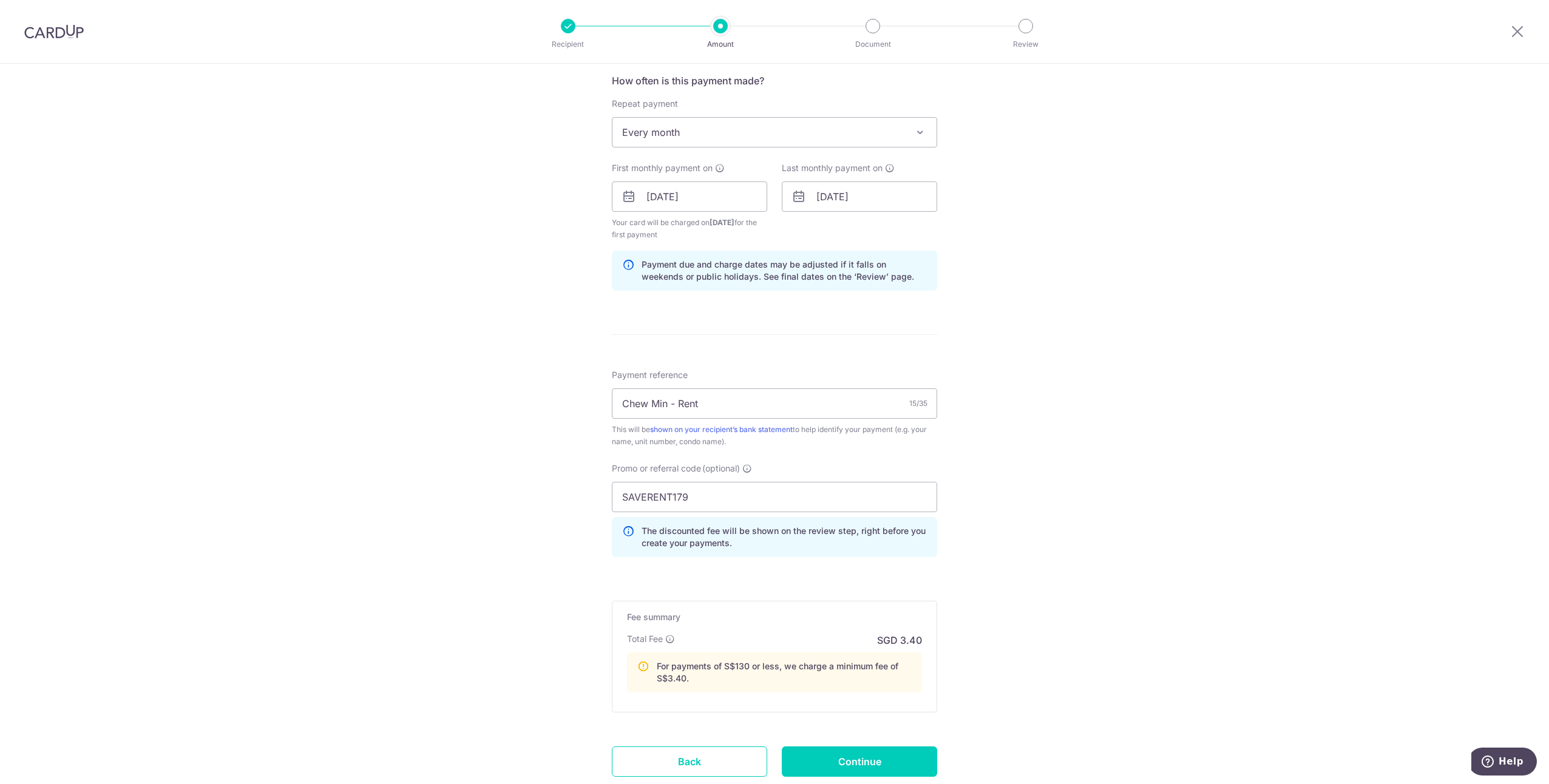
scroll to position [540, 0]
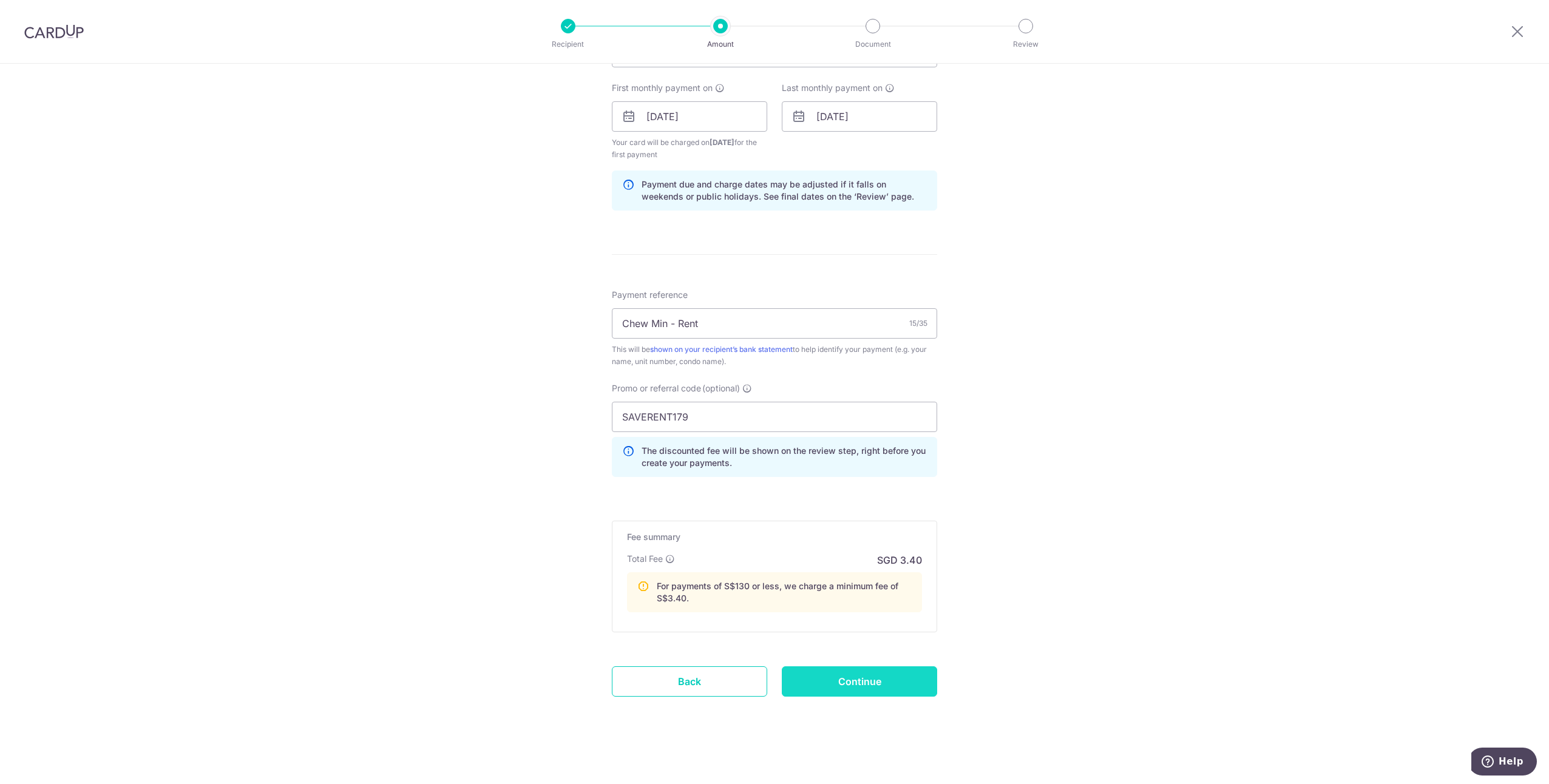
click at [892, 683] on input "Continue" at bounding box center [859, 681] width 156 height 31
type input "Create Schedule"
click at [965, 658] on div "Tell us more about your payment Enter payment amount SGD 98.00 98.00 Recipient …" at bounding box center [774, 155] width 1549 height 1264
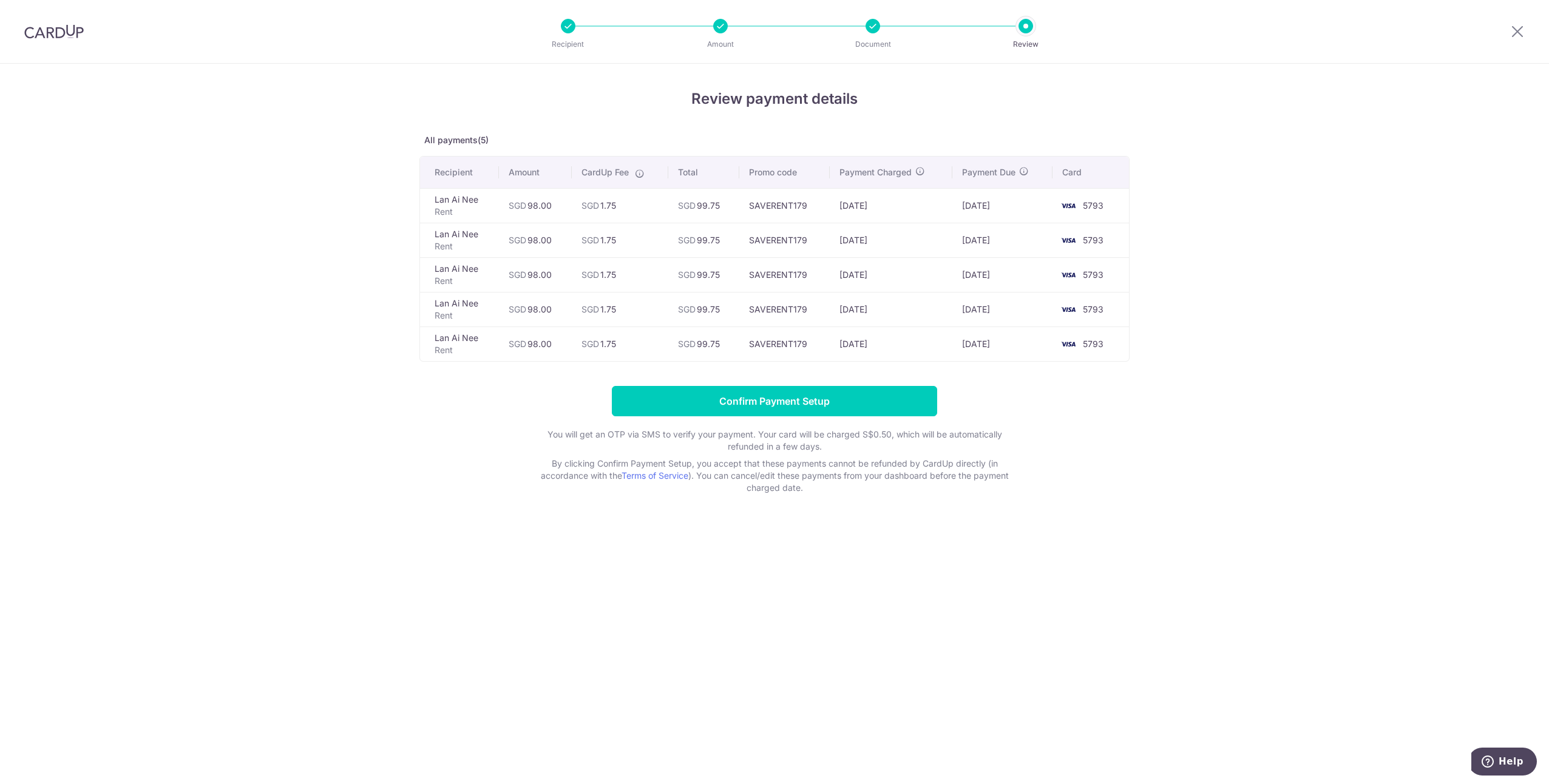
click at [890, 671] on div "Review payment details All payments(5) Recipient Amount CardUp Fee Total Promo …" at bounding box center [774, 424] width 1549 height 720
click at [856, 111] on div "Review payment details All payments(5) Recipient Amount CardUp Fee Total Promo …" at bounding box center [775, 291] width 710 height 406
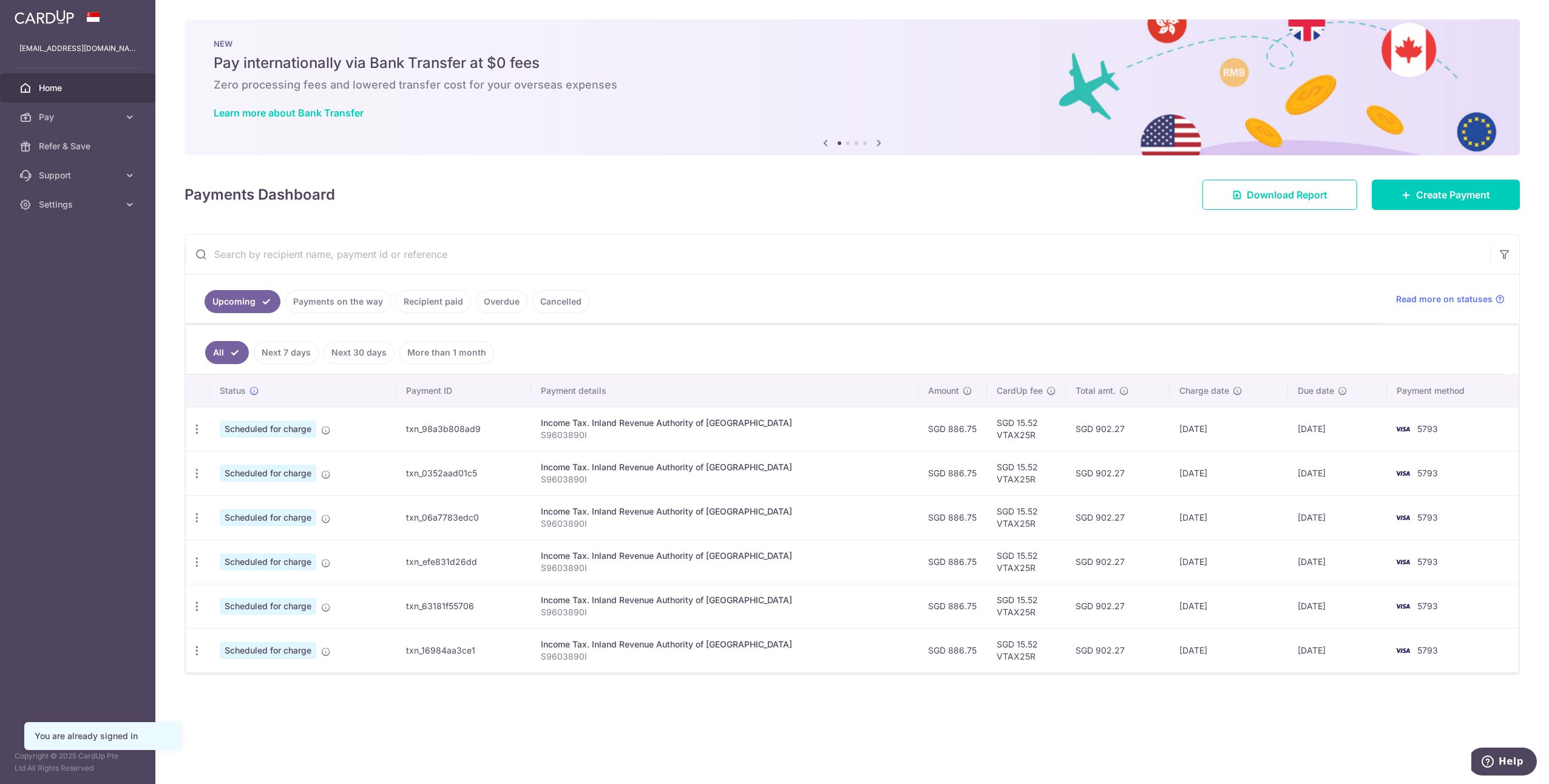
click at [1010, 332] on ul "All Next 7 days Next 30 days More than 1 month" at bounding box center [844, 350] width 1318 height 49
drag, startPoint x: 1025, startPoint y: 343, endPoint x: 166, endPoint y: 189, distance: 872.7
click at [166, 189] on div "× Pause Schedule Pause all future payments in this series Pause just this one p…" at bounding box center [852, 392] width 1393 height 784
drag, startPoint x: 166, startPoint y: 189, endPoint x: 177, endPoint y: 193, distance: 11.7
click at [177, 193] on div "× Pause Schedule Pause all future payments in this series Pause just this one p…" at bounding box center [852, 392] width 1393 height 784
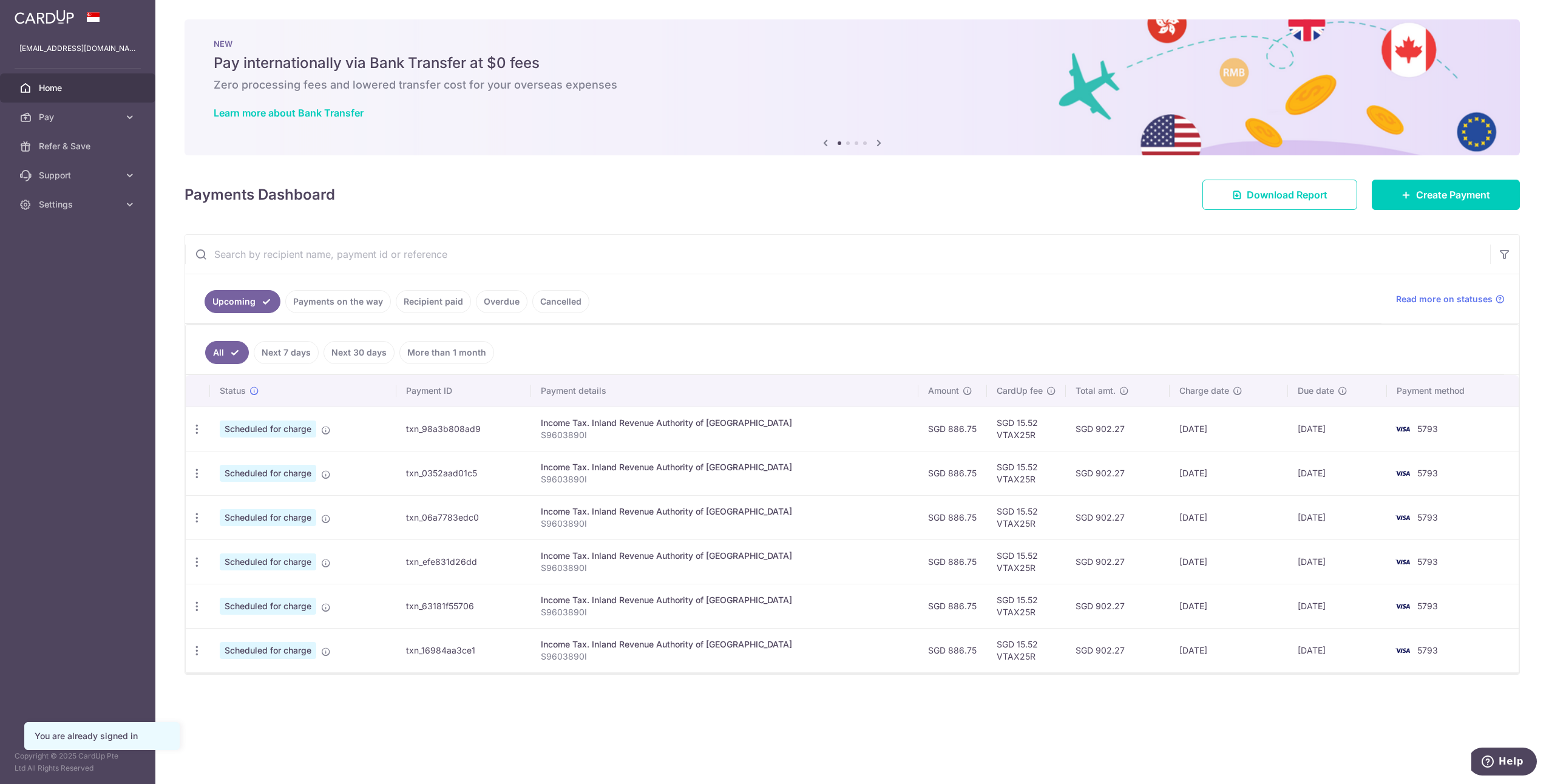
click at [182, 193] on div "× Pause Schedule Pause all future payments in this series Pause just this one p…" at bounding box center [852, 392] width 1393 height 784
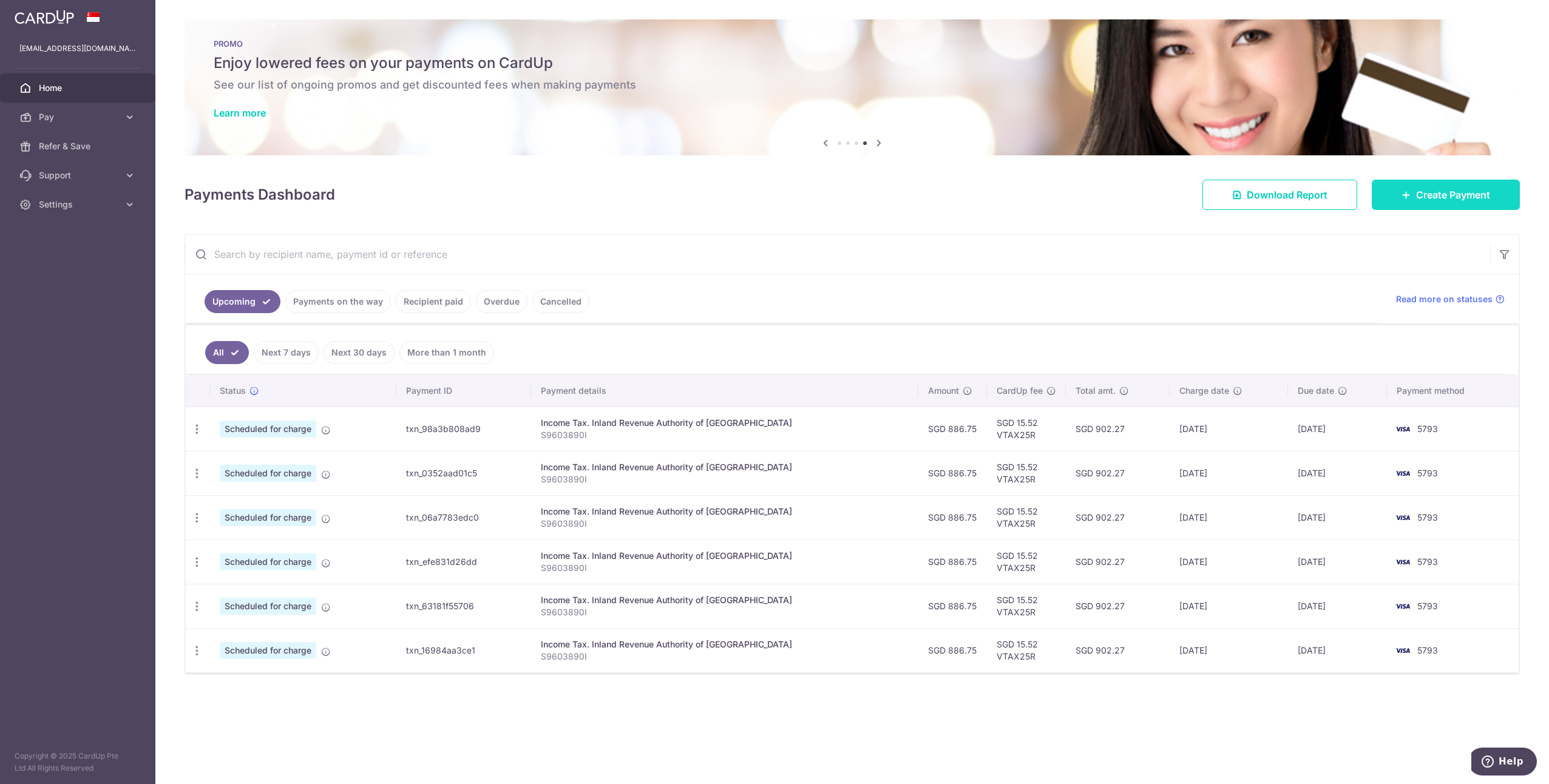
click at [1485, 193] on span "Create Payment" at bounding box center [1453, 194] width 74 height 14
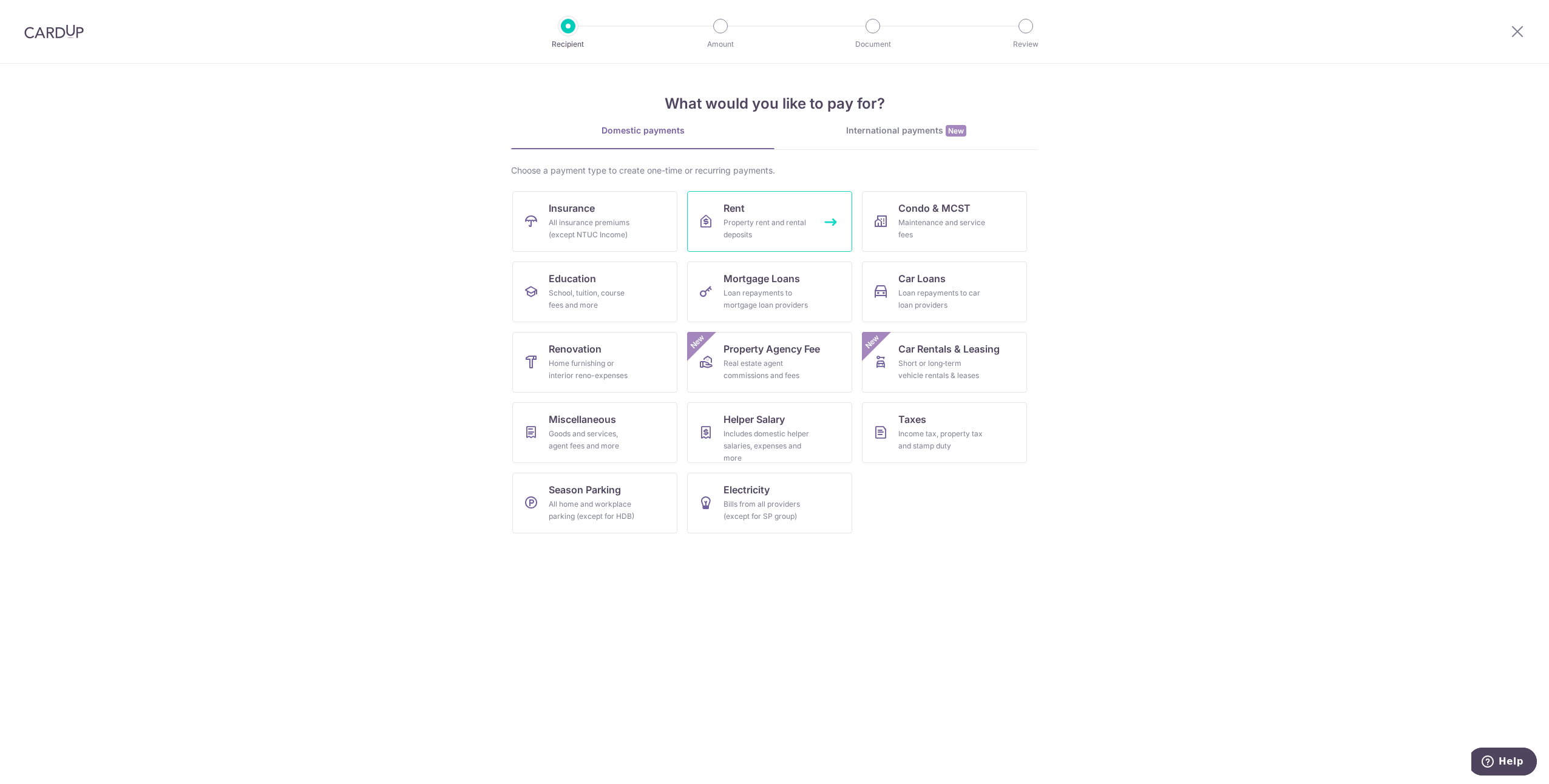
click at [784, 231] on div "Property rent and rental deposits" at bounding box center [767, 229] width 88 height 24
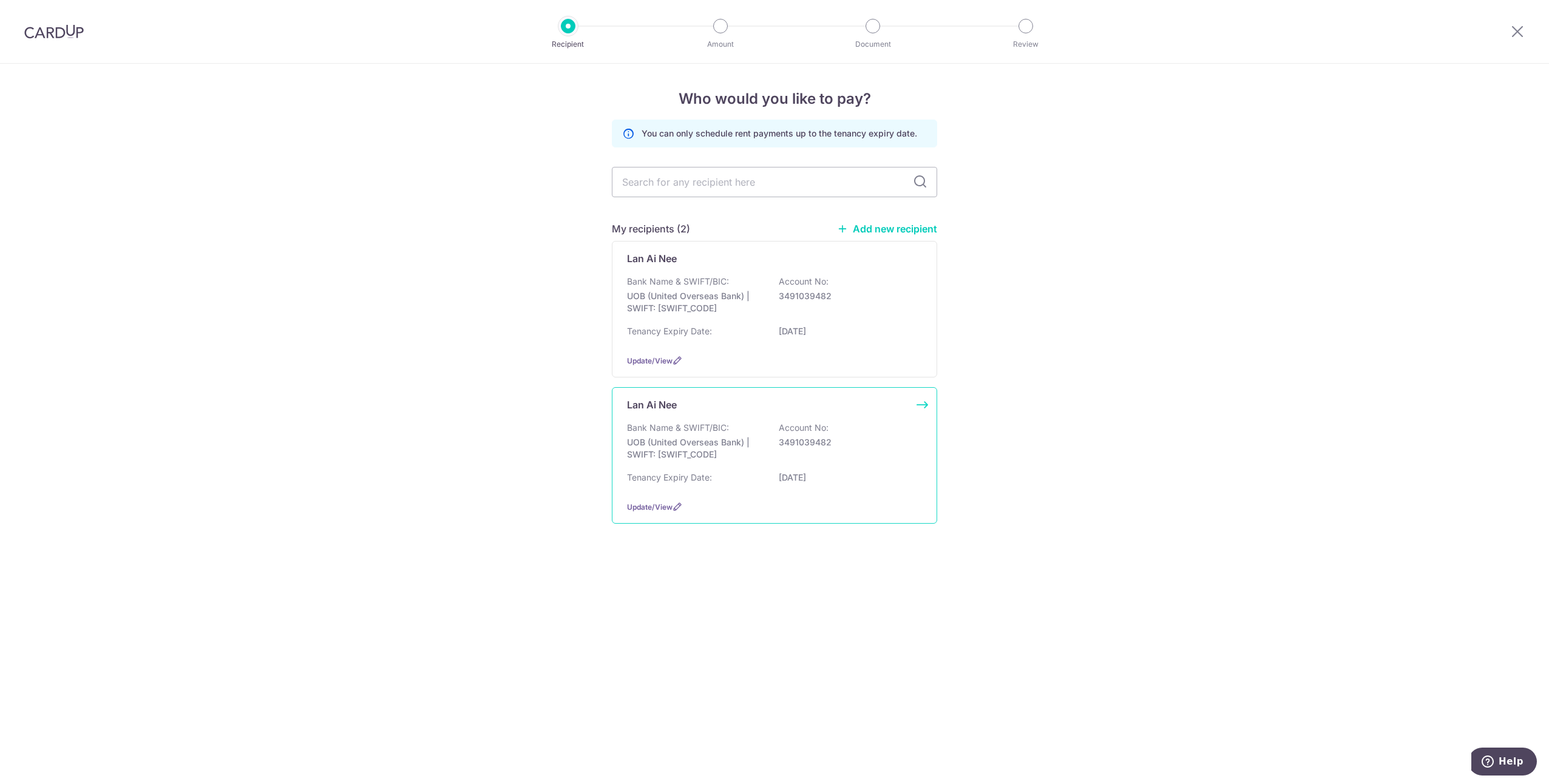
click at [735, 479] on div "Tenancy Expiry Date: [DATE]" at bounding box center [774, 481] width 295 height 20
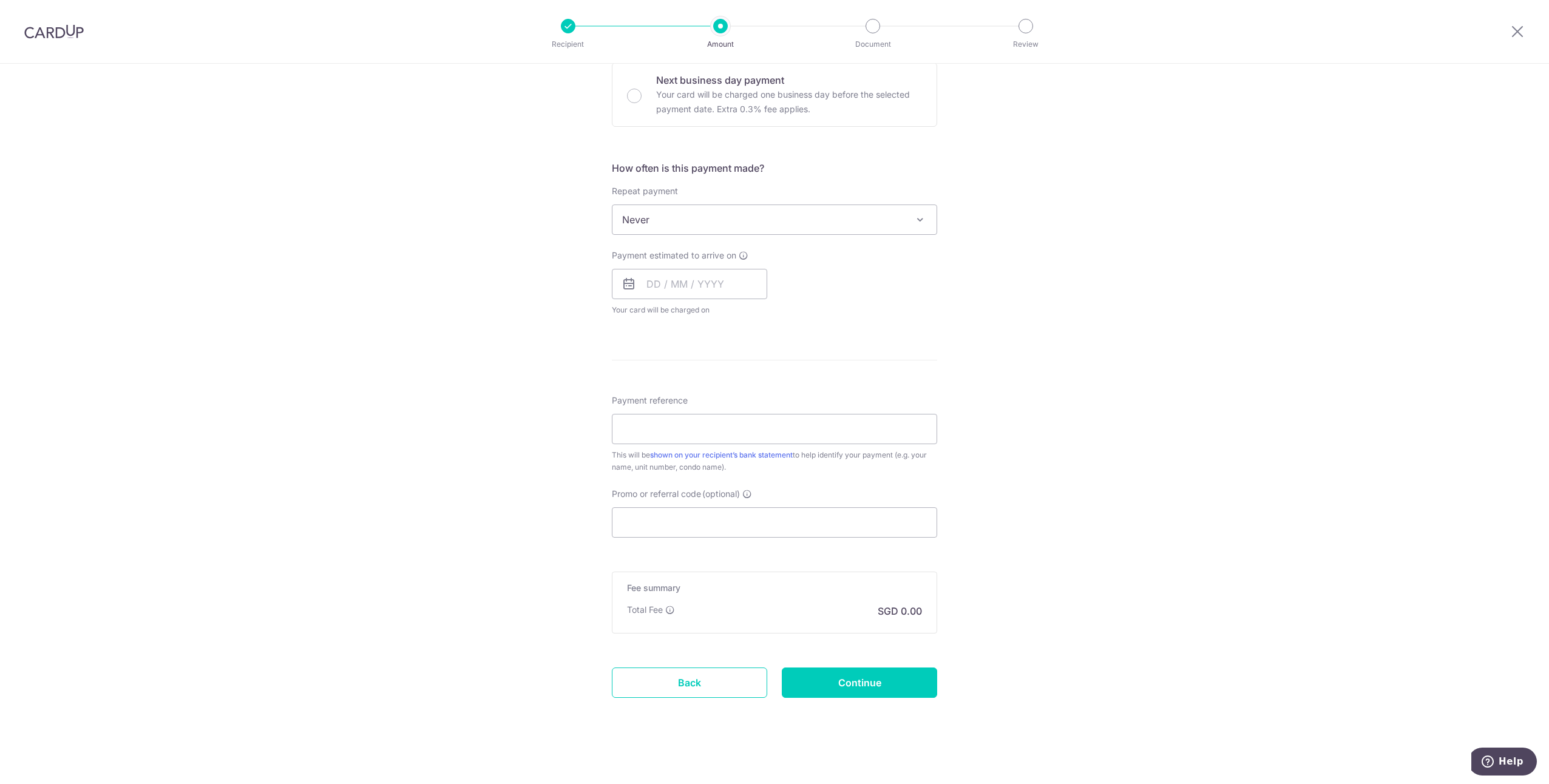
scroll to position [375, 0]
